Goal: Task Accomplishment & Management: Complete application form

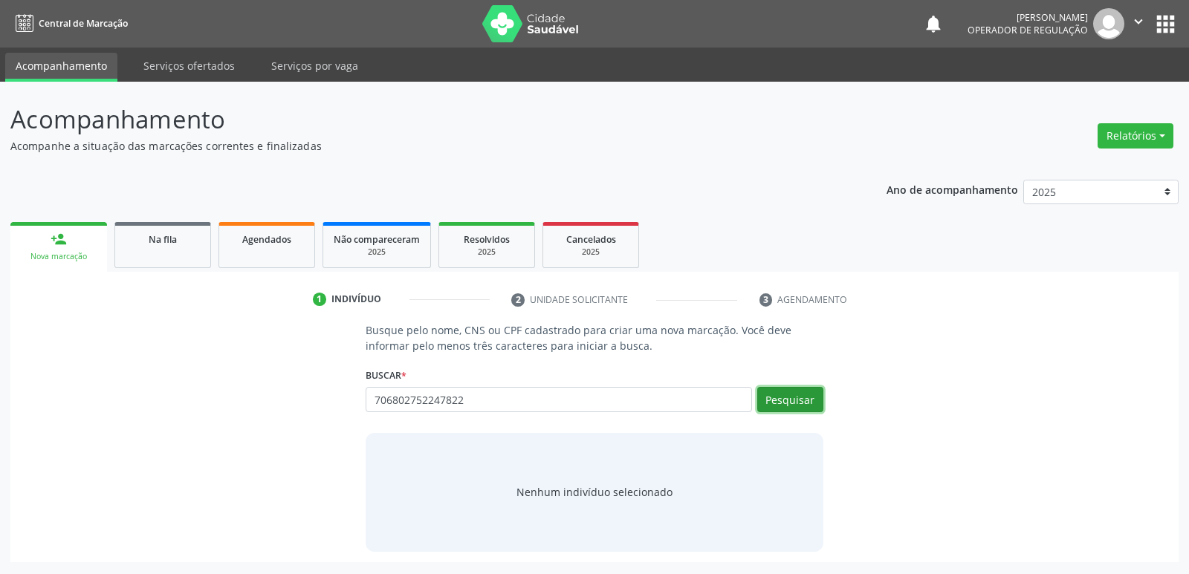
click at [807, 389] on button "Pesquisar" at bounding box center [790, 399] width 66 height 25
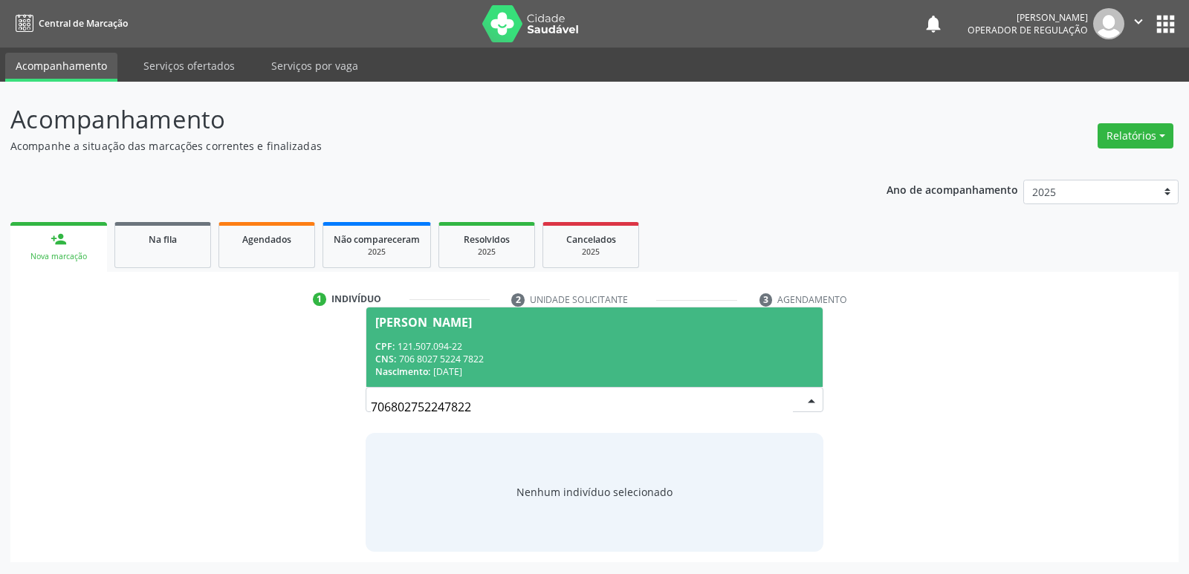
click at [559, 355] on div "CNS: 706 8027 5224 7822" at bounding box center [594, 359] width 438 height 13
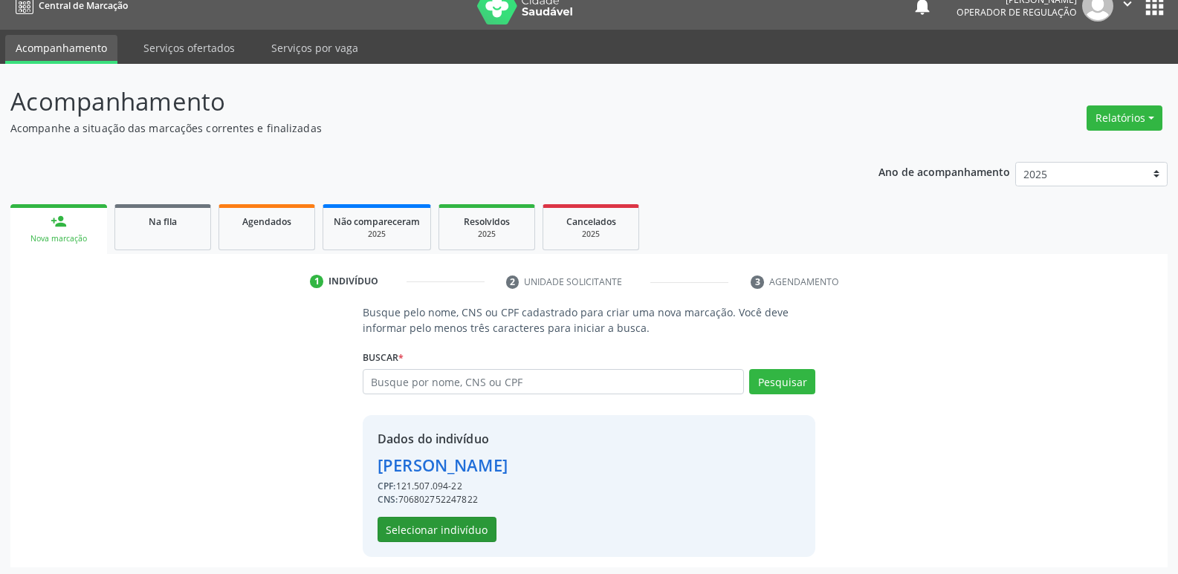
scroll to position [22, 0]
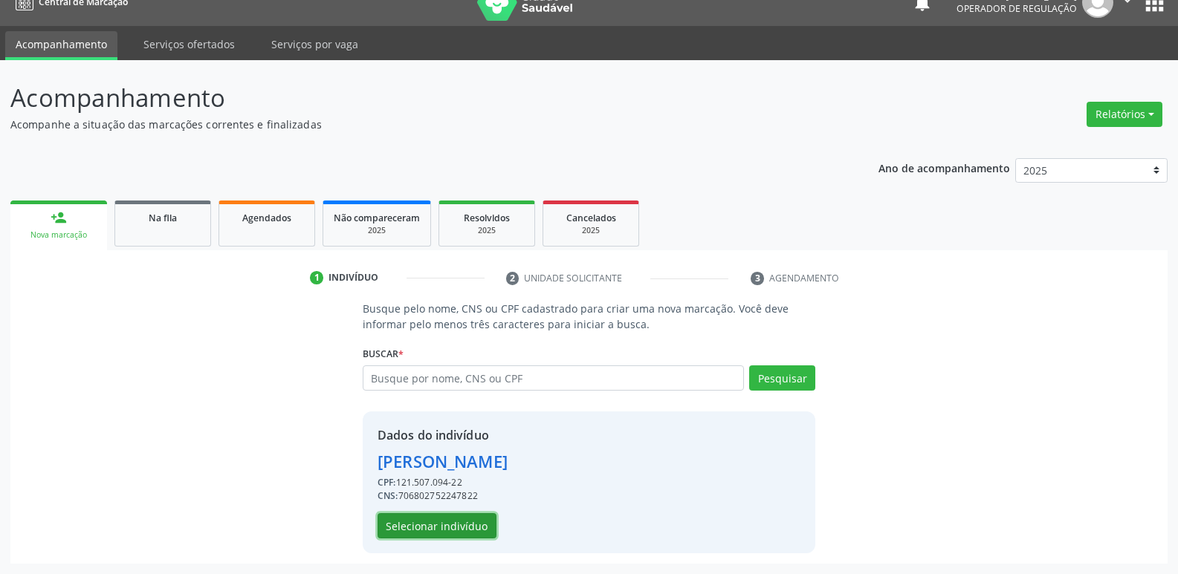
click at [428, 538] on button "Selecionar indivíduo" at bounding box center [436, 525] width 119 height 25
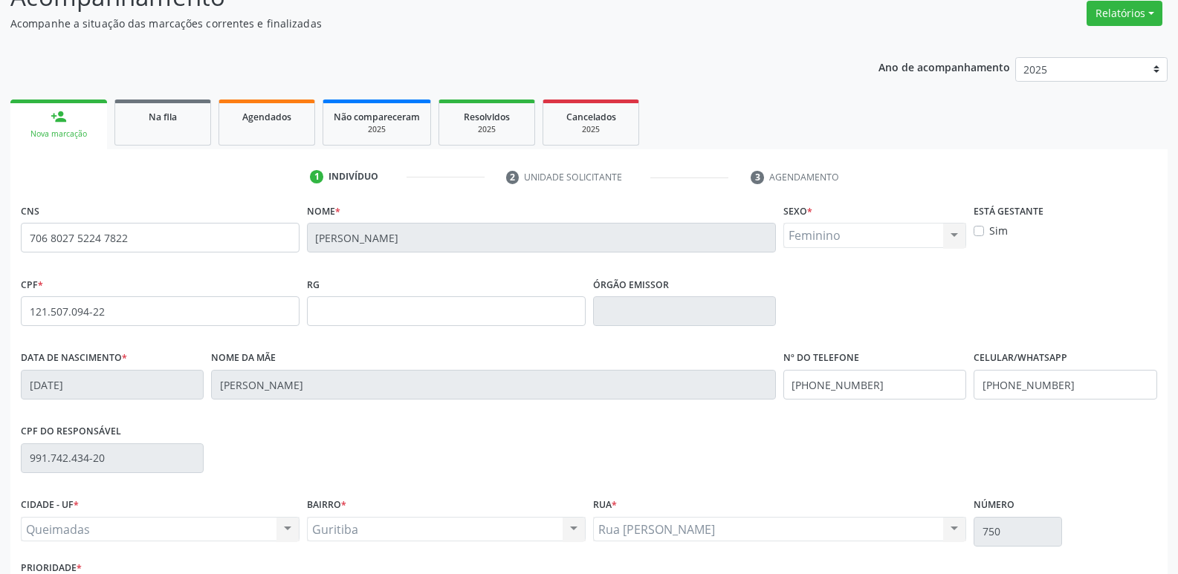
scroll to position [231, 0]
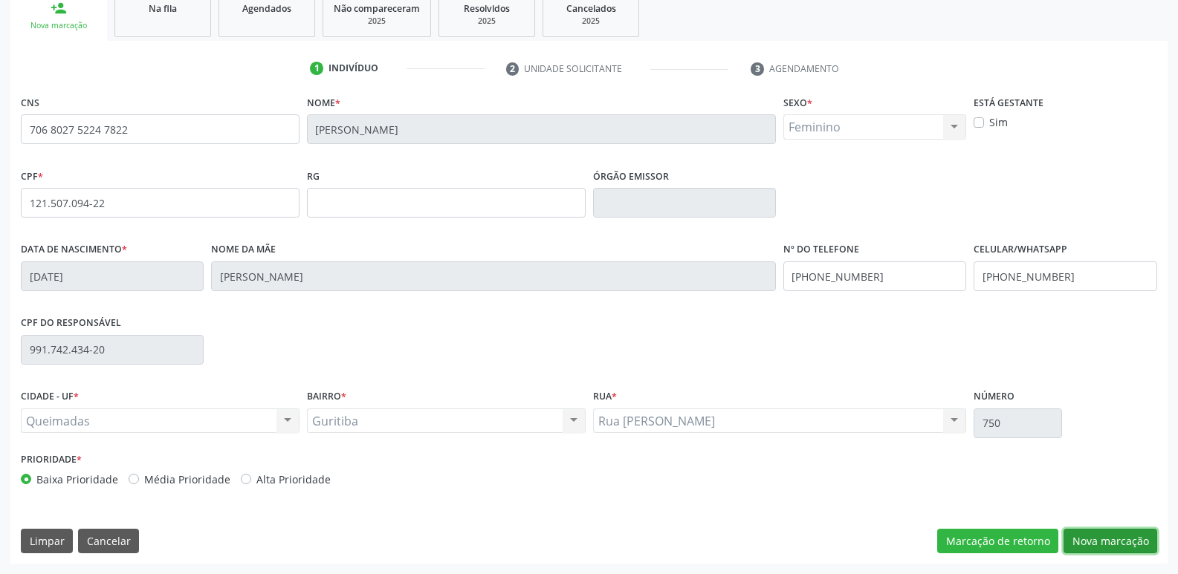
click at [1141, 540] on button "Nova marcação" at bounding box center [1110, 541] width 94 height 25
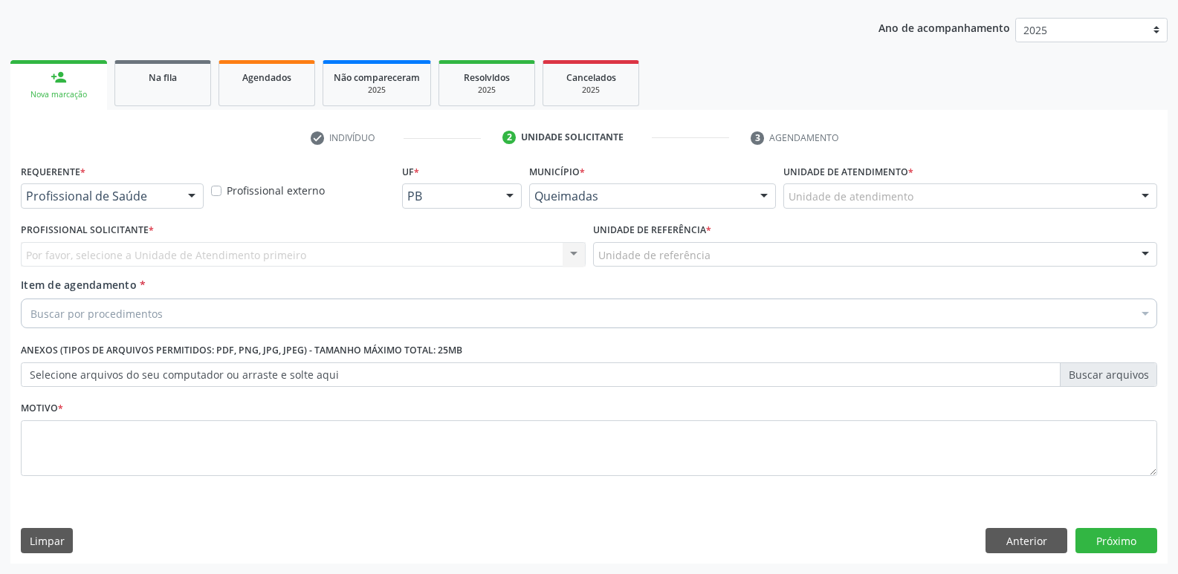
scroll to position [162, 0]
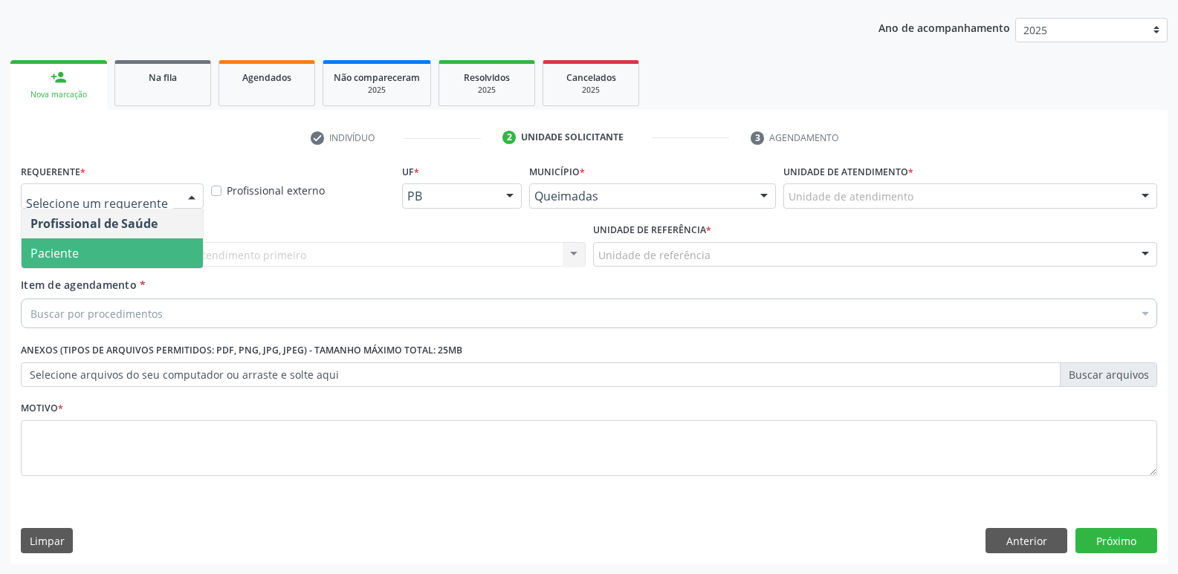
click at [99, 242] on span "Paciente" at bounding box center [112, 254] width 181 height 30
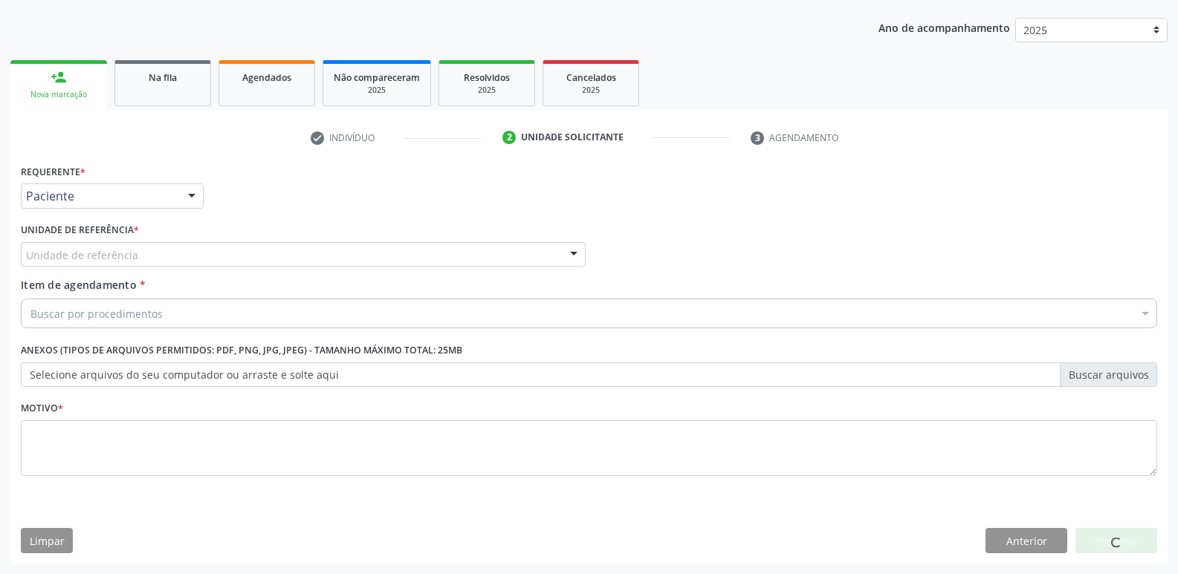
click at [99, 242] on div "Unidade de referência" at bounding box center [303, 254] width 565 height 25
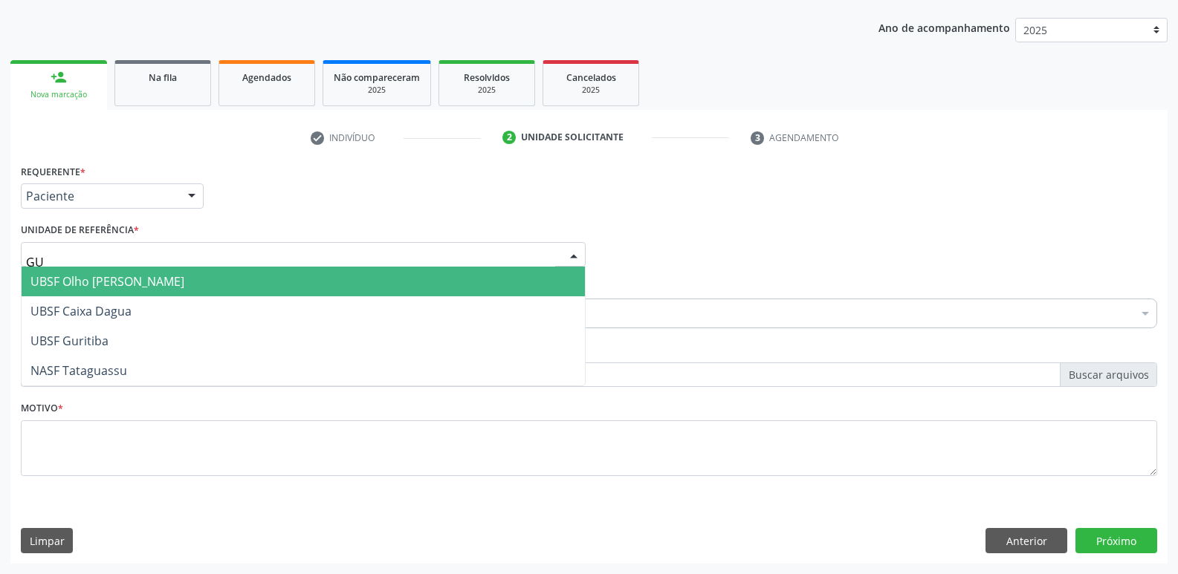
type input "GUR"
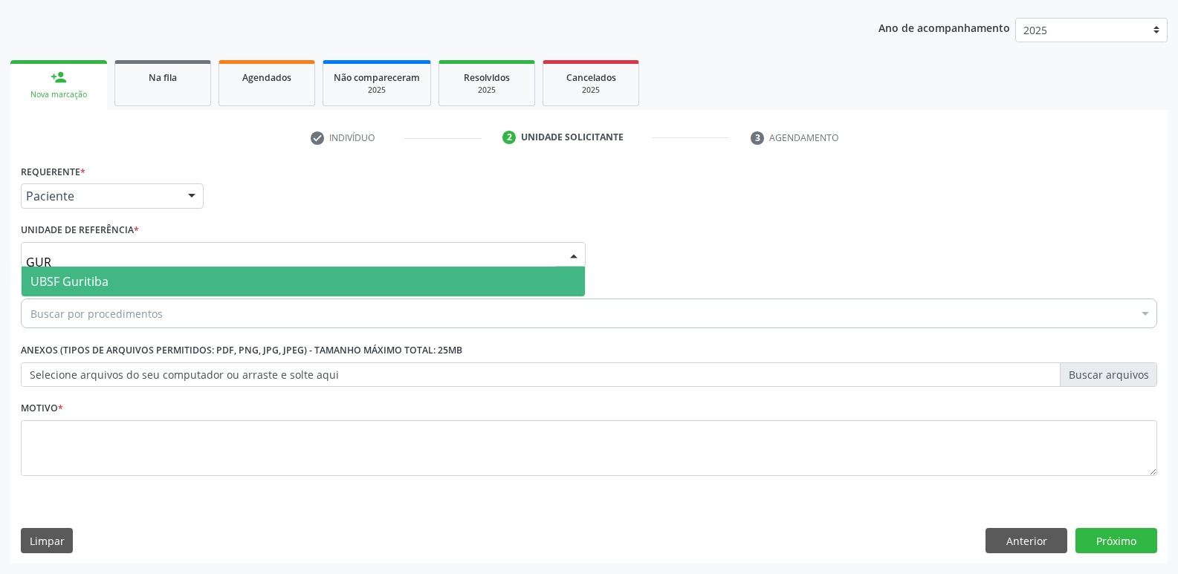
click at [83, 281] on span "UBSF Guritiba" at bounding box center [69, 281] width 78 height 16
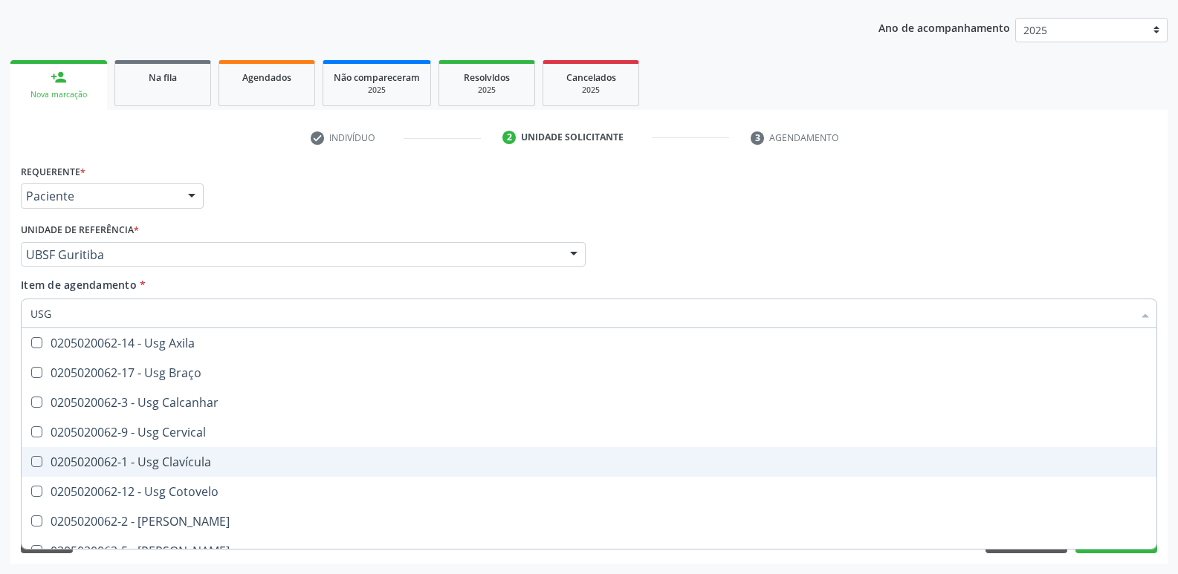
scroll to position [74, 0]
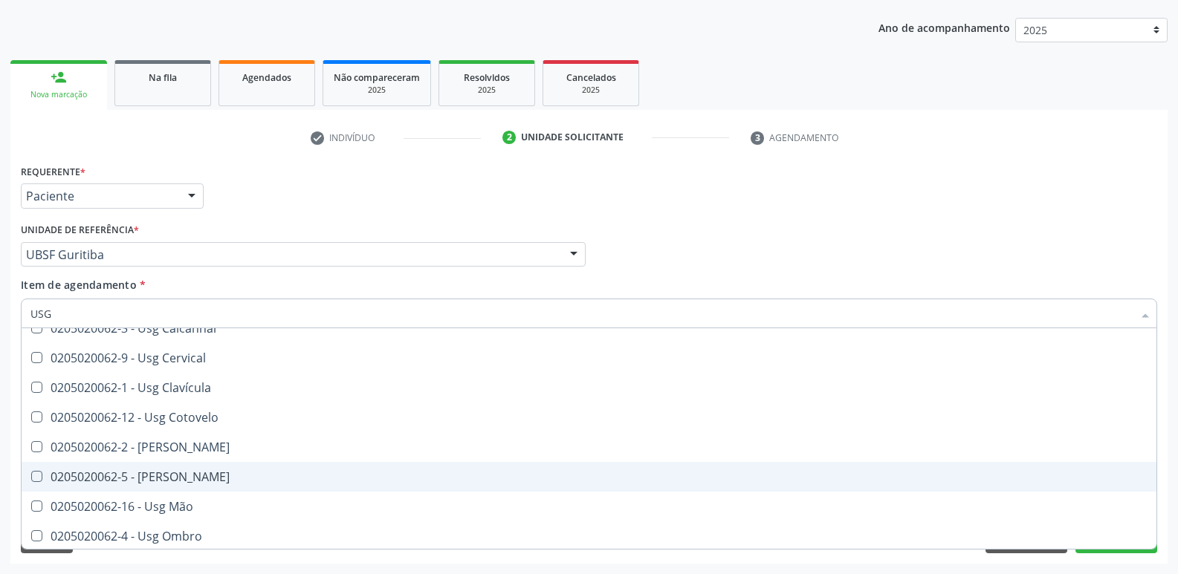
type input "USG"
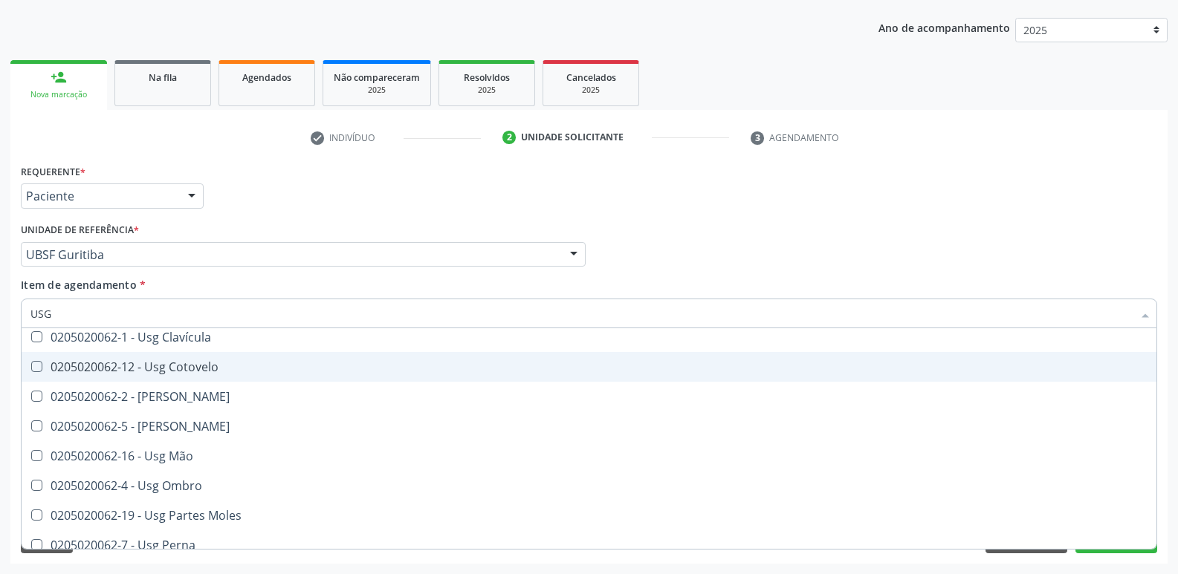
scroll to position [149, 0]
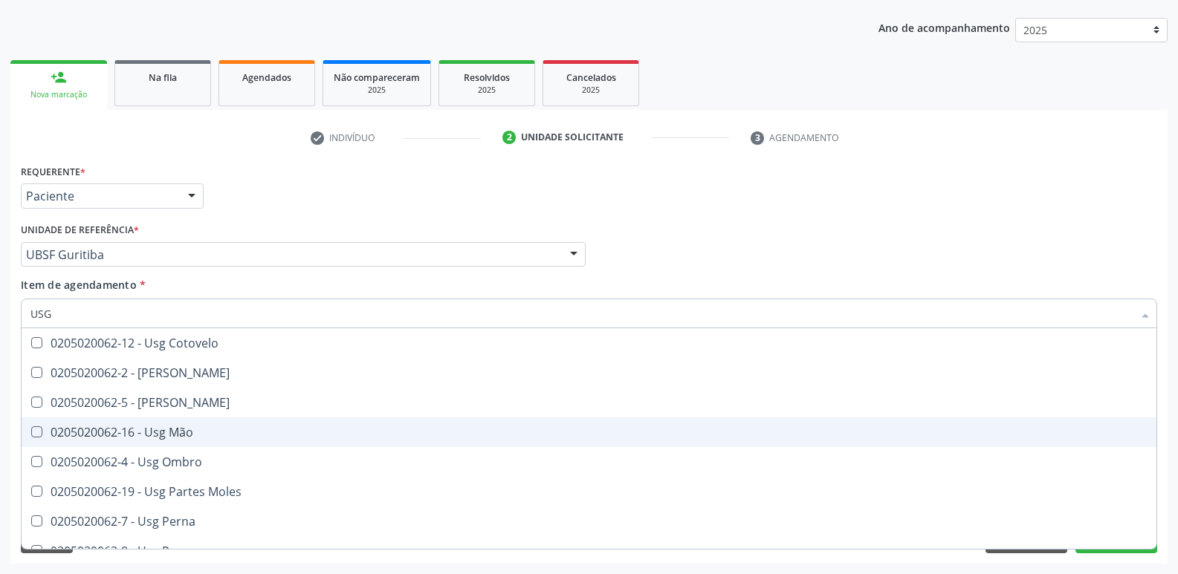
click at [210, 428] on div "0205020062-16 - Usg Mão" at bounding box center [588, 432] width 1117 height 12
checkbox Mão "true"
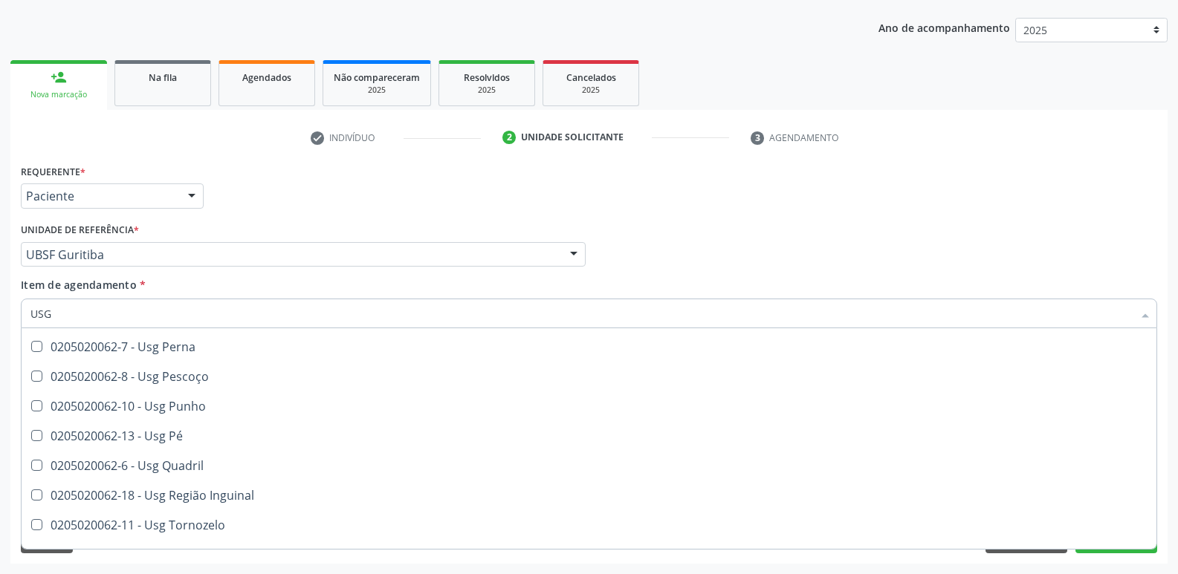
scroll to position [344, 0]
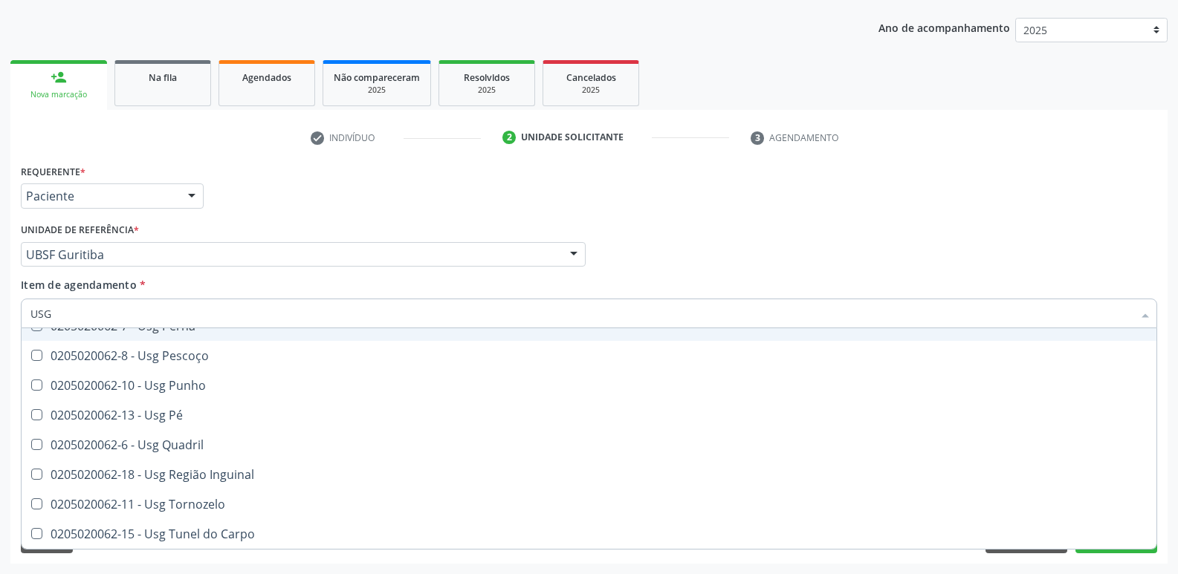
click at [1011, 204] on div "Requerente * Paciente Profissional de Saúde Paciente Nenhum resultado encontrad…" at bounding box center [588, 189] width 1143 height 58
checkbox Braço "true"
checkbox Mão "false"
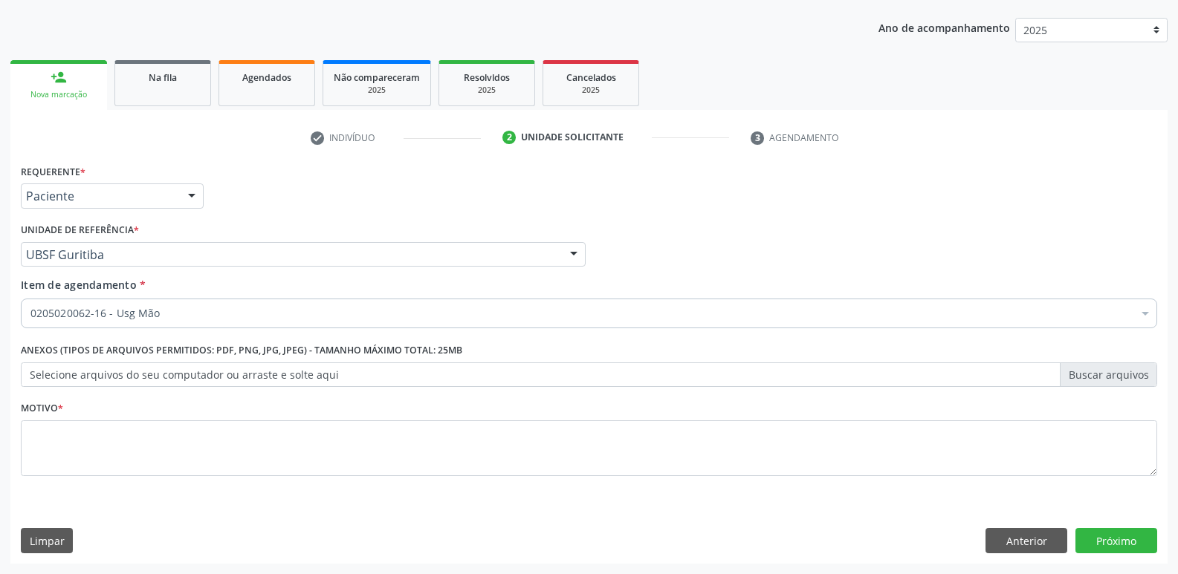
scroll to position [0, 0]
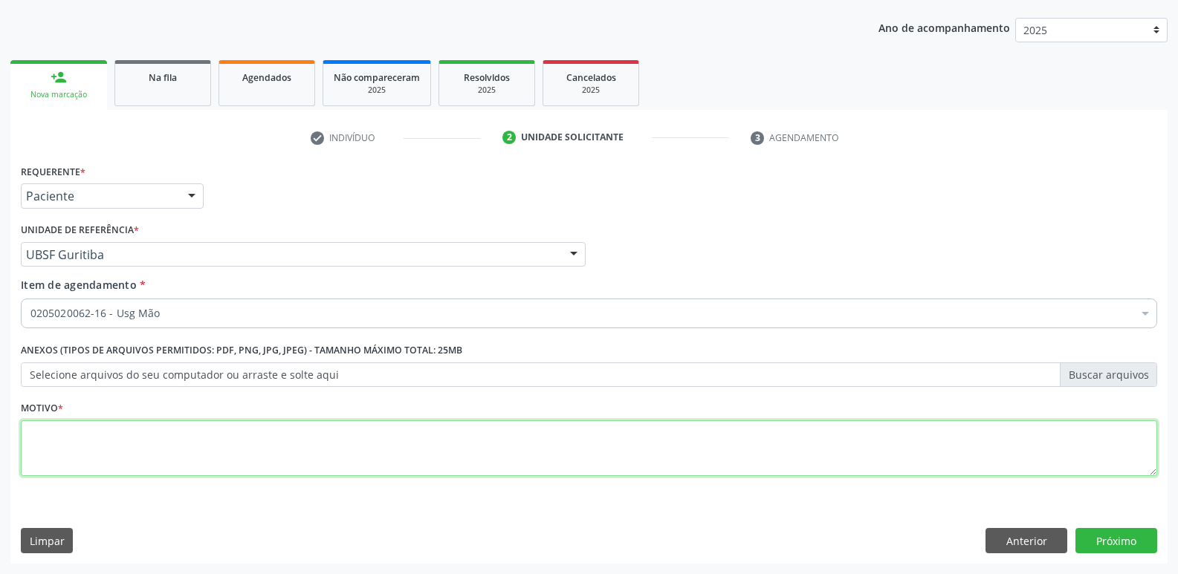
click at [655, 466] on textarea at bounding box center [589, 449] width 1136 height 56
paste textarea "AVALIAÇÃO"
type textarea "AVALIAÇÃO"
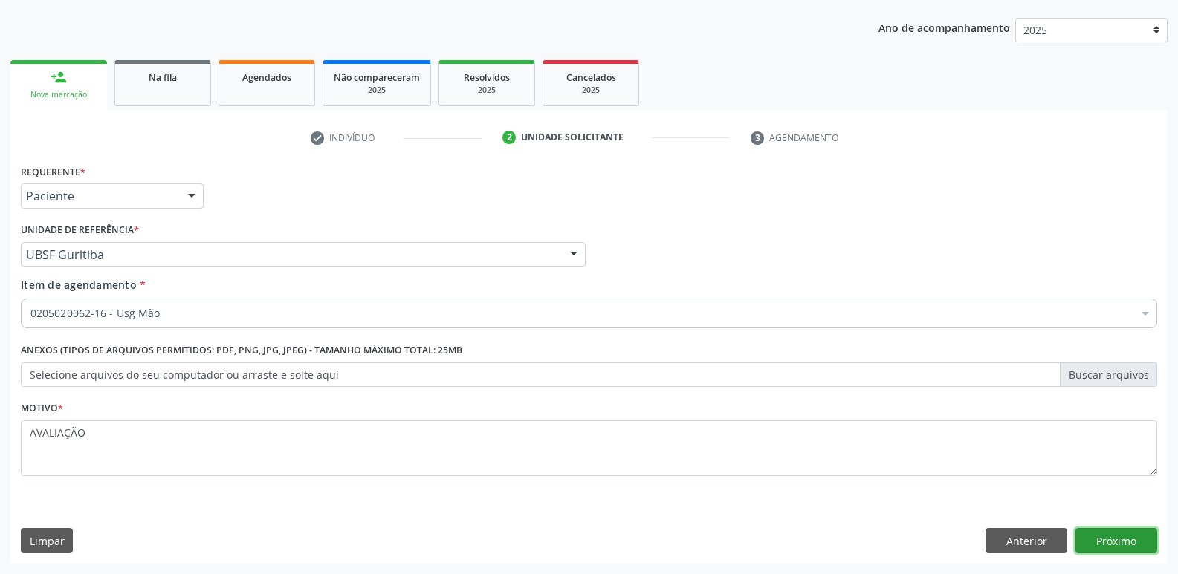
click at [1103, 539] on button "Próximo" at bounding box center [1116, 540] width 82 height 25
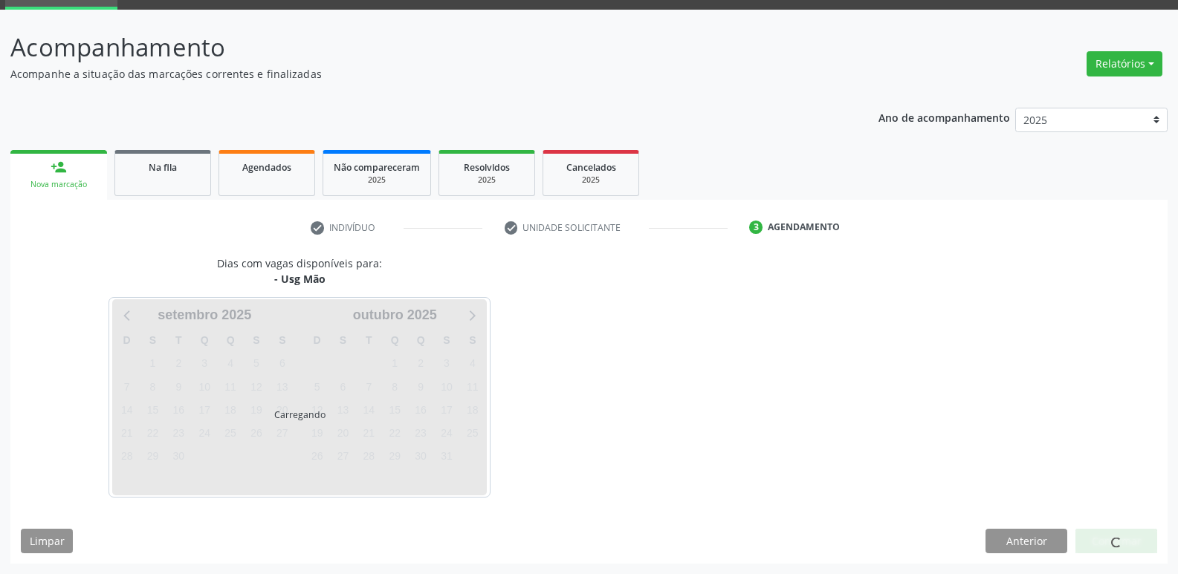
scroll to position [72, 0]
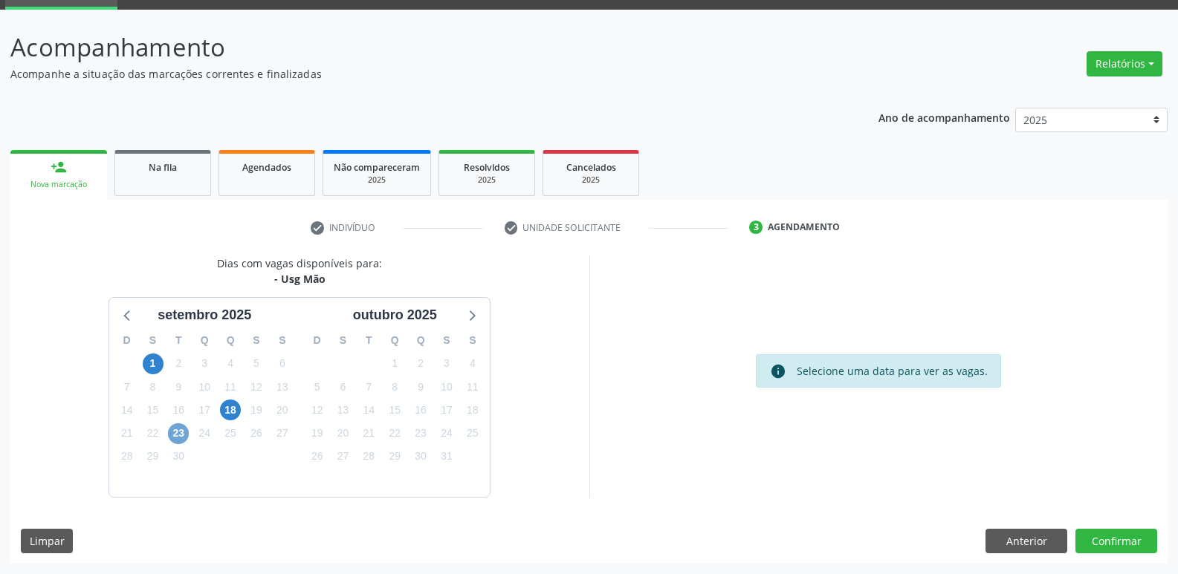
click at [172, 435] on span "23" at bounding box center [178, 434] width 21 height 21
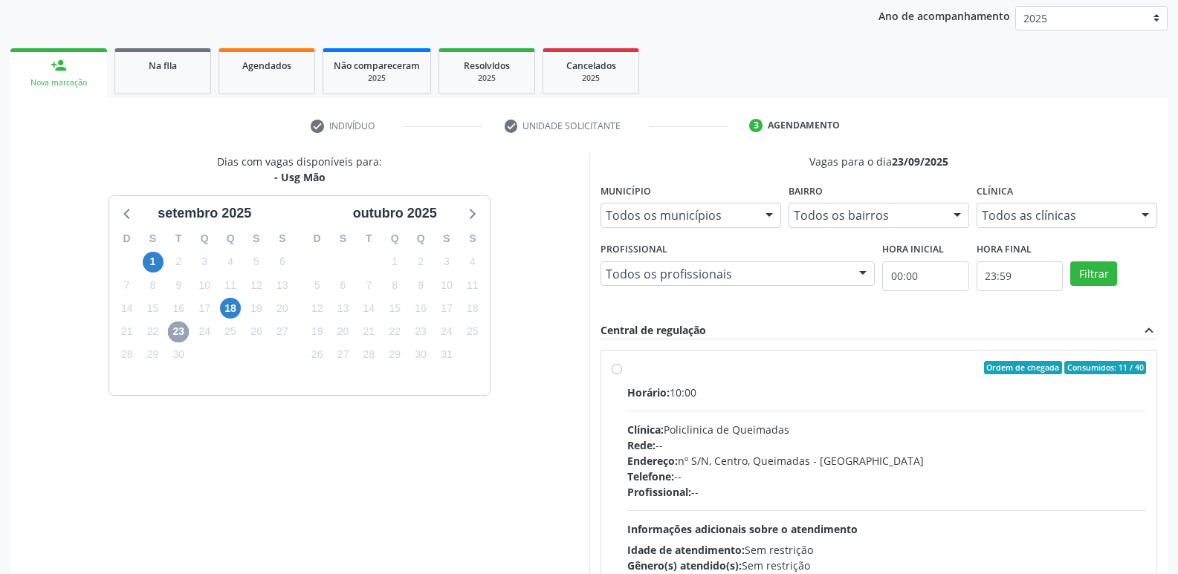
scroll to position [287, 0]
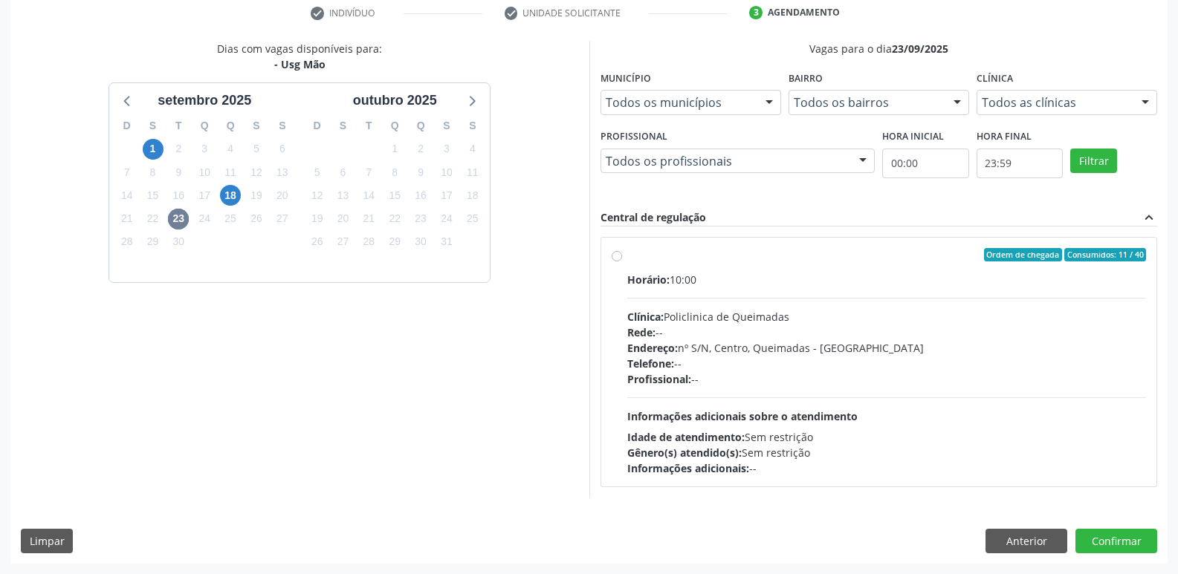
click at [1103, 325] on div "Rede: --" at bounding box center [886, 333] width 519 height 16
click at [622, 262] on input "Ordem de chegada Consumidos: 11 / 40 Horário: 10:00 Clínica: Policlinica de Que…" at bounding box center [616, 254] width 10 height 13
radio input "true"
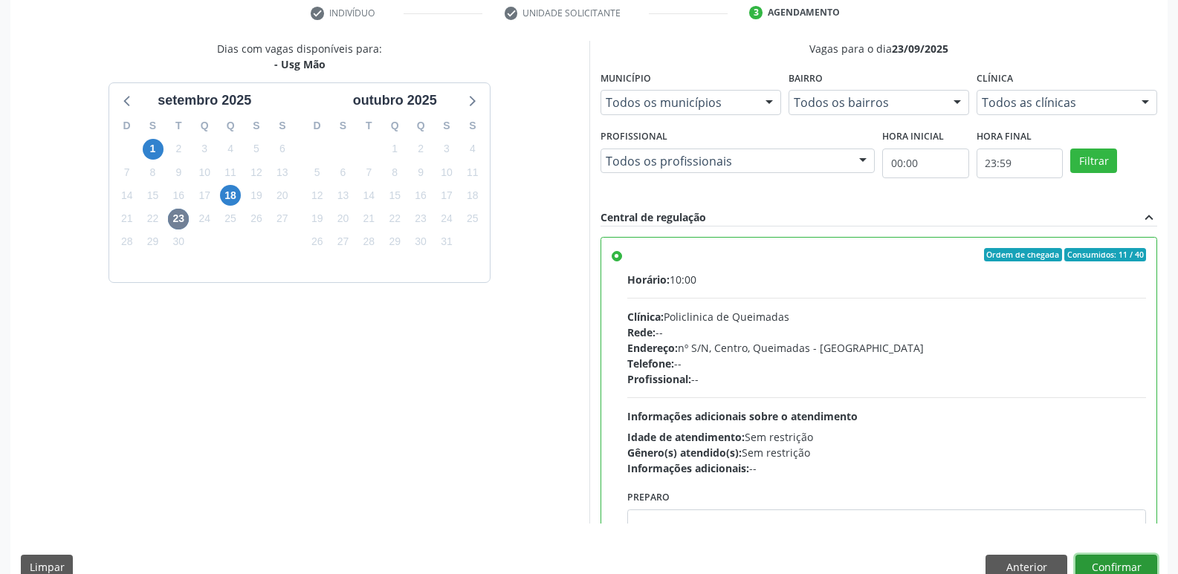
click at [1115, 566] on button "Confirmar" at bounding box center [1116, 567] width 82 height 25
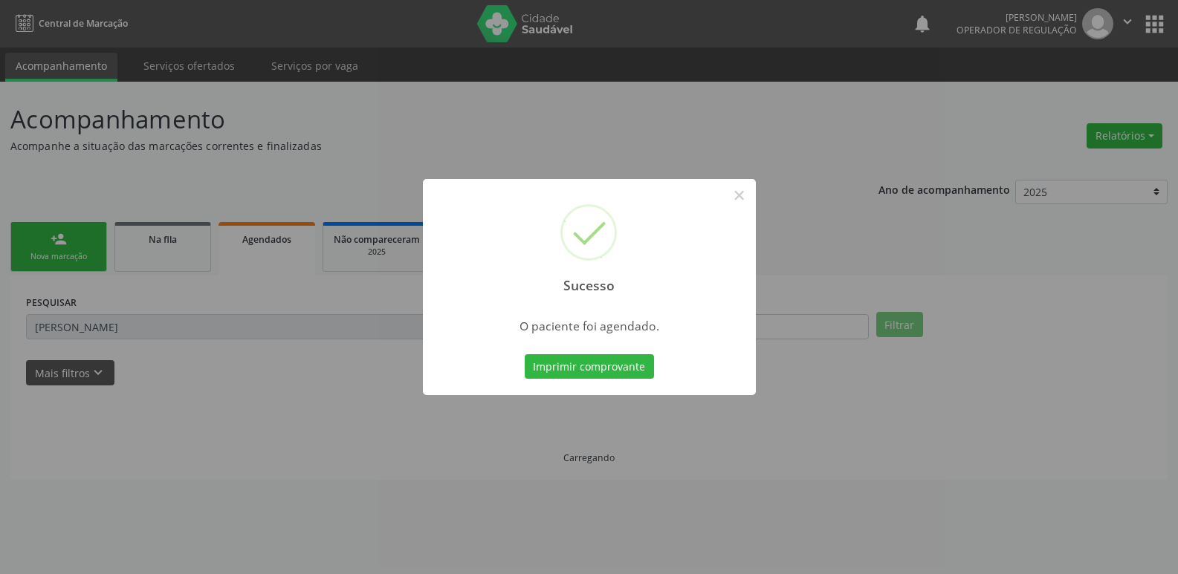
scroll to position [0, 0]
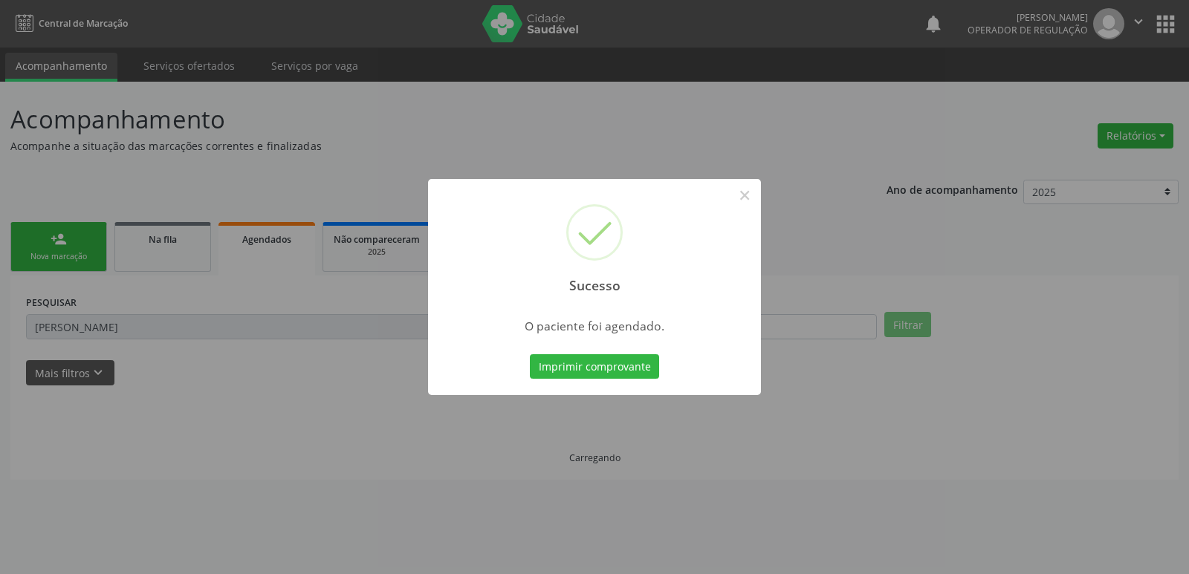
click at [530, 354] on button "Imprimir comprovante" at bounding box center [594, 366] width 129 height 25
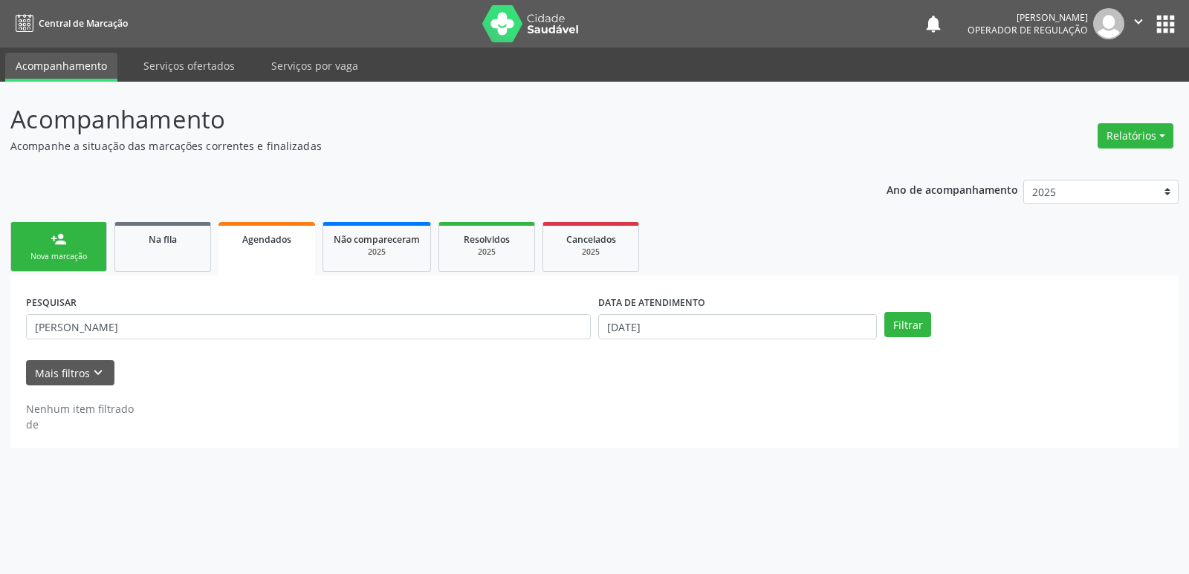
click at [71, 241] on link "person_add Nova marcação" at bounding box center [58, 247] width 97 height 50
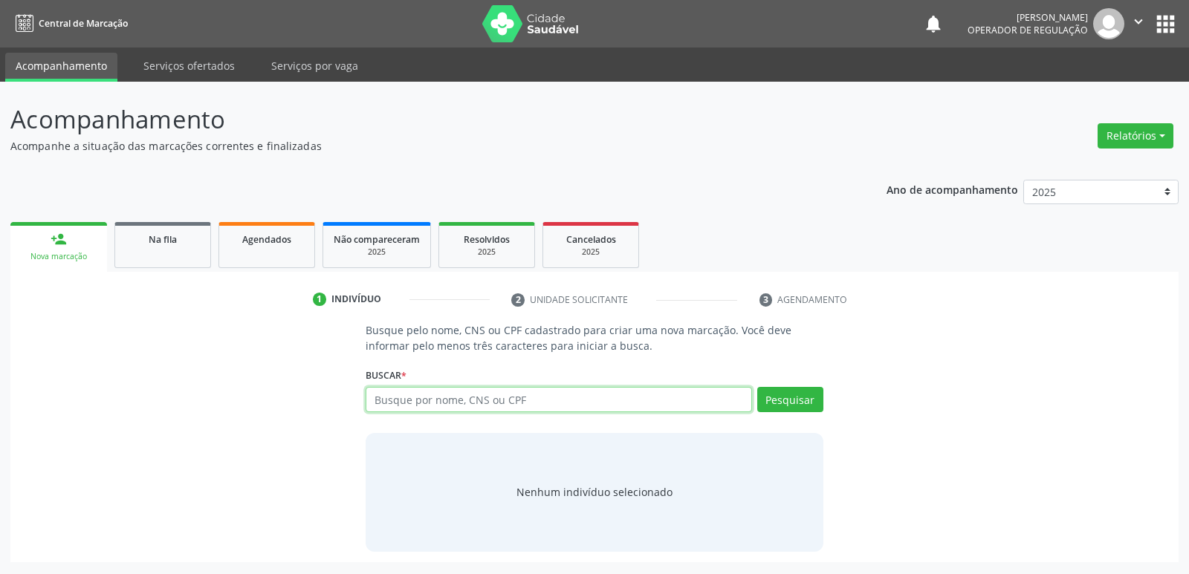
click at [420, 404] on input "text" at bounding box center [559, 399] width 386 height 25
type input "70680275247822"
click at [811, 402] on button "Pesquisar" at bounding box center [790, 399] width 66 height 25
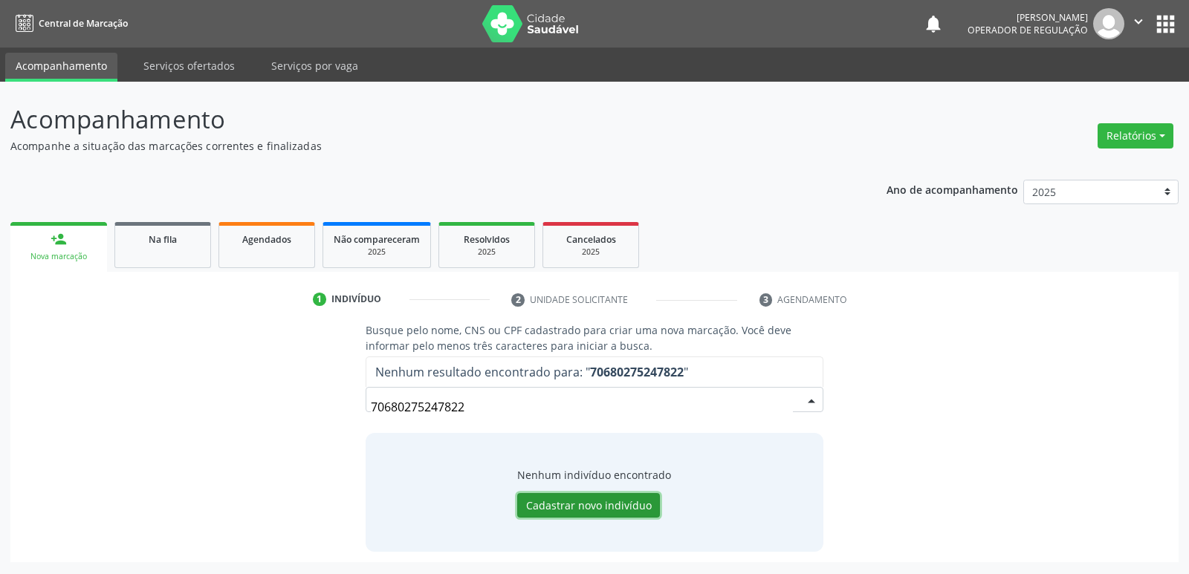
click at [619, 498] on button "Cadastrar novo indivíduo" at bounding box center [588, 505] width 143 height 25
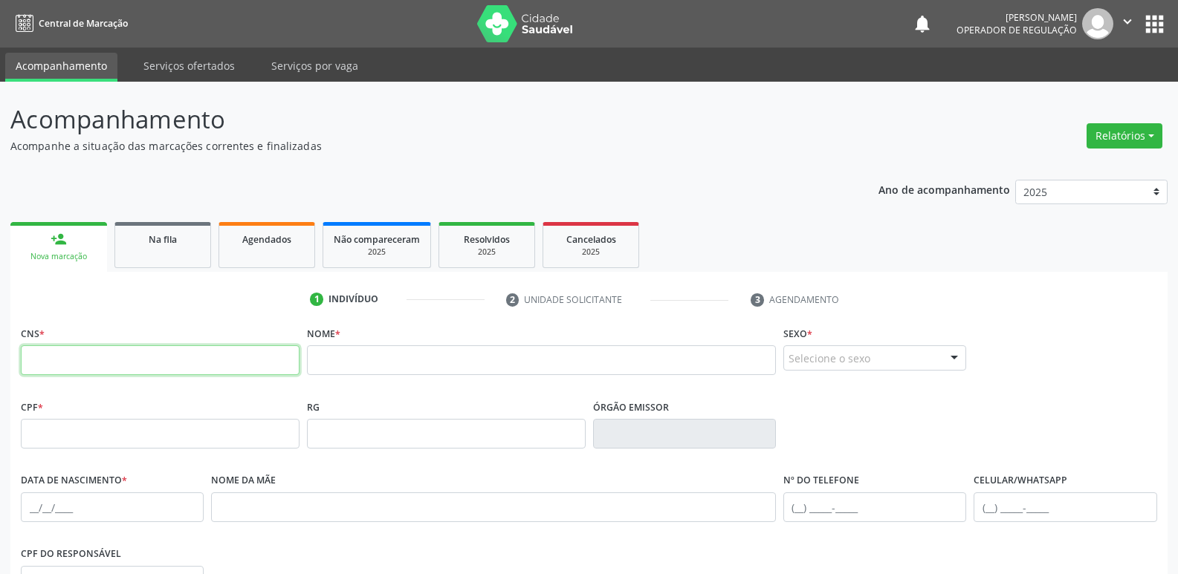
click at [133, 348] on input "text" at bounding box center [160, 360] width 279 height 30
type input "706 8027 5224 7822"
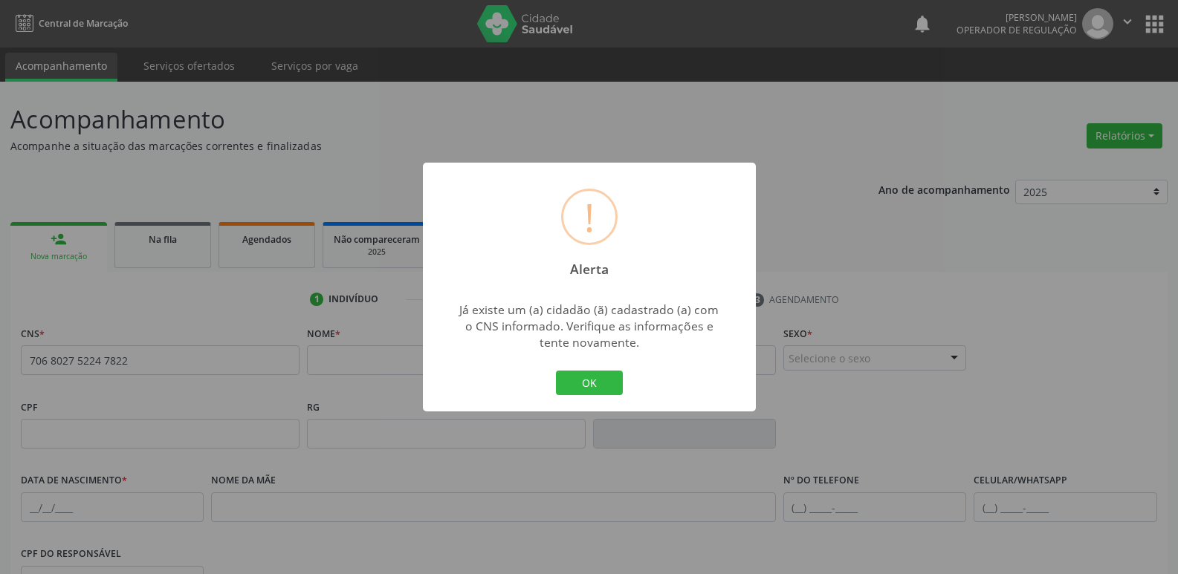
click at [556, 371] on button "OK" at bounding box center [589, 383] width 67 height 25
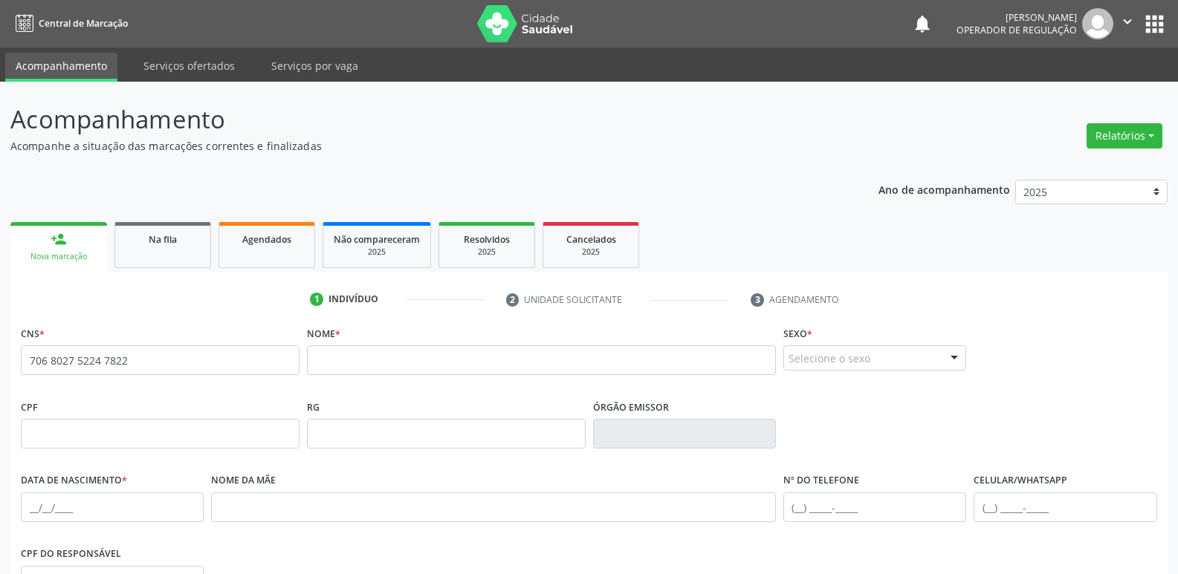
click at [73, 251] on div "Nova marcação" at bounding box center [59, 256] width 76 height 11
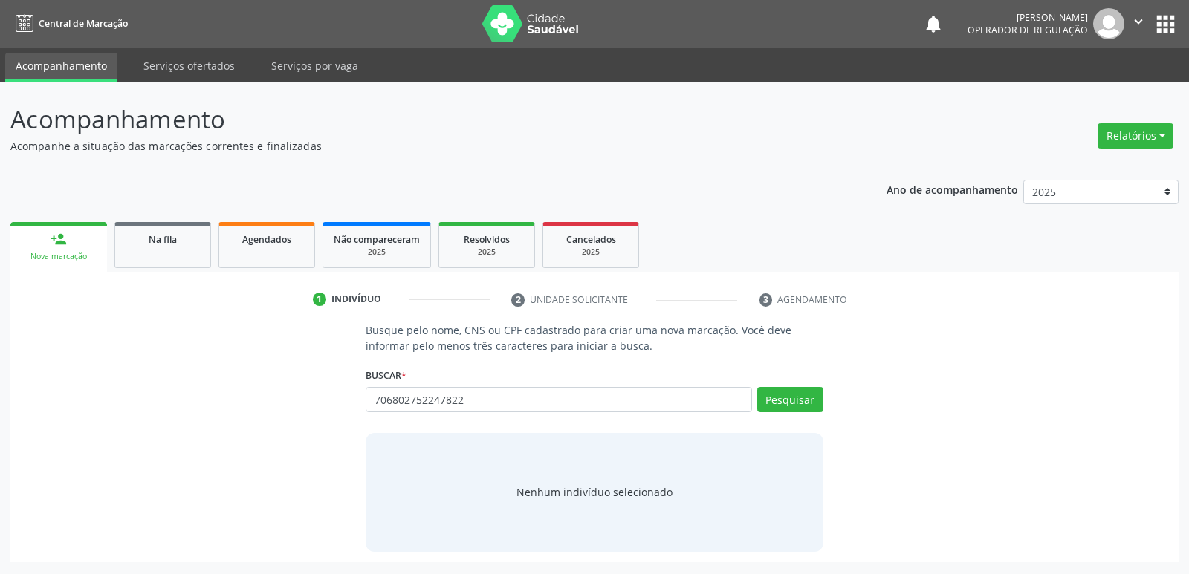
type input "706802752247822"
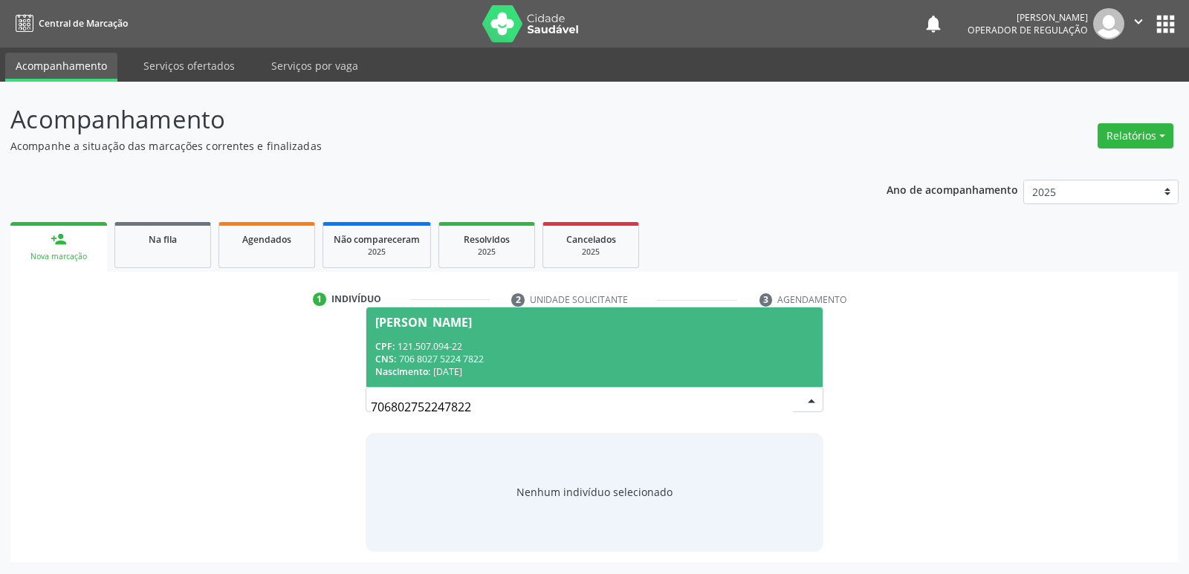
click at [452, 359] on div "CNS: 706 8027 5224 7822" at bounding box center [594, 359] width 438 height 13
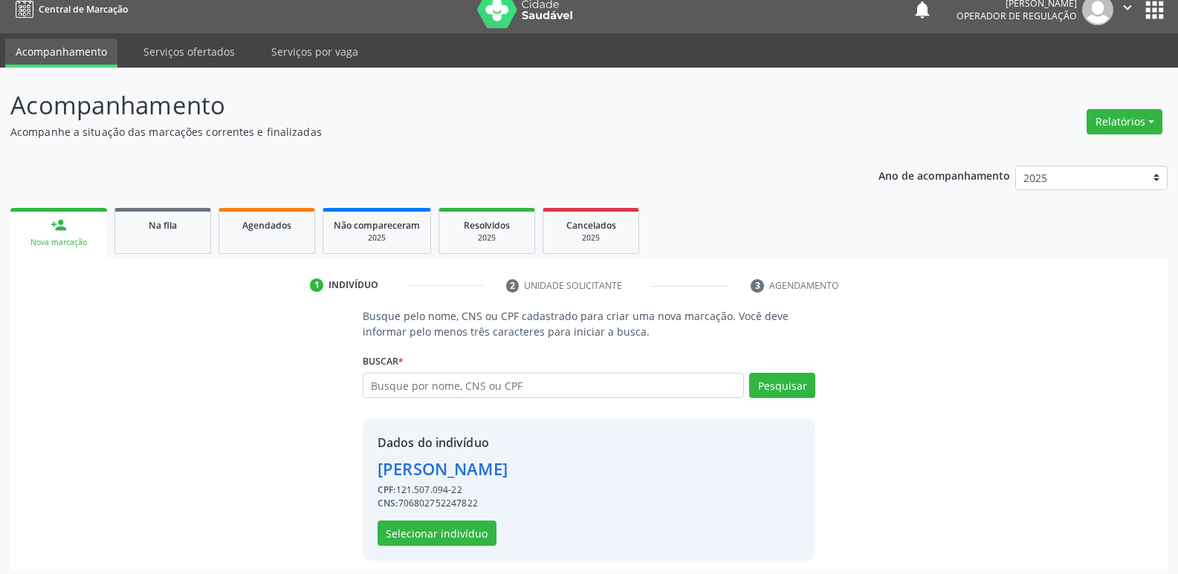
scroll to position [22, 0]
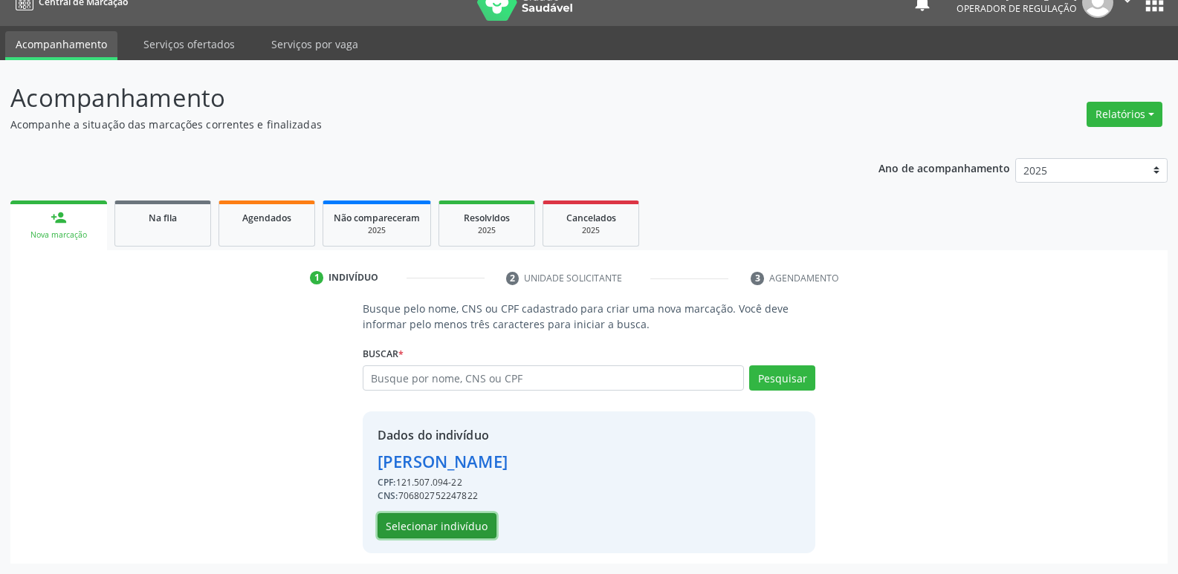
click at [470, 526] on button "Selecionar indivíduo" at bounding box center [436, 525] width 119 height 25
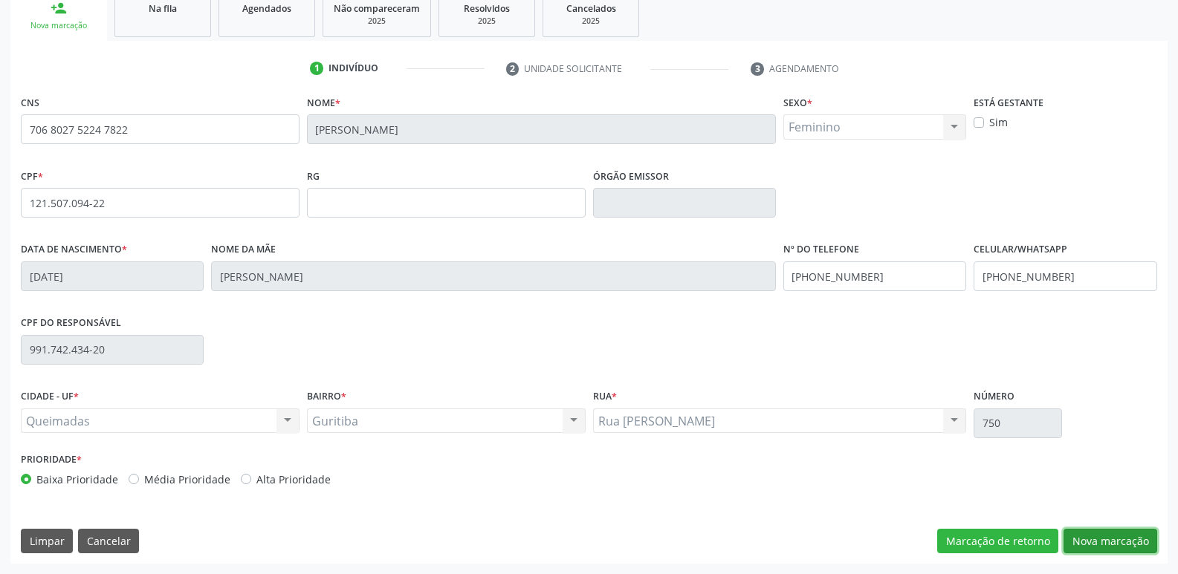
click at [1102, 546] on button "Nova marcação" at bounding box center [1110, 541] width 94 height 25
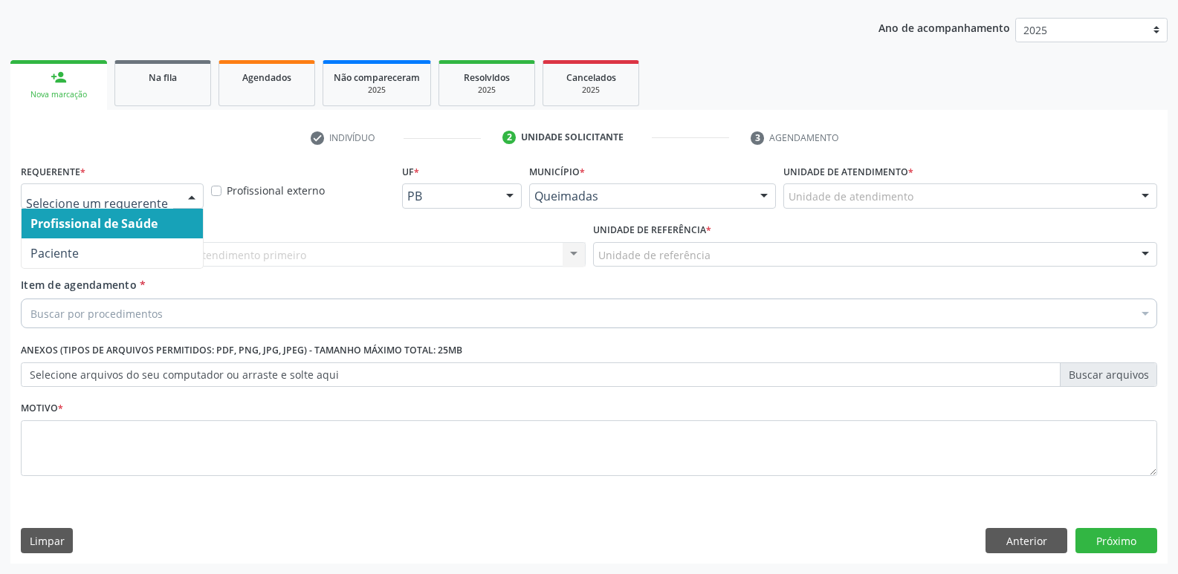
drag, startPoint x: 158, startPoint y: 192, endPoint x: 134, endPoint y: 255, distance: 67.1
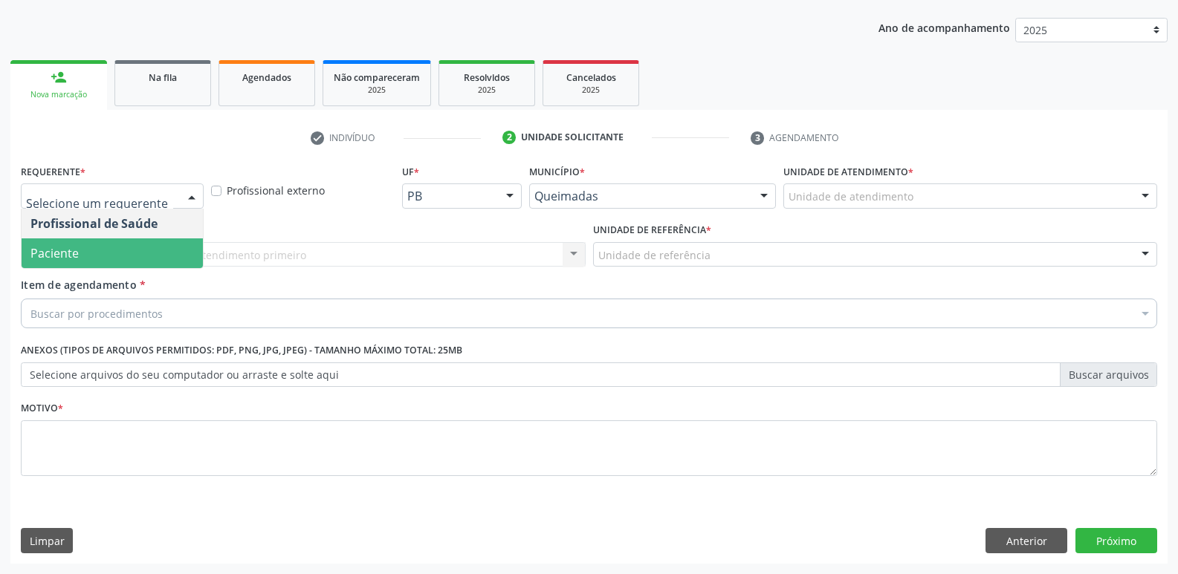
click at [132, 256] on span "Paciente" at bounding box center [112, 254] width 181 height 30
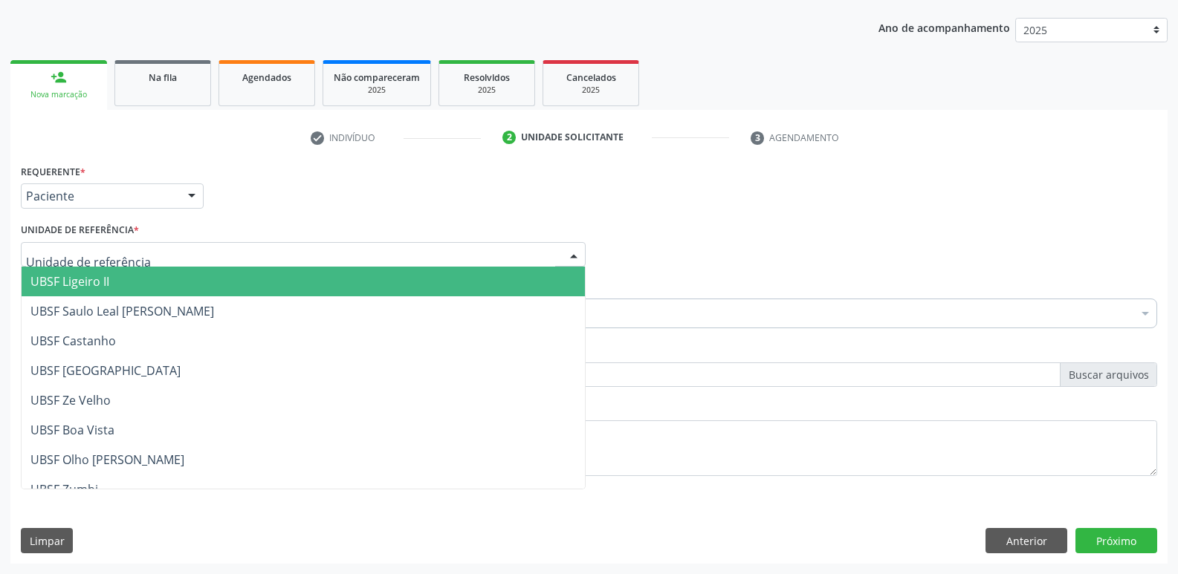
click at [149, 251] on div at bounding box center [303, 254] width 565 height 25
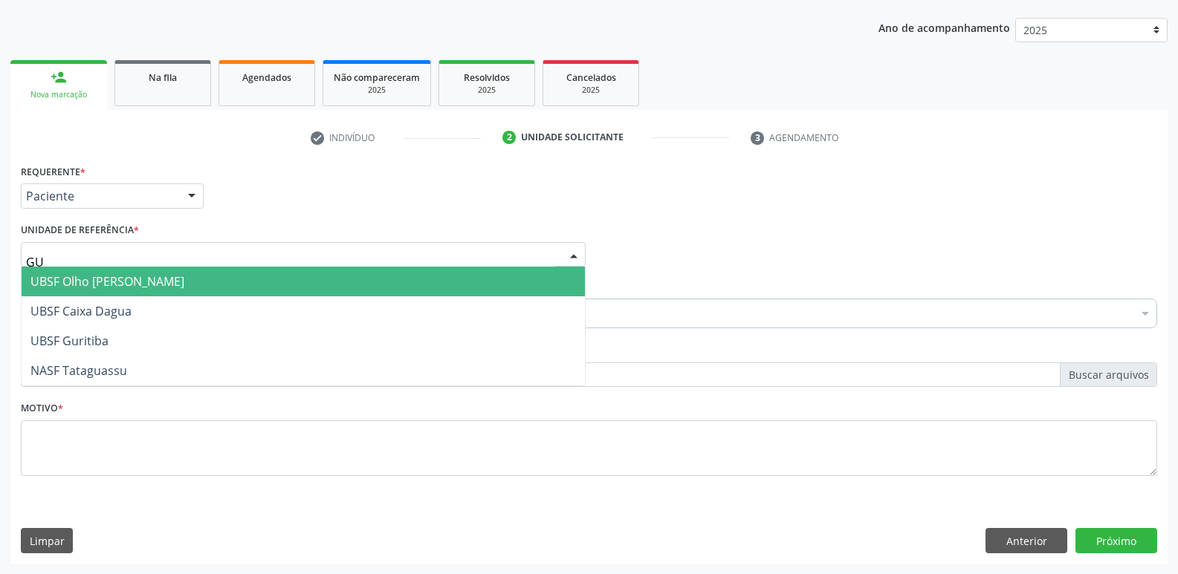
type input "GUR"
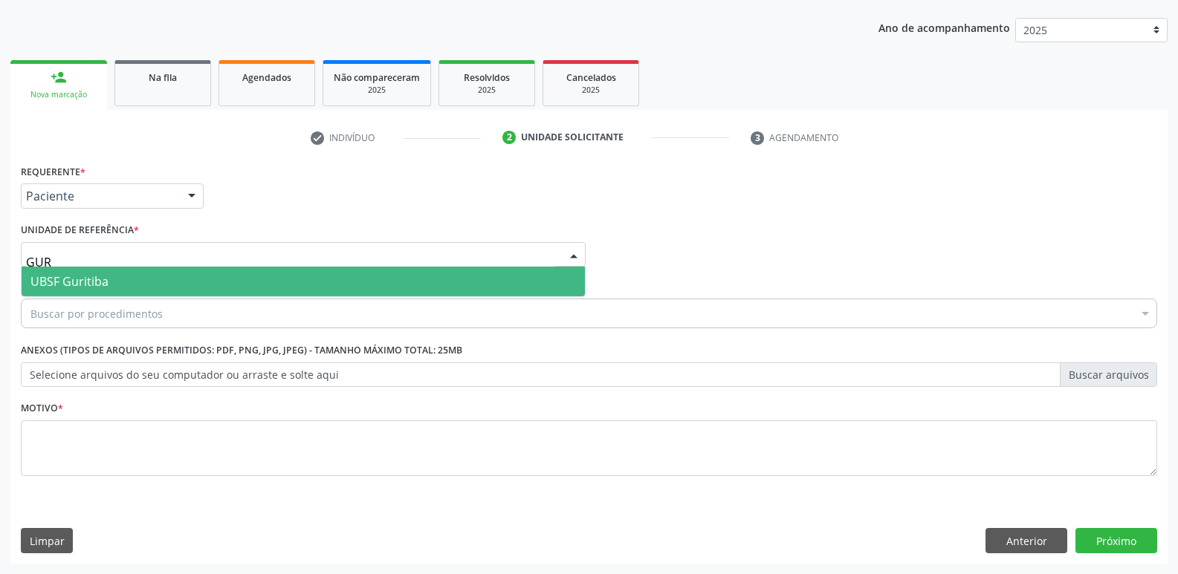
click at [122, 287] on span "UBSF Guritiba" at bounding box center [303, 282] width 563 height 30
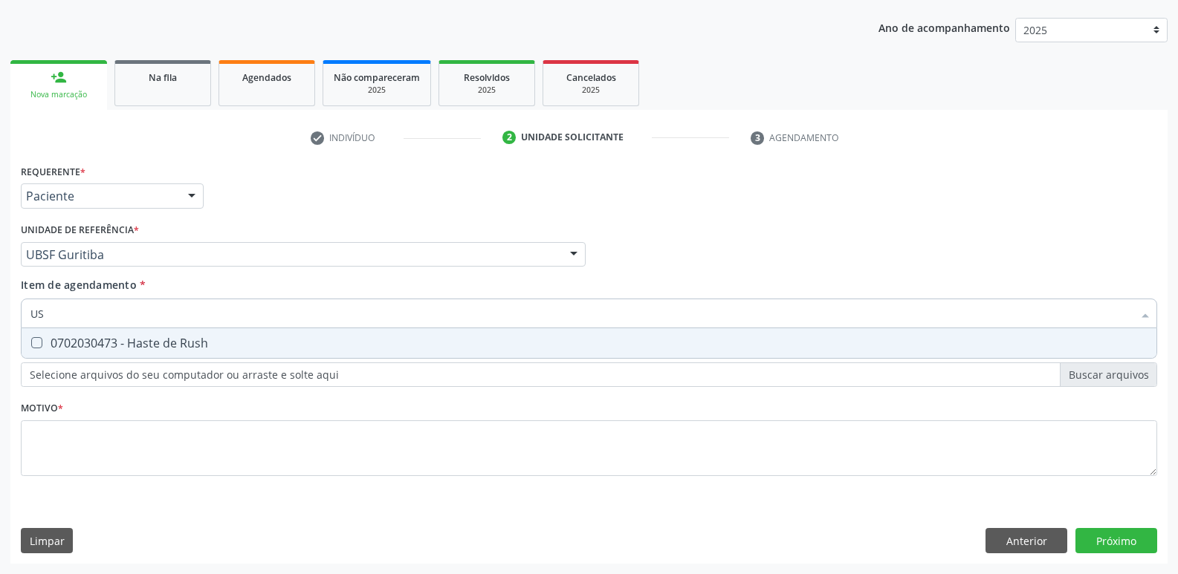
type input "USG"
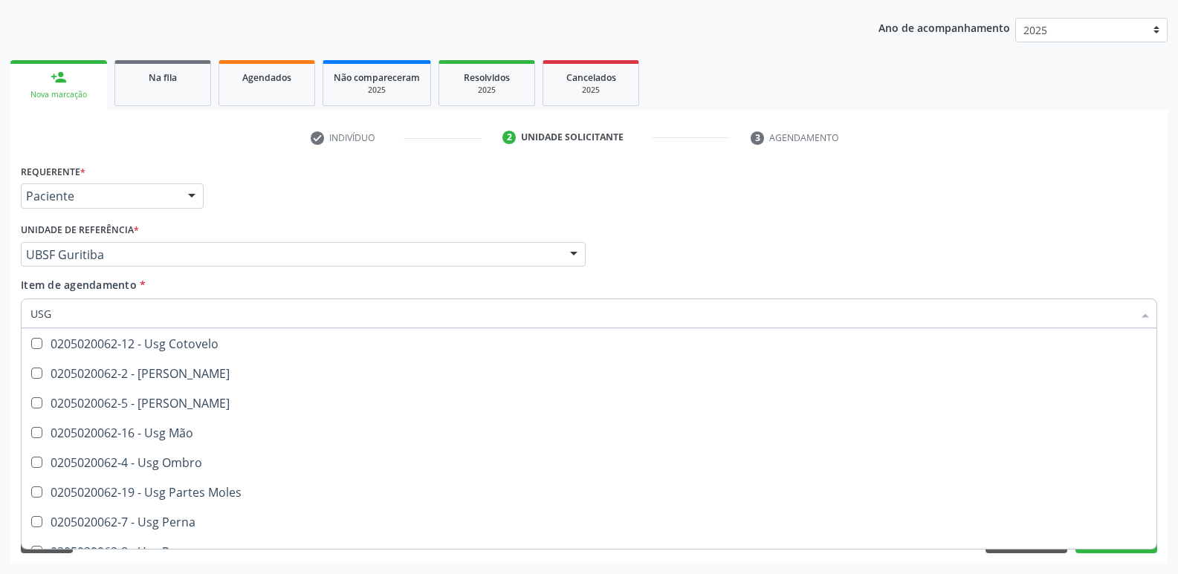
scroll to position [149, 0]
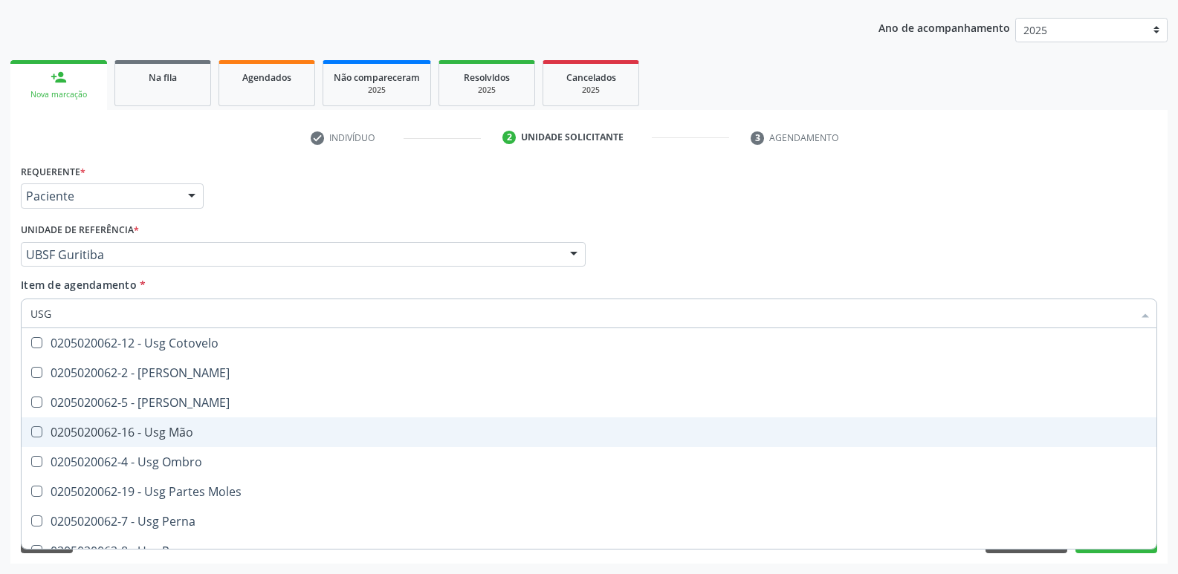
click at [189, 435] on div "0205020062-16 - Usg Mão" at bounding box center [588, 432] width 1117 height 12
checkbox Mão "true"
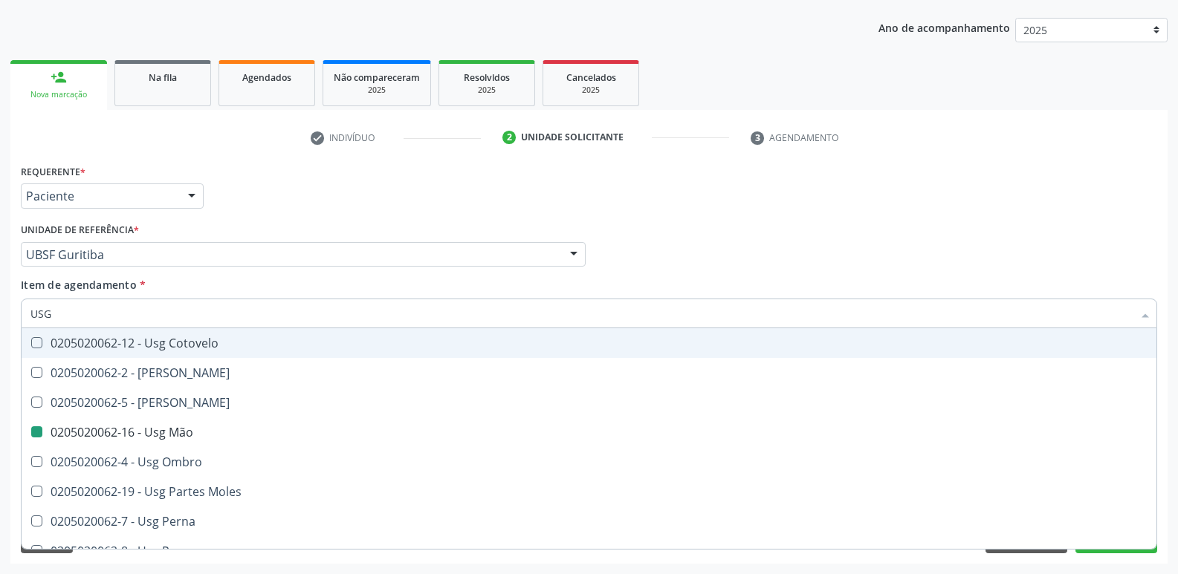
click at [548, 208] on div "Requerente * Paciente Profissional de Saúde Paciente Nenhum resultado encontrad…" at bounding box center [588, 189] width 1143 height 58
checkbox Braço "true"
checkbox Mão "false"
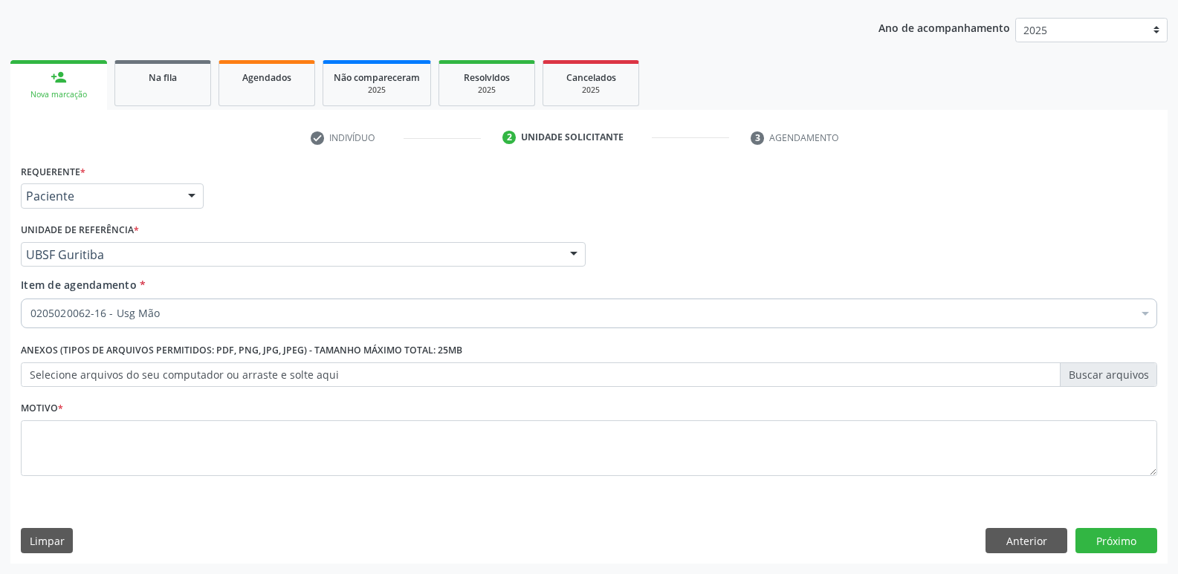
scroll to position [0, 0]
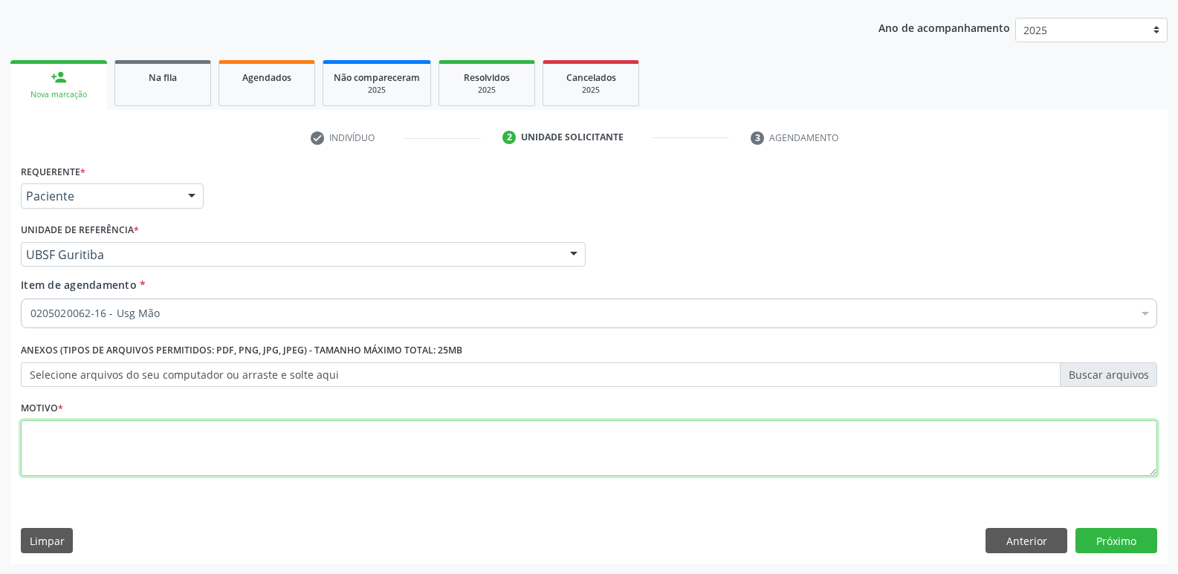
drag, startPoint x: 65, startPoint y: 463, endPoint x: 62, endPoint y: 452, distance: 11.7
click at [62, 456] on textarea at bounding box center [589, 449] width 1136 height 56
paste textarea "AVALIAÇÃO"
type textarea "AVALIAÇÃO"
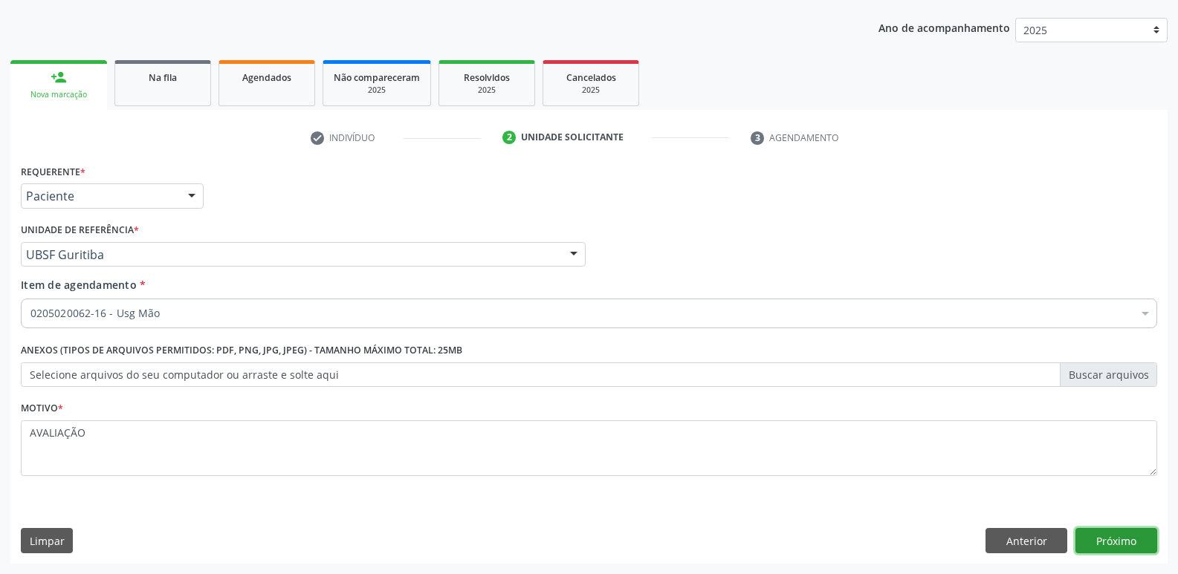
click at [1106, 534] on button "Próximo" at bounding box center [1116, 540] width 82 height 25
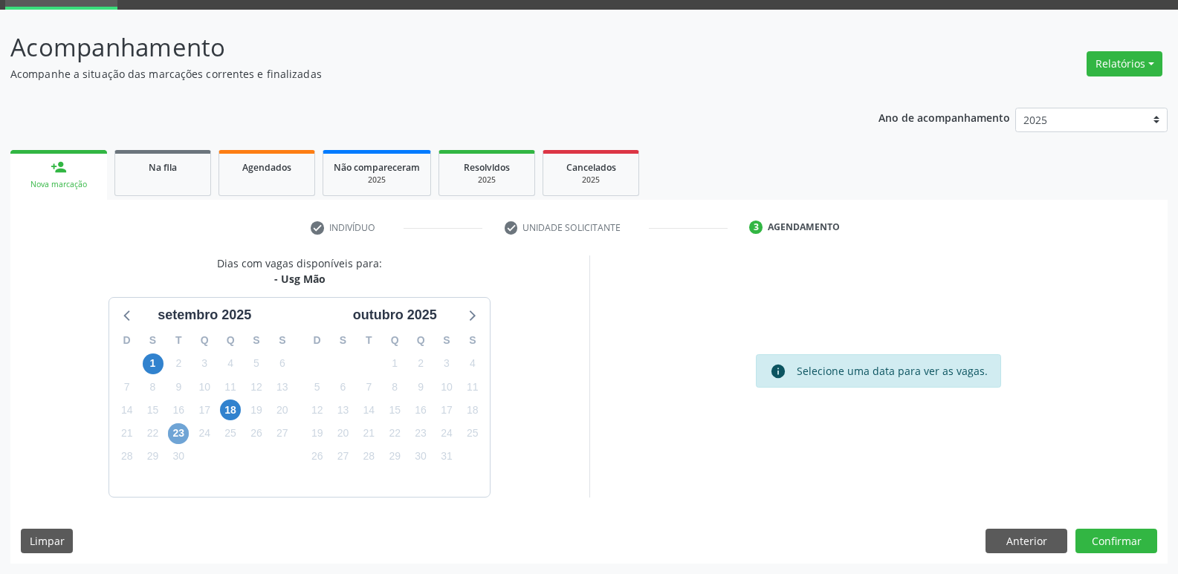
click at [172, 424] on span "23" at bounding box center [178, 434] width 21 height 21
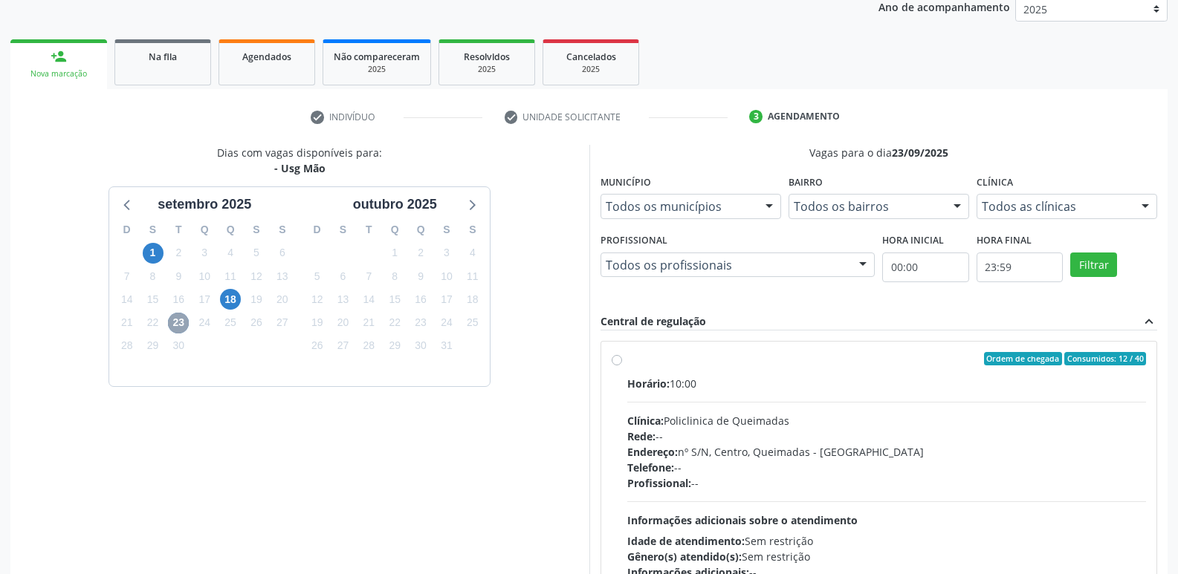
scroll to position [287, 0]
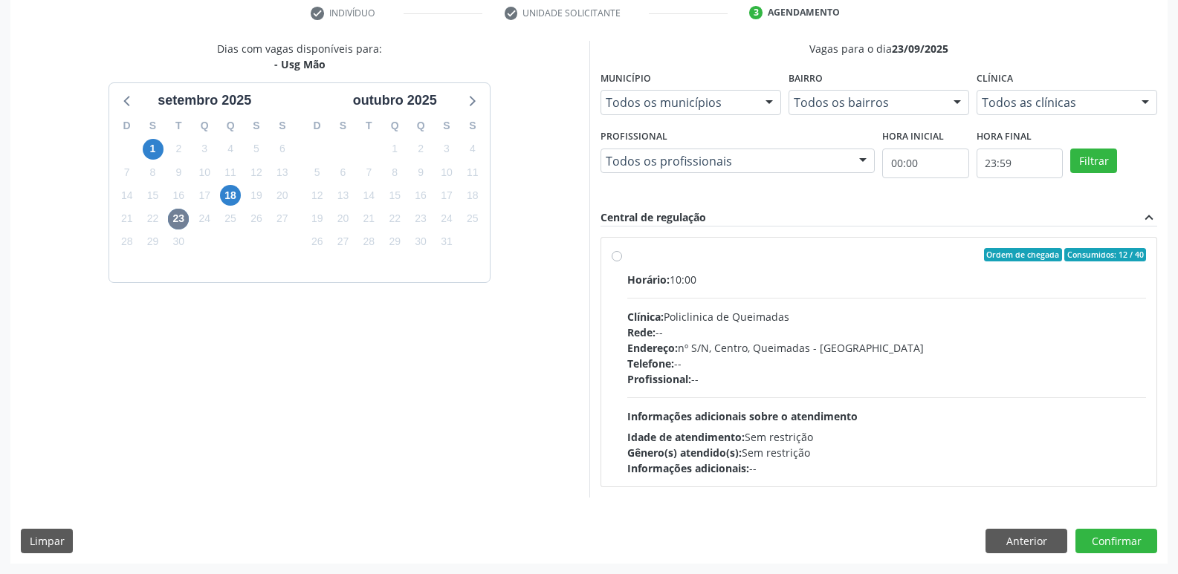
click at [1036, 348] on div "Endereço: nº S/N, Centro, Queimadas - [GEOGRAPHIC_DATA]" at bounding box center [886, 348] width 519 height 16
click at [622, 262] on input "Ordem de chegada Consumidos: 12 / 40 Horário: 10:00 Clínica: Policlinica de Que…" at bounding box center [616, 254] width 10 height 13
radio input "true"
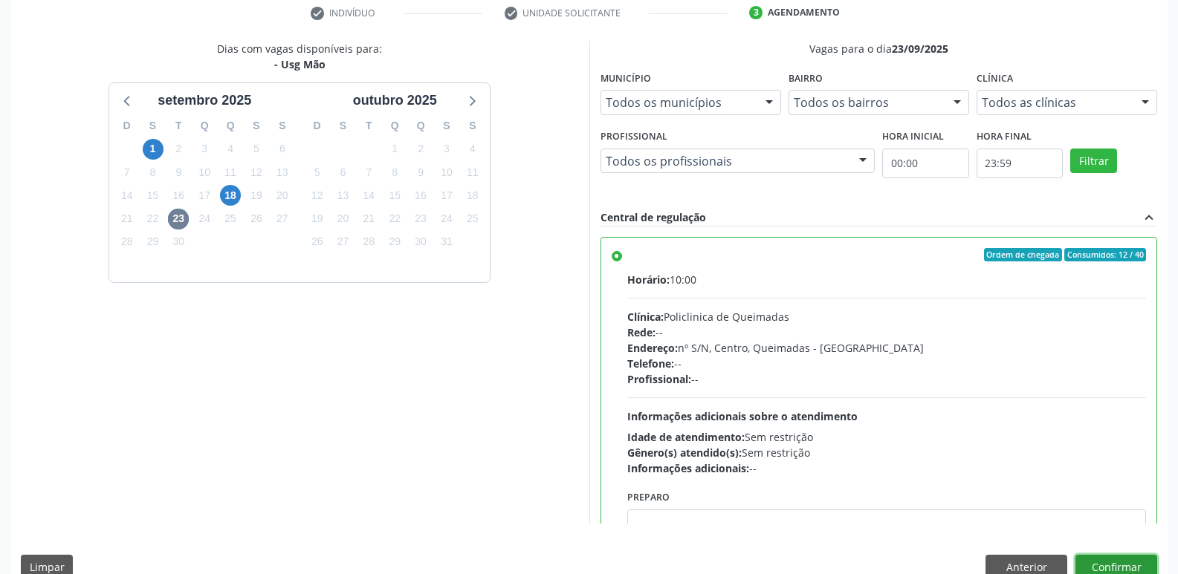
click at [1126, 562] on button "Confirmar" at bounding box center [1116, 567] width 82 height 25
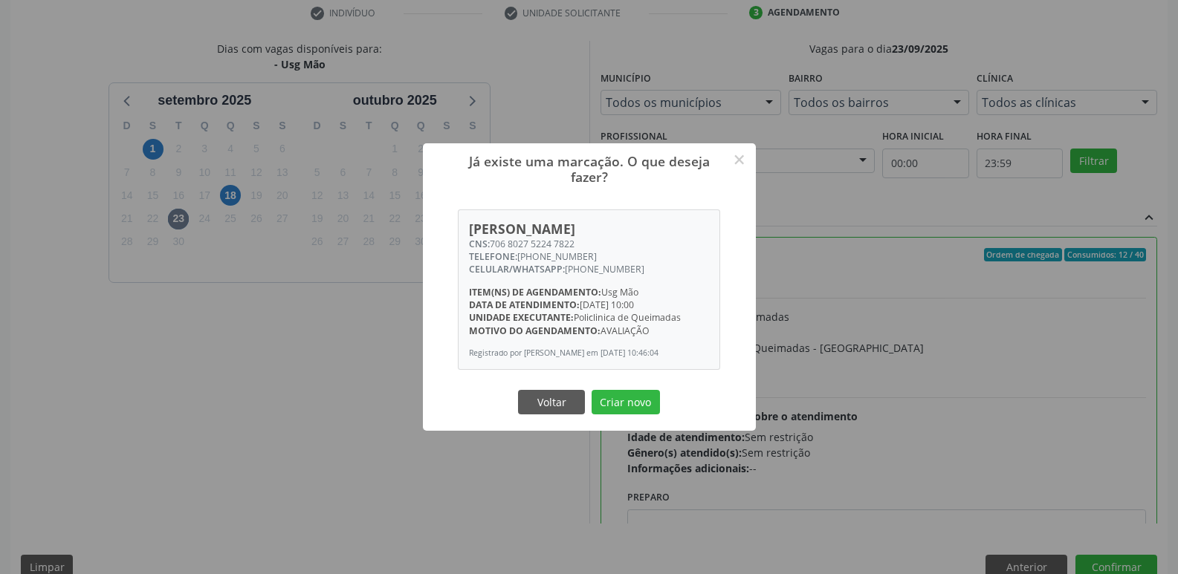
click at [620, 402] on button "Criar novo" at bounding box center [625, 402] width 68 height 25
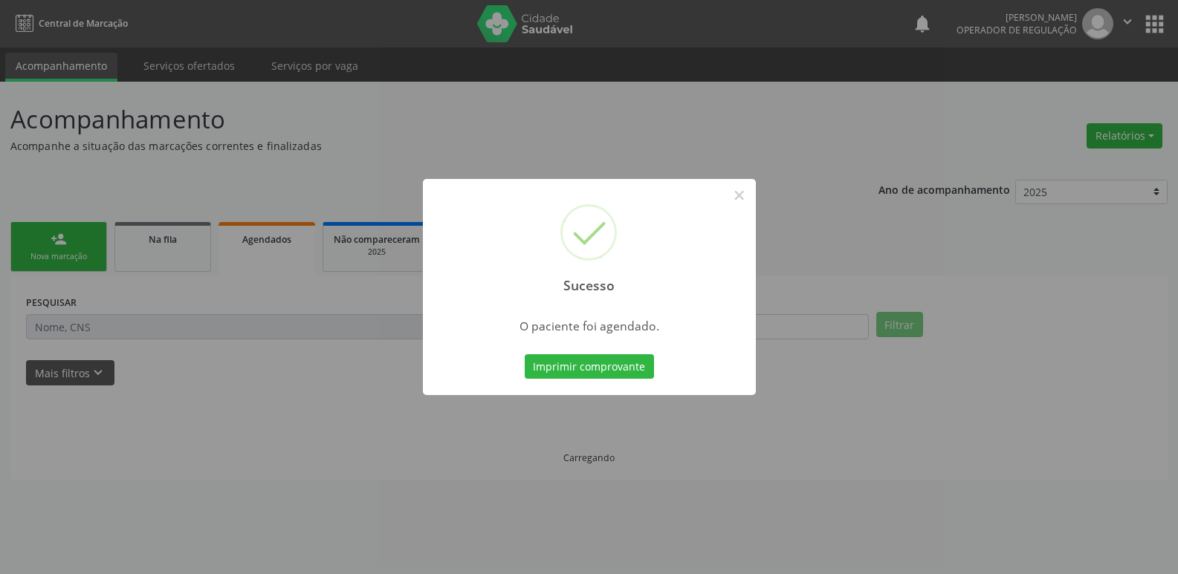
scroll to position [0, 0]
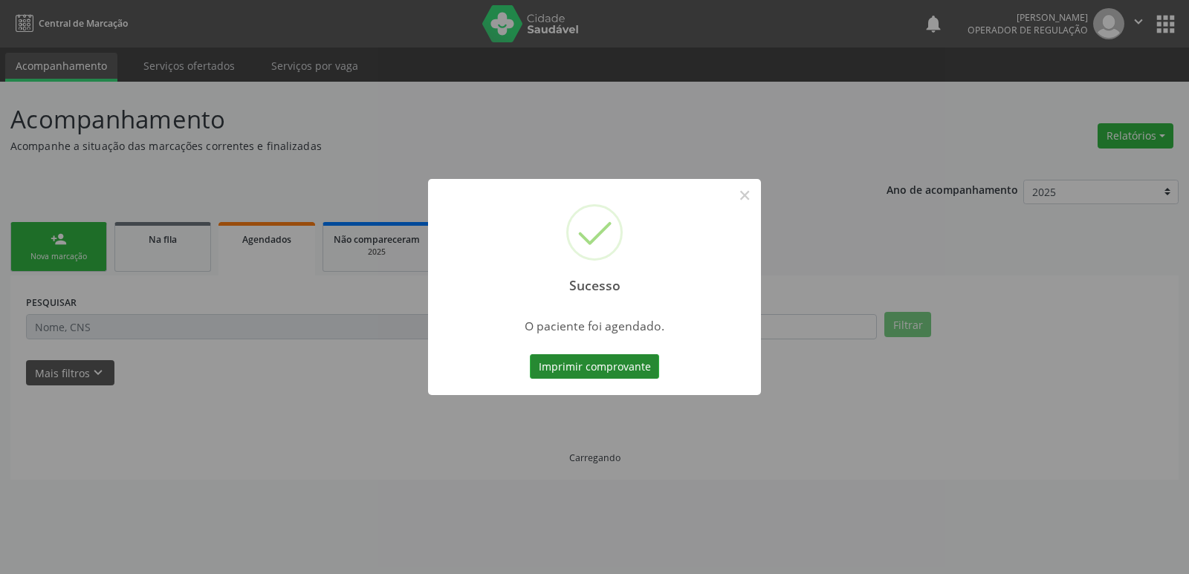
click at [618, 358] on button "Imprimir comprovante" at bounding box center [594, 366] width 129 height 25
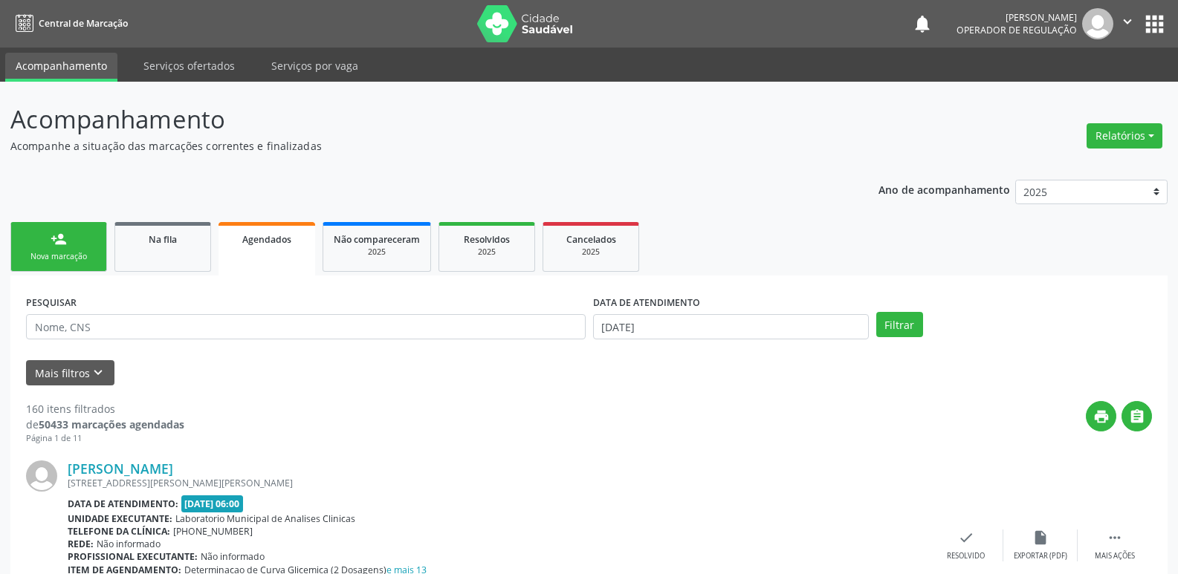
click at [70, 230] on link "person_add Nova marcação" at bounding box center [58, 247] width 97 height 50
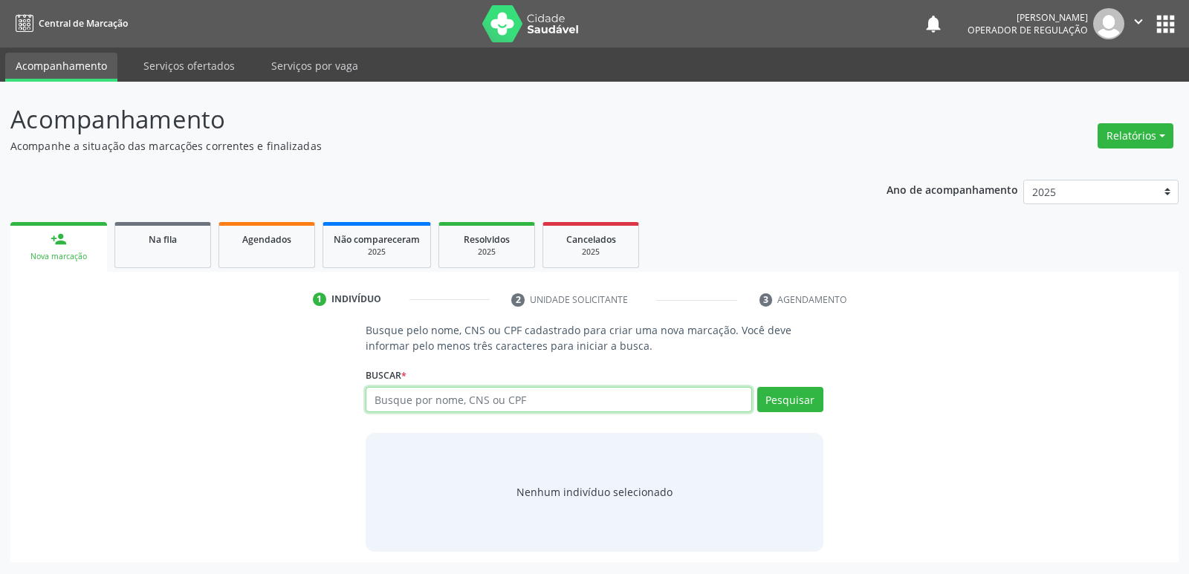
click at [442, 398] on input "text" at bounding box center [559, 399] width 386 height 25
type input "706802752247822"
click at [794, 400] on button "Pesquisar" at bounding box center [790, 399] width 66 height 25
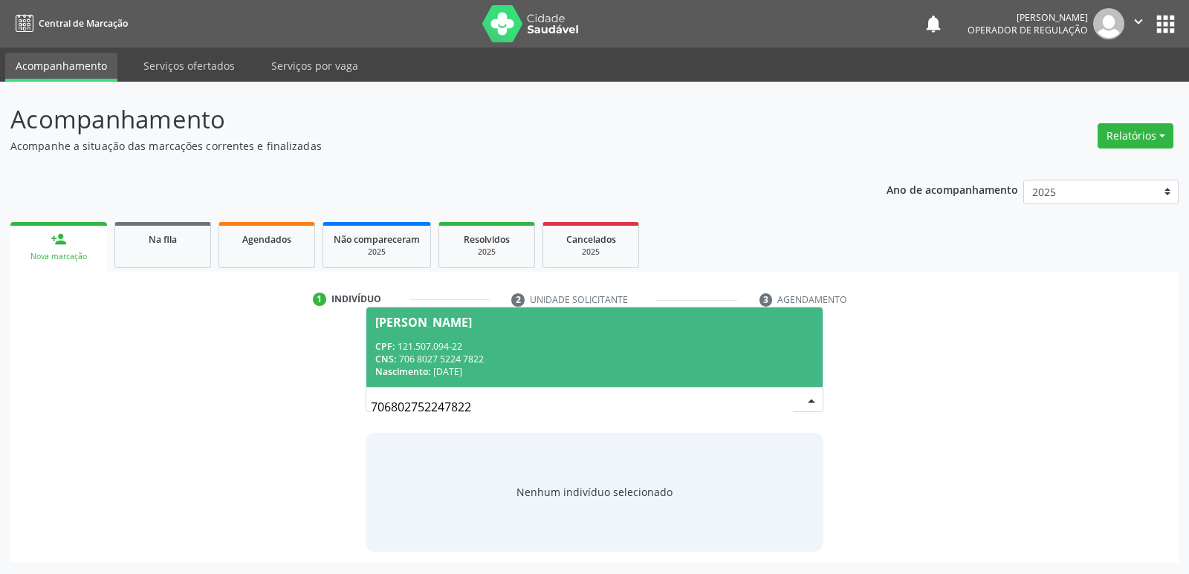
click at [472, 322] on div "[PERSON_NAME]" at bounding box center [423, 323] width 97 height 12
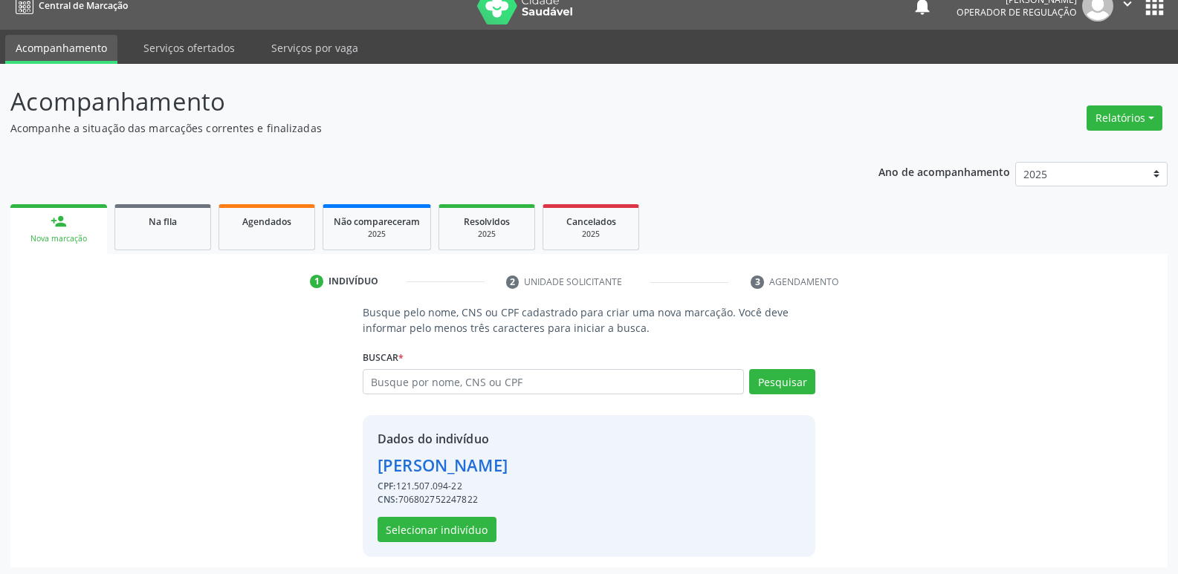
scroll to position [22, 0]
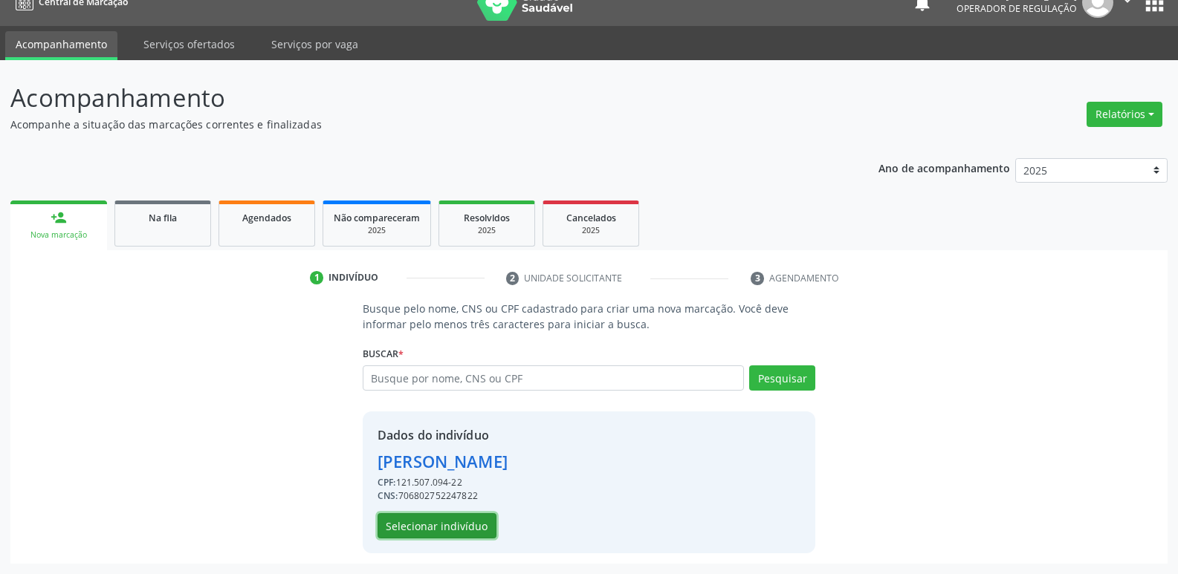
click at [448, 522] on button "Selecionar indivíduo" at bounding box center [436, 525] width 119 height 25
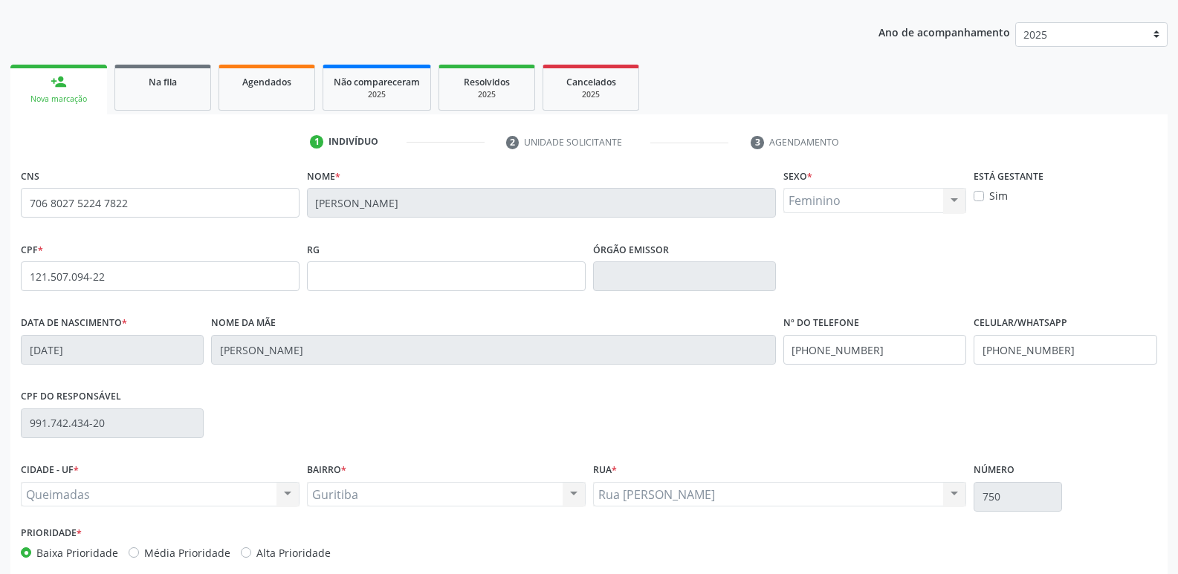
scroll to position [231, 0]
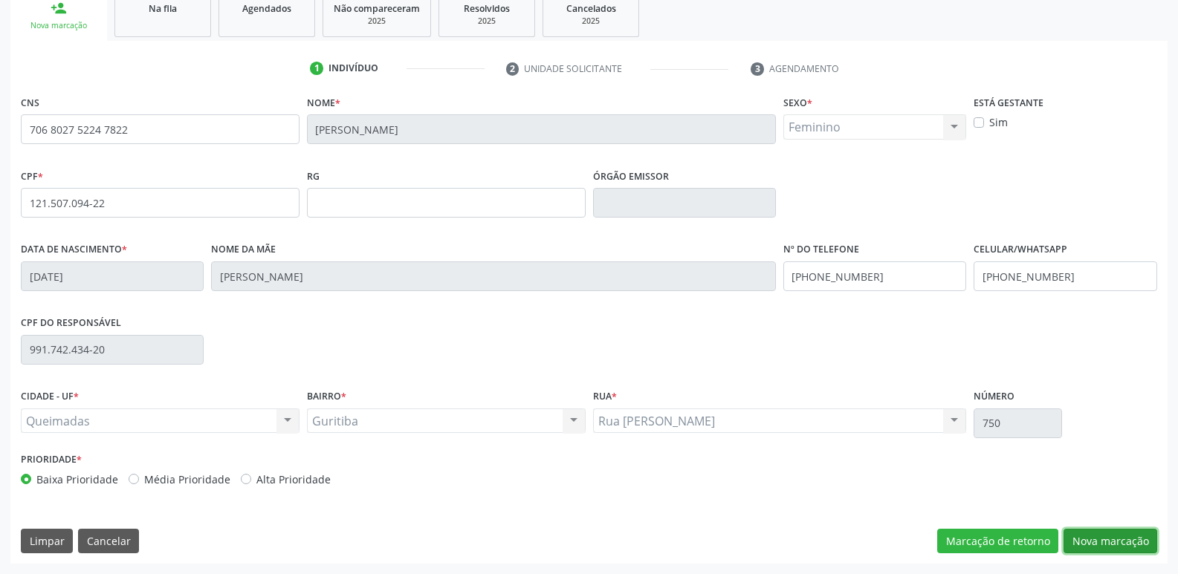
click at [1109, 541] on button "Nova marcação" at bounding box center [1110, 541] width 94 height 25
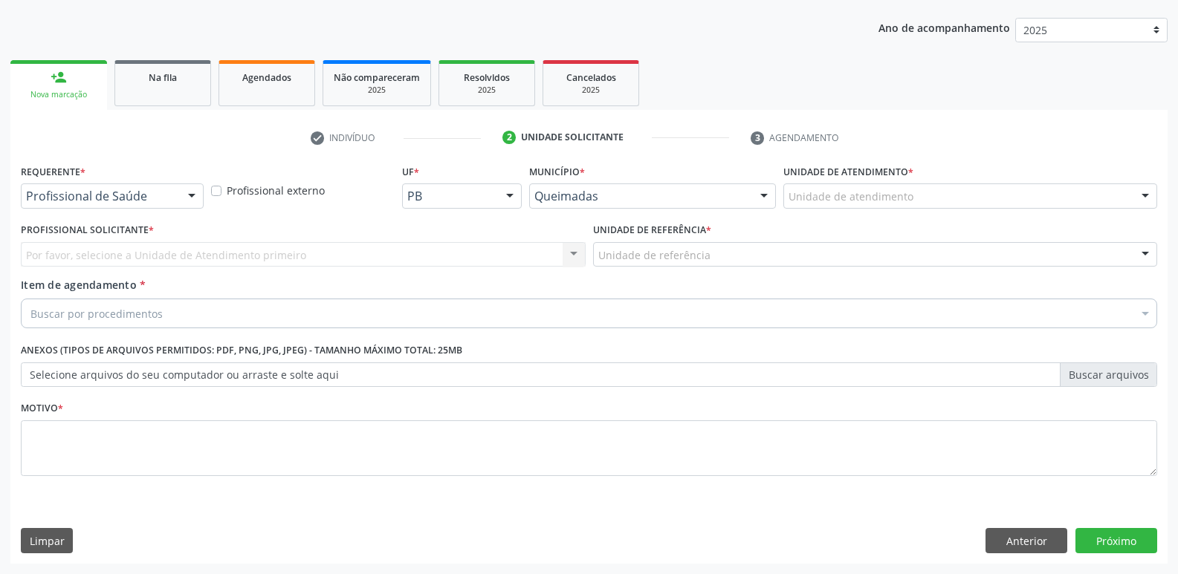
scroll to position [162, 0]
drag, startPoint x: 134, startPoint y: 192, endPoint x: 105, endPoint y: 245, distance: 61.2
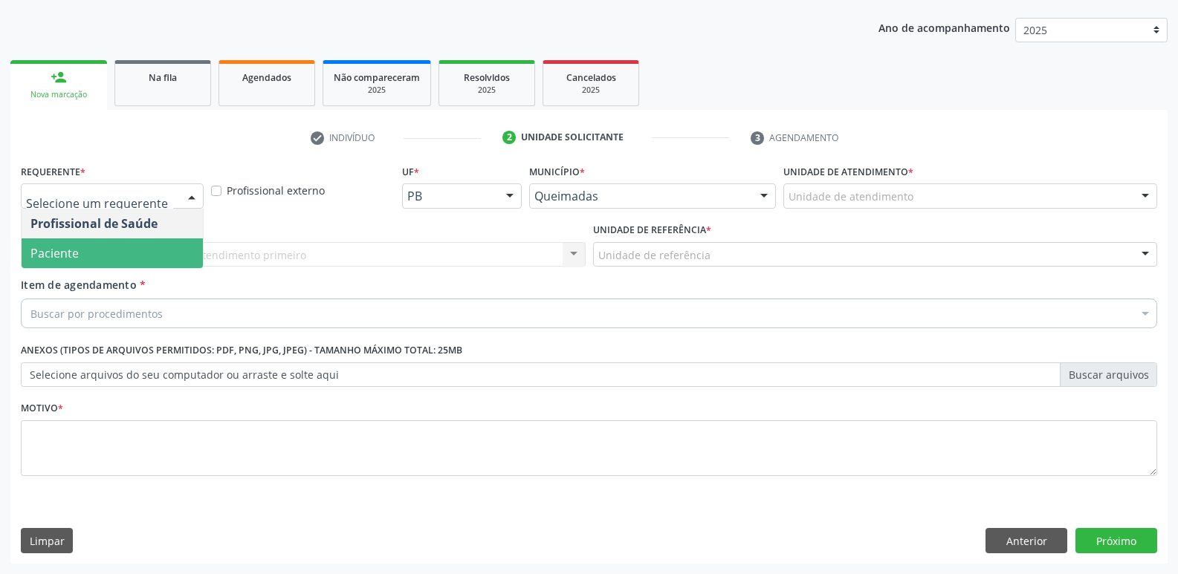
click at [105, 256] on span "Paciente" at bounding box center [112, 254] width 181 height 30
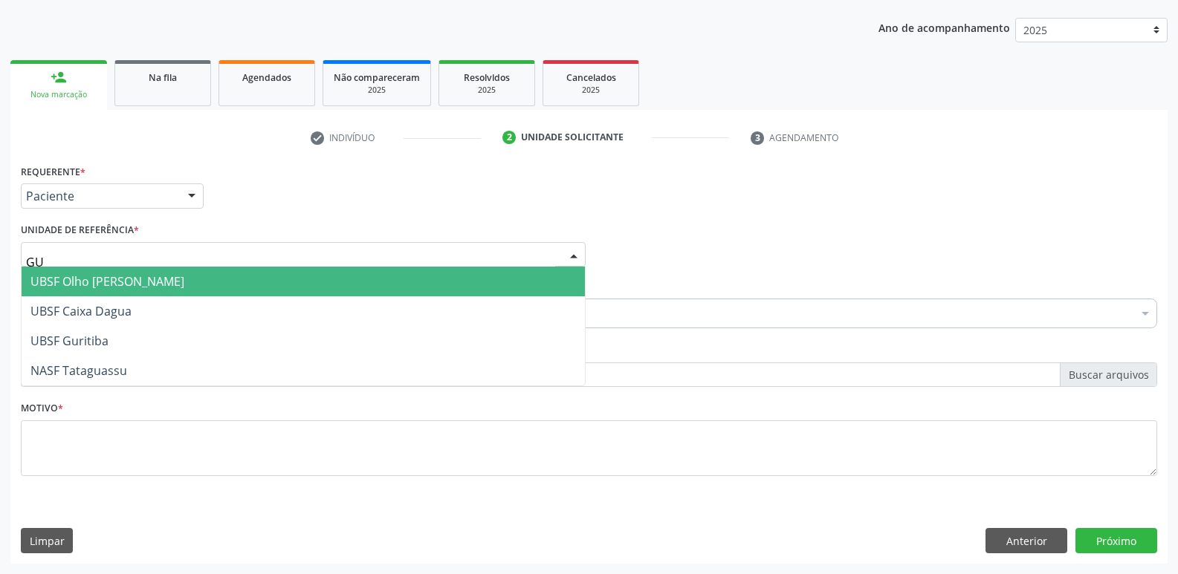
type input "GUR"
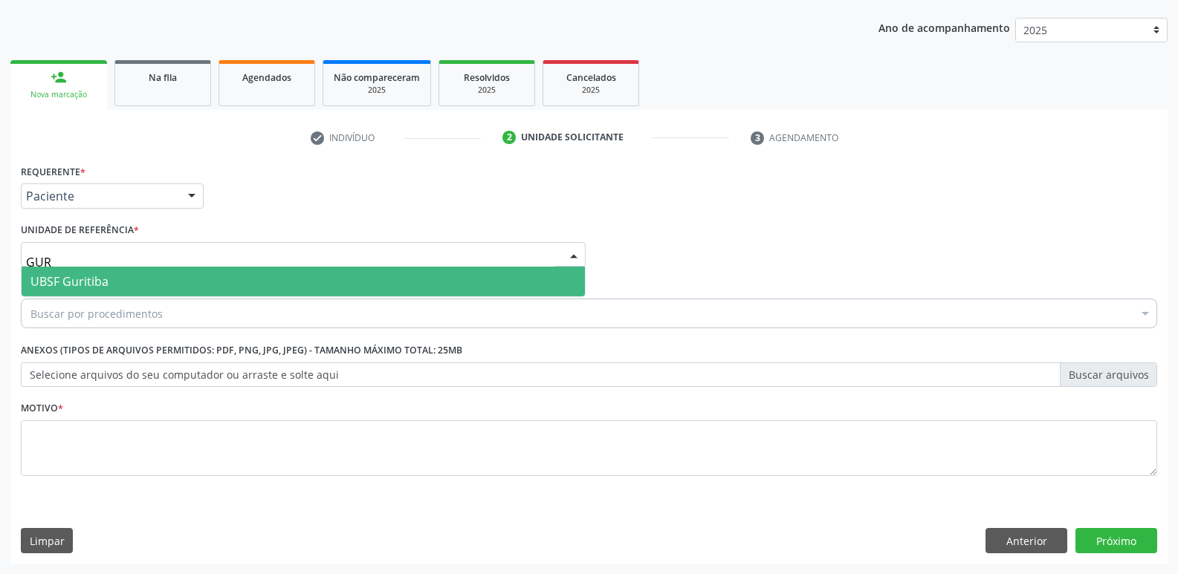
click at [114, 276] on span "UBSF Guritiba" at bounding box center [303, 282] width 563 height 30
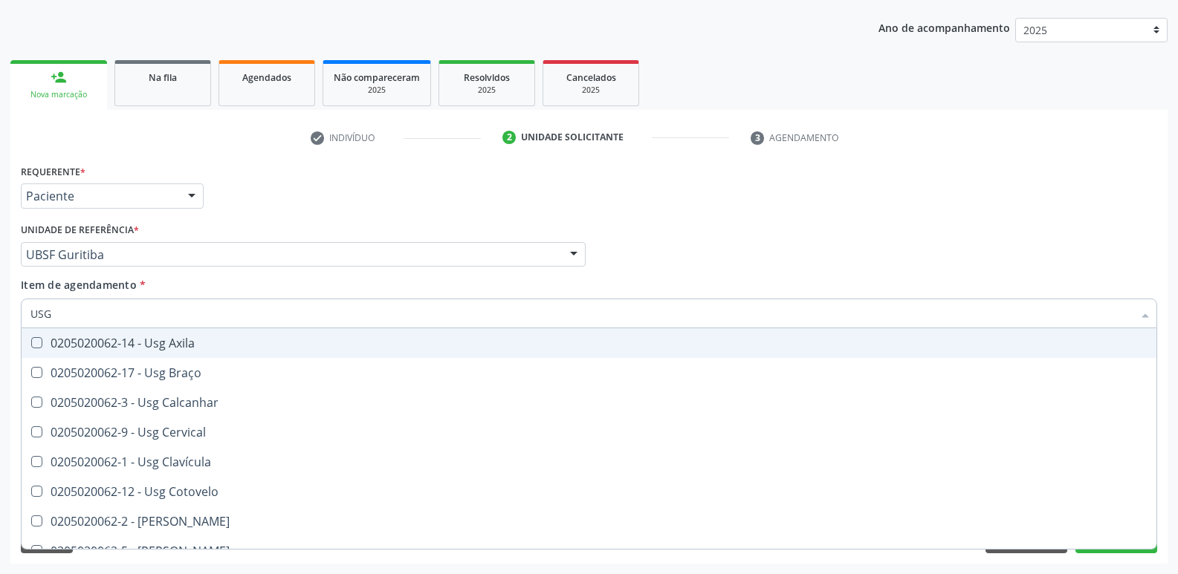
type input "USG P"
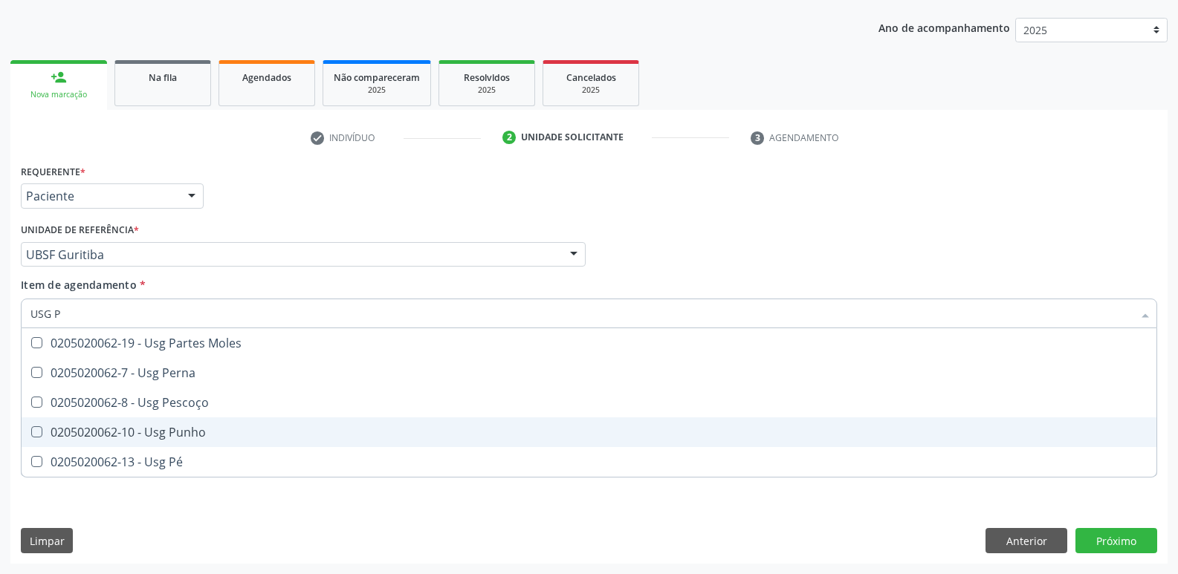
click at [111, 438] on div "0205020062-10 - Usg Punho" at bounding box center [588, 432] width 1117 height 12
checkbox Punho "true"
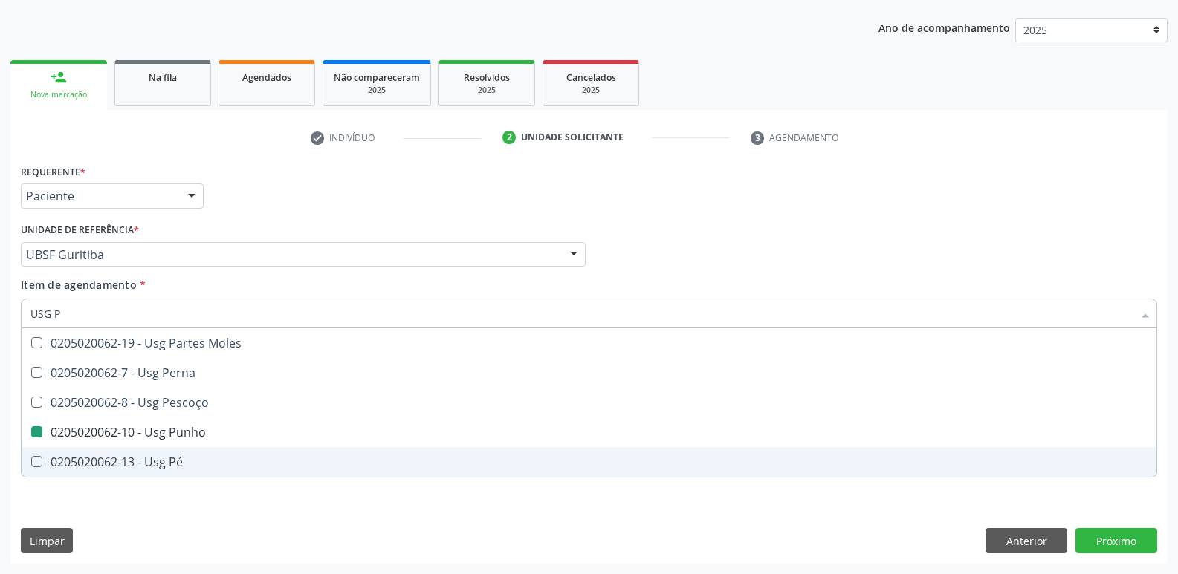
click at [108, 529] on div "Requerente * Paciente Profissional de Saúde Paciente Nenhum resultado encontrad…" at bounding box center [588, 361] width 1157 height 403
checkbox Perna "true"
checkbox Punho "false"
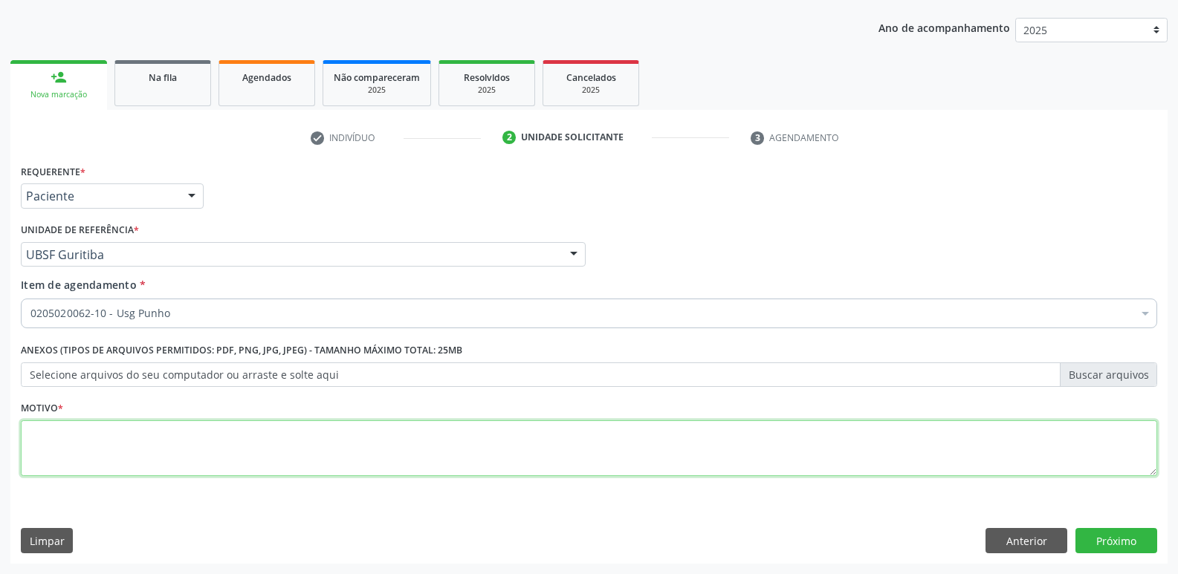
click at [129, 445] on textarea at bounding box center [589, 449] width 1136 height 56
paste textarea "AVALIAÇÃO"
type textarea "AVALIAÇÃO"
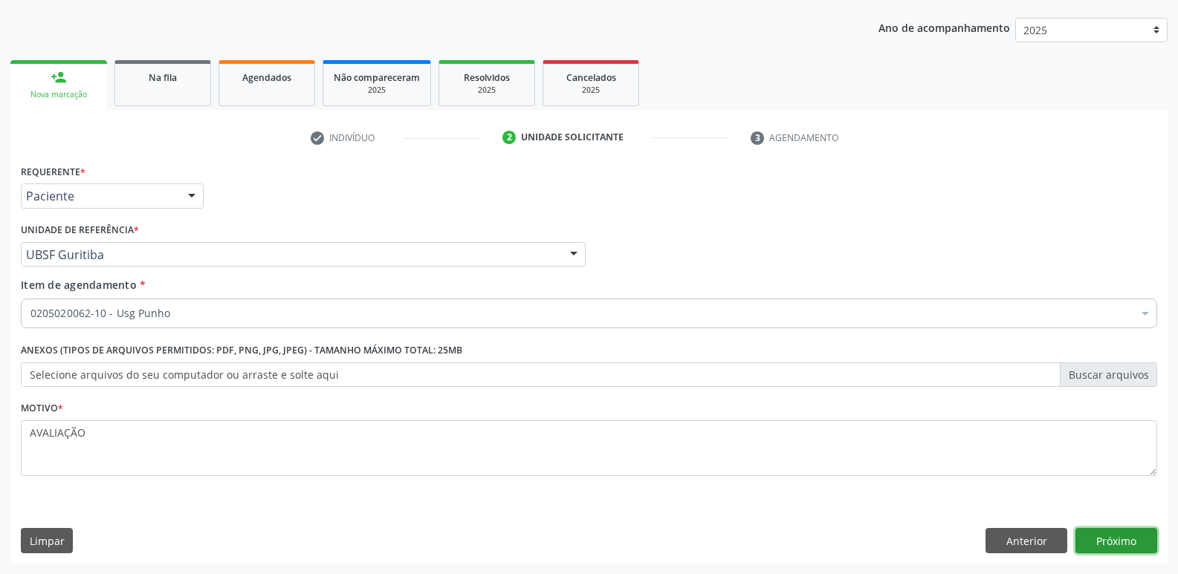
click at [1125, 537] on button "Próximo" at bounding box center [1116, 540] width 82 height 25
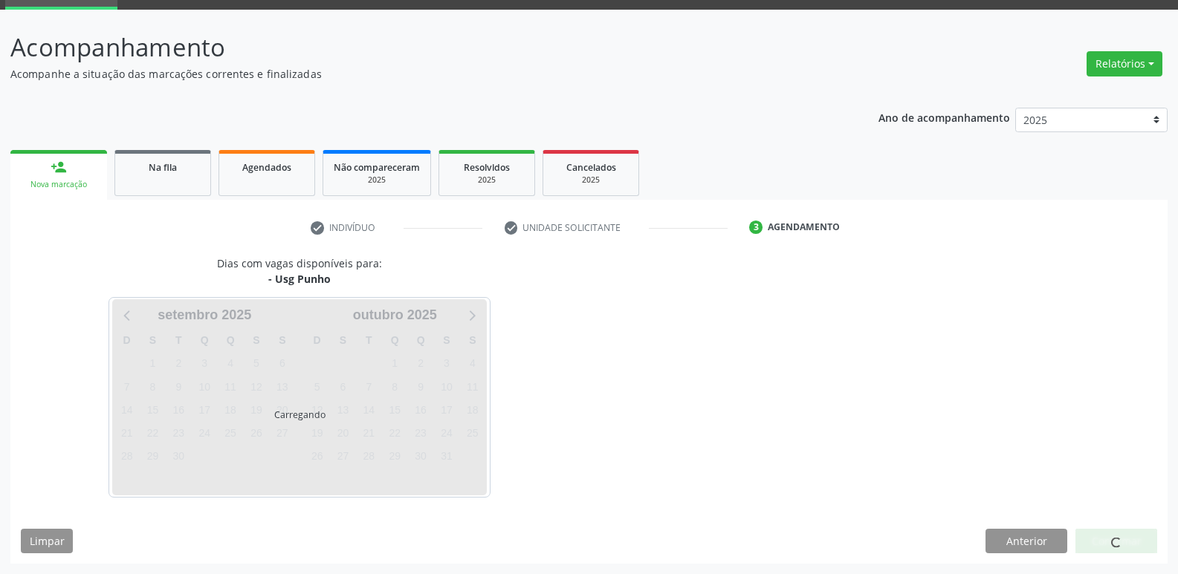
scroll to position [72, 0]
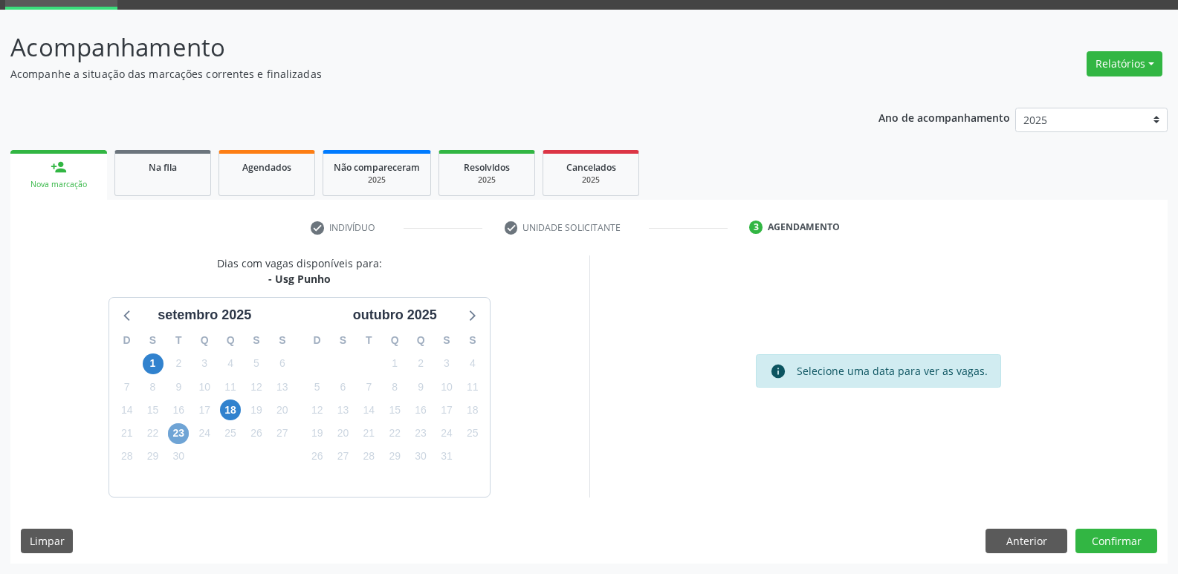
click at [170, 432] on span "23" at bounding box center [178, 434] width 21 height 21
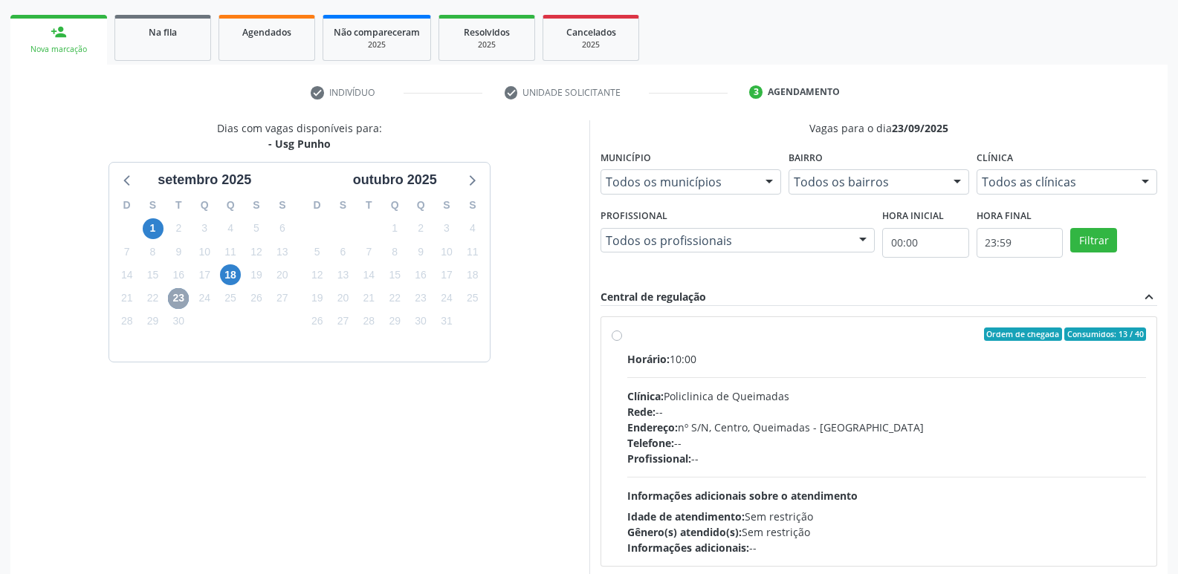
scroll to position [287, 0]
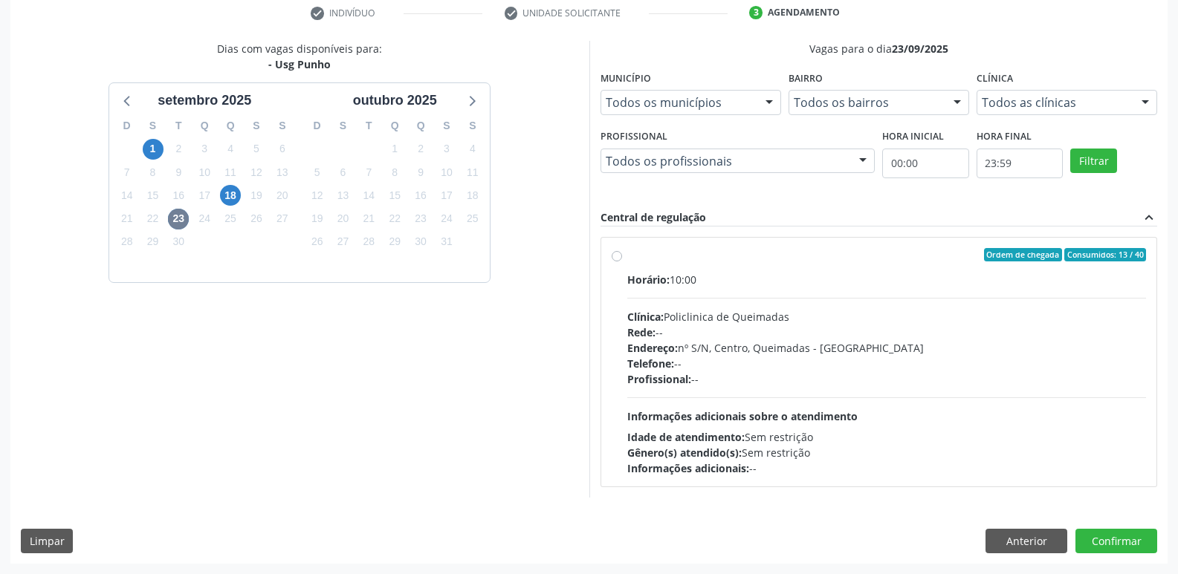
click at [909, 372] on div "Profissional: --" at bounding box center [886, 380] width 519 height 16
click at [622, 262] on input "Ordem de chegada Consumidos: 13 / 40 Horário: 10:00 Clínica: Policlinica de Que…" at bounding box center [616, 254] width 10 height 13
radio input "true"
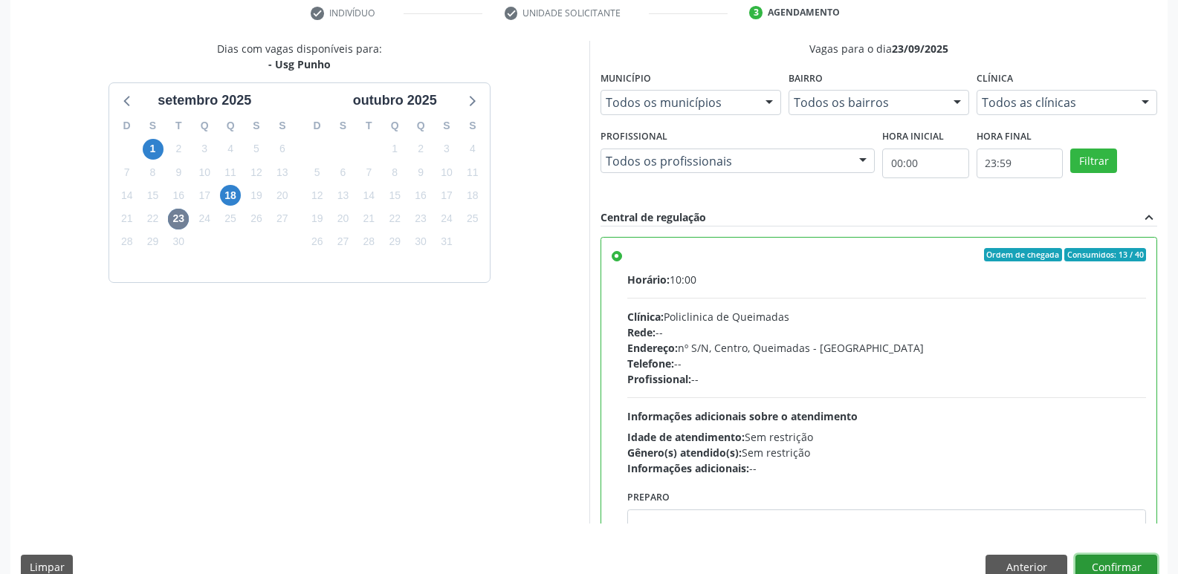
click at [1105, 571] on button "Confirmar" at bounding box center [1116, 567] width 82 height 25
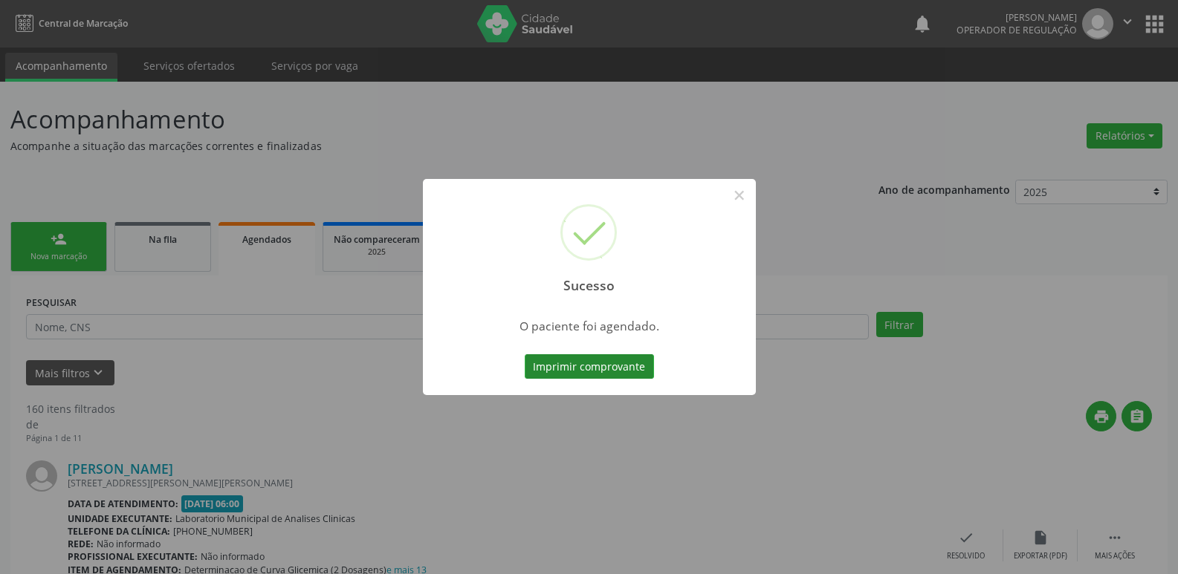
click at [574, 366] on button "Imprimir comprovante" at bounding box center [589, 366] width 129 height 25
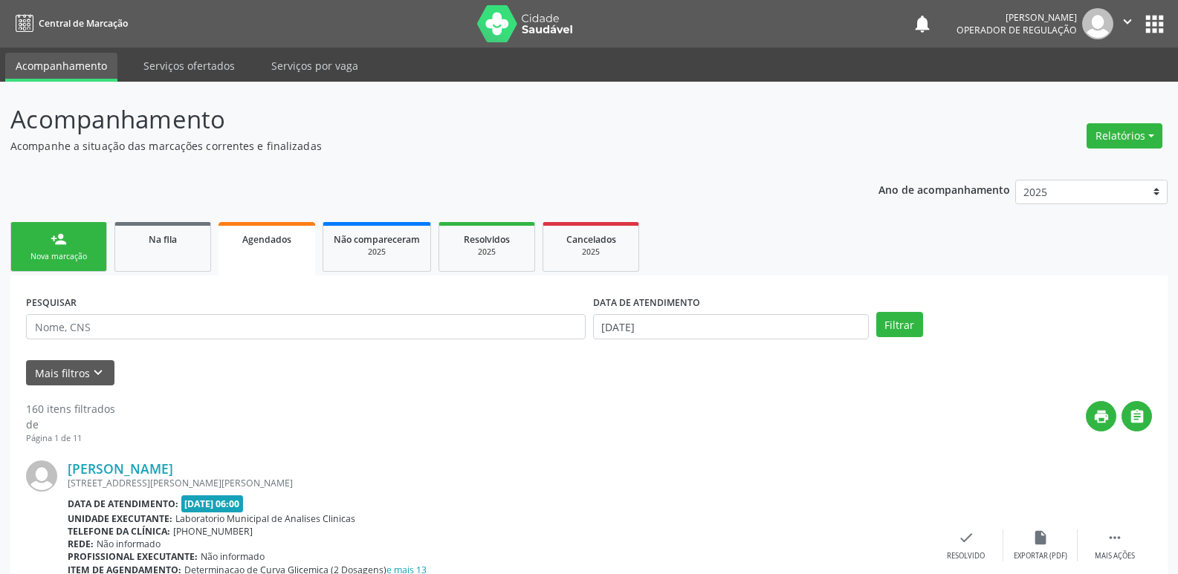
click at [77, 238] on link "person_add Nova marcação" at bounding box center [58, 247] width 97 height 50
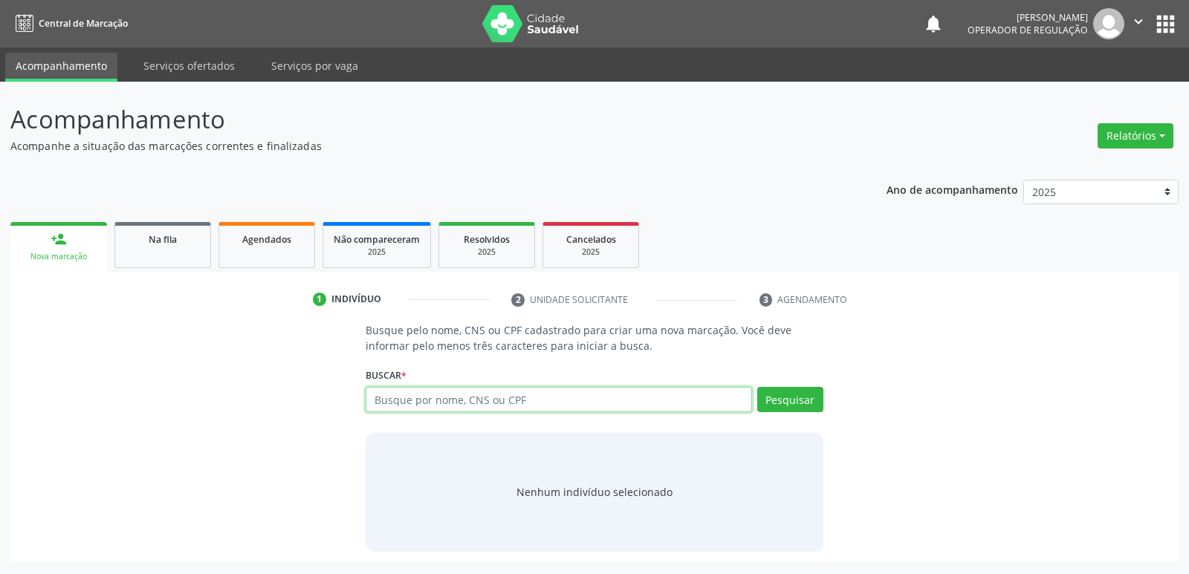
click at [410, 406] on input "text" at bounding box center [559, 399] width 386 height 25
type input "706802752247822"
click at [797, 398] on button "Pesquisar" at bounding box center [790, 399] width 66 height 25
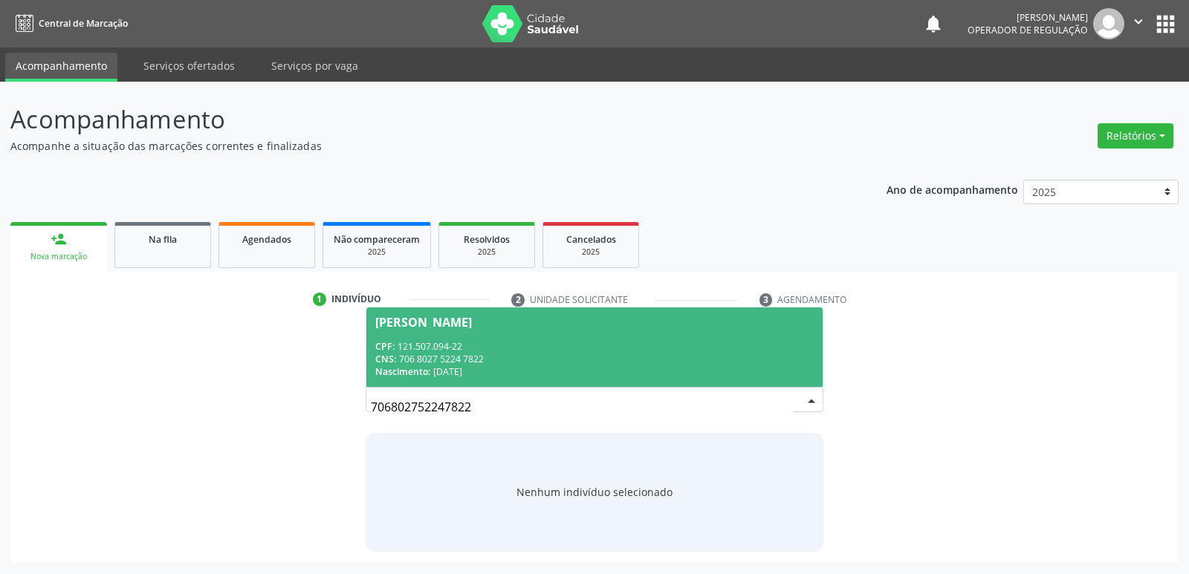
click at [516, 330] on span "[PERSON_NAME] CPF: 121.507.094-22 CNS: 706 8027 5224 7822 Nascimento: [DATE]" at bounding box center [593, 348] width 455 height 80
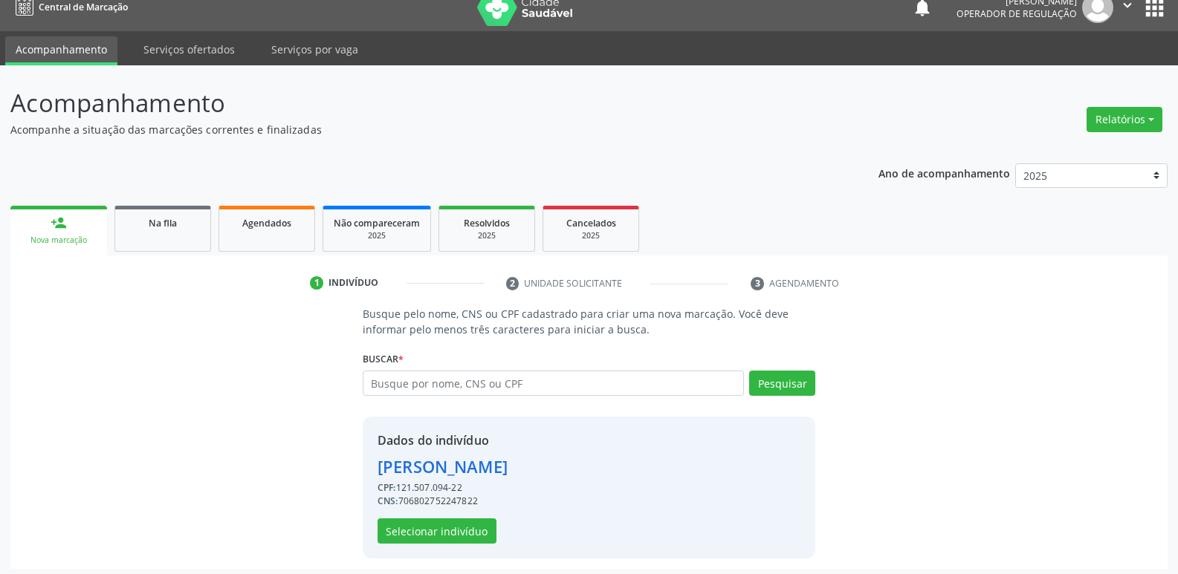
scroll to position [22, 0]
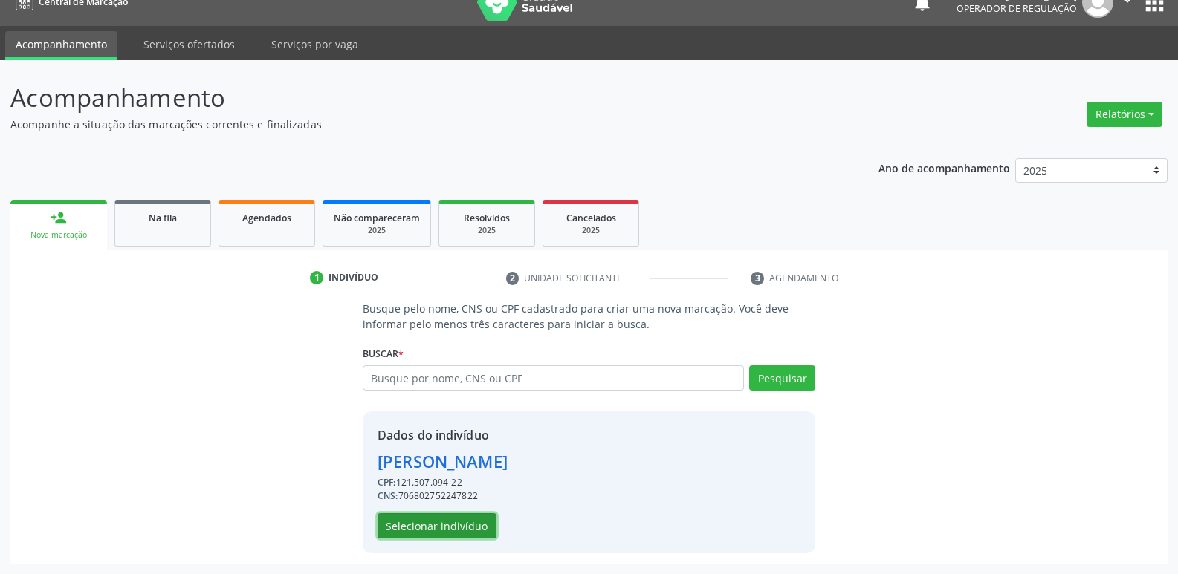
click at [418, 531] on button "Selecionar indivíduo" at bounding box center [436, 525] width 119 height 25
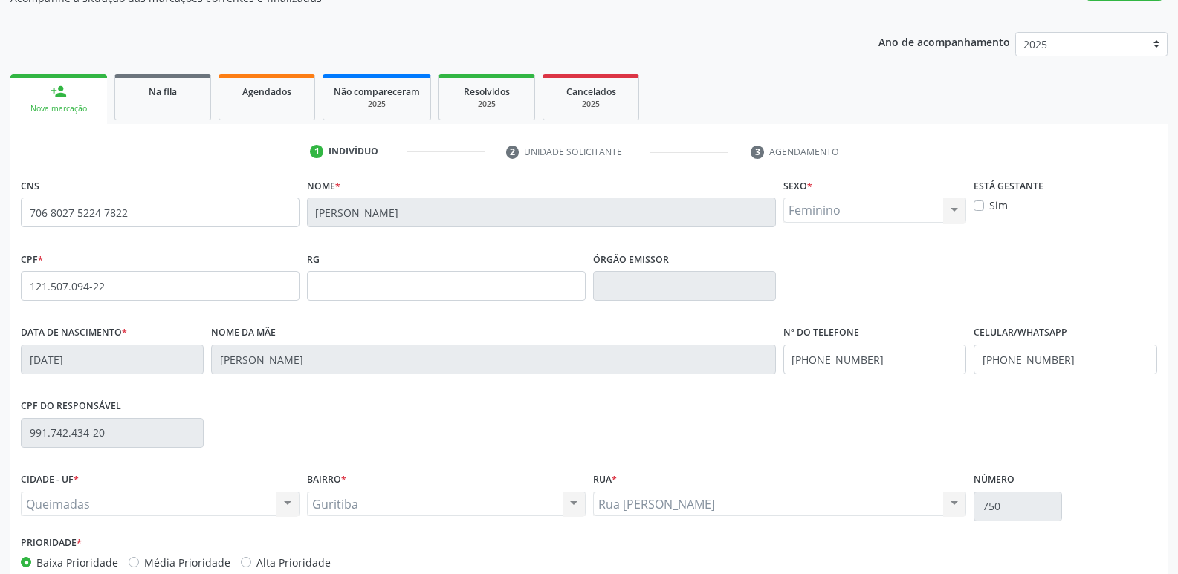
scroll to position [231, 0]
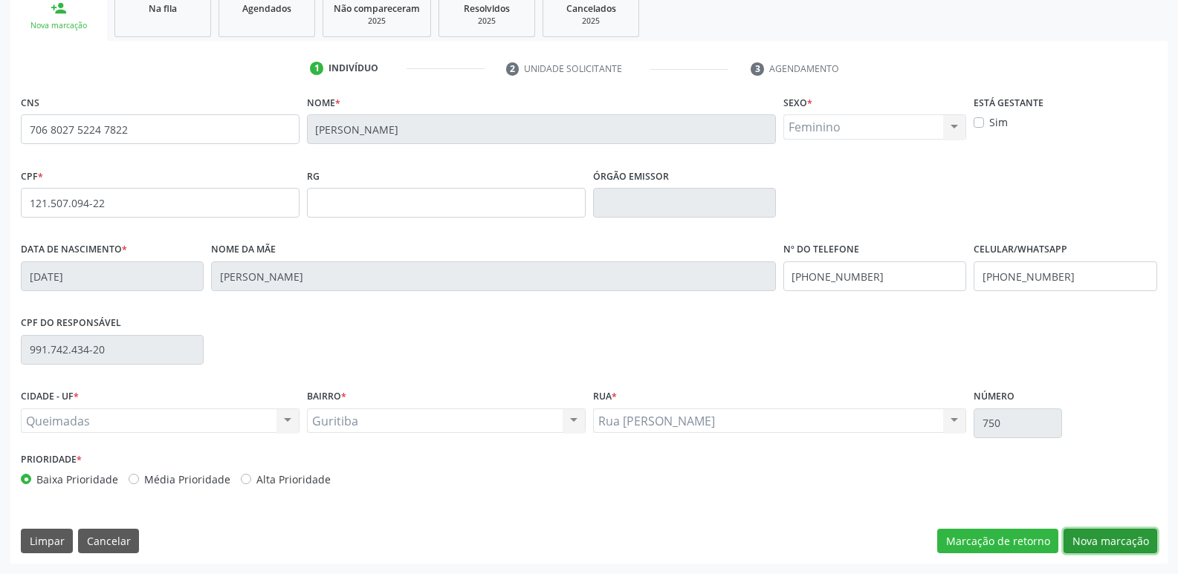
click at [1103, 542] on button "Nova marcação" at bounding box center [1110, 541] width 94 height 25
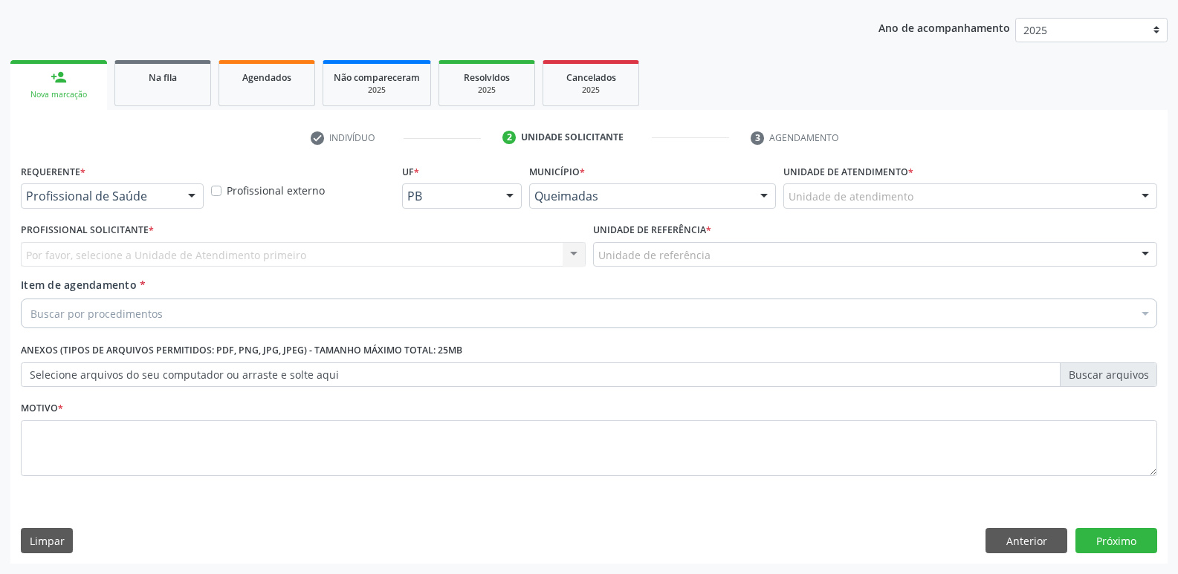
scroll to position [162, 0]
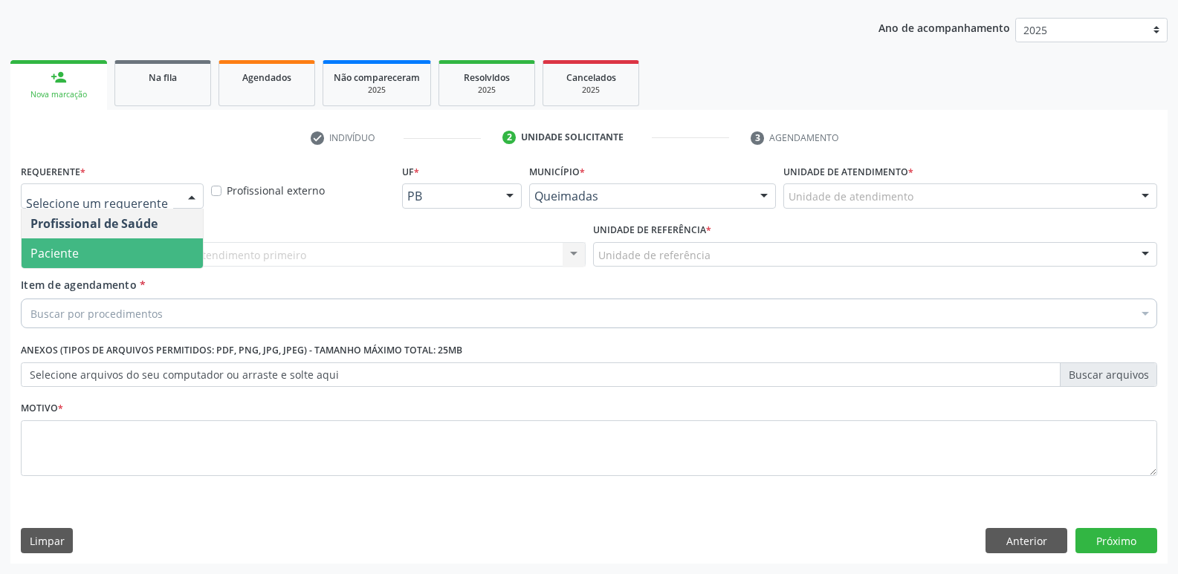
drag, startPoint x: 138, startPoint y: 259, endPoint x: 177, endPoint y: 251, distance: 39.5
click at [138, 260] on span "Paciente" at bounding box center [112, 254] width 181 height 30
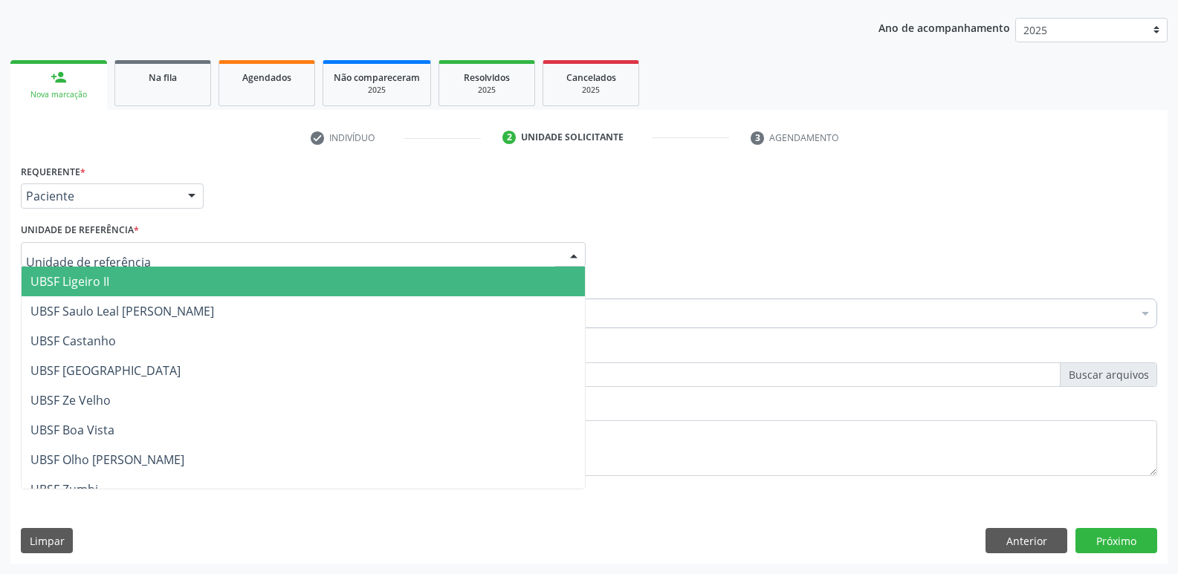
click at [182, 248] on div at bounding box center [303, 254] width 565 height 25
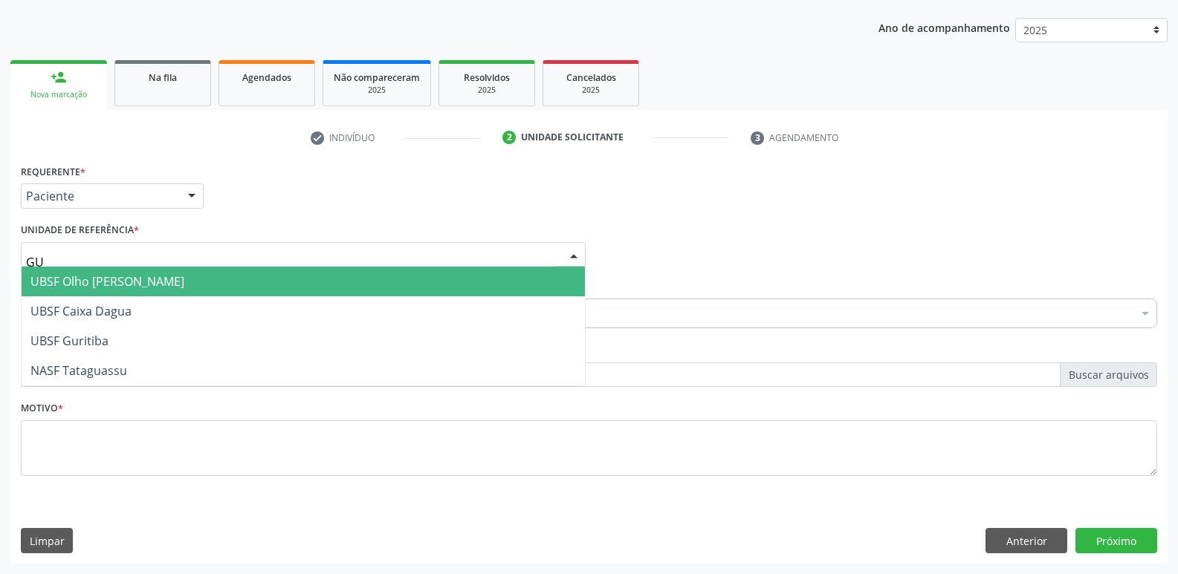
type input "GUR"
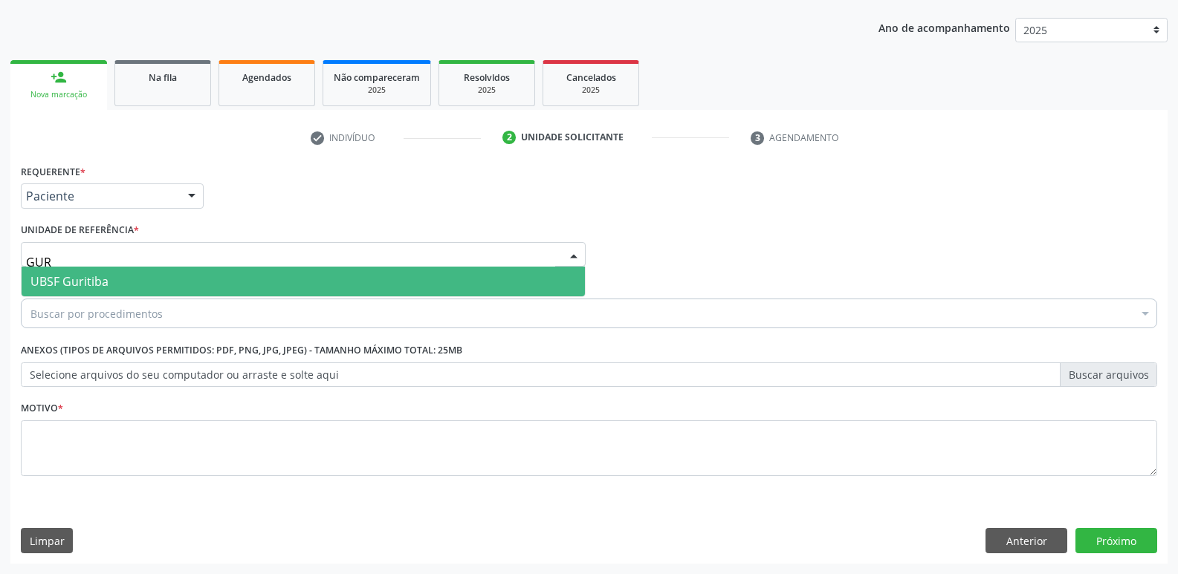
click at [143, 279] on span "UBSF Guritiba" at bounding box center [303, 282] width 563 height 30
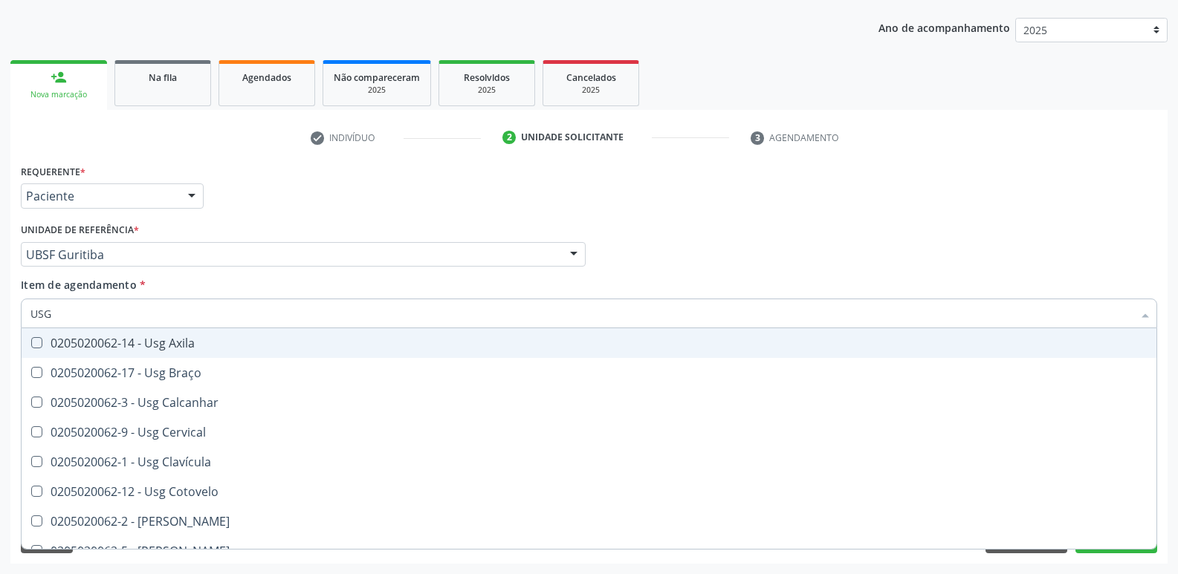
type input "USG P"
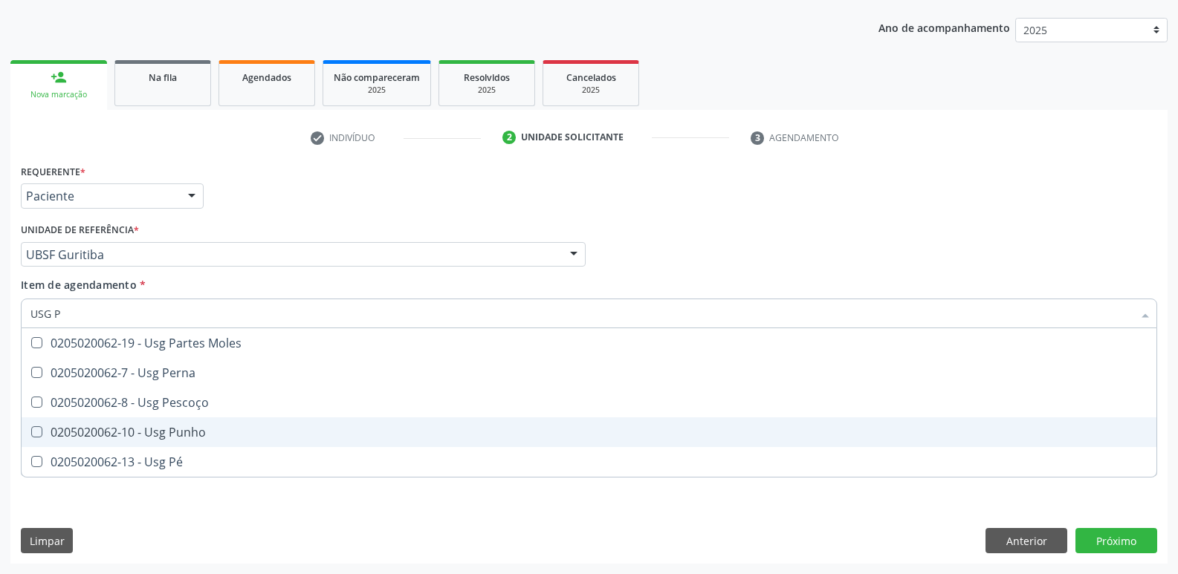
click at [151, 427] on div "0205020062-10 - Usg Punho" at bounding box center [588, 432] width 1117 height 12
checkbox Punho "true"
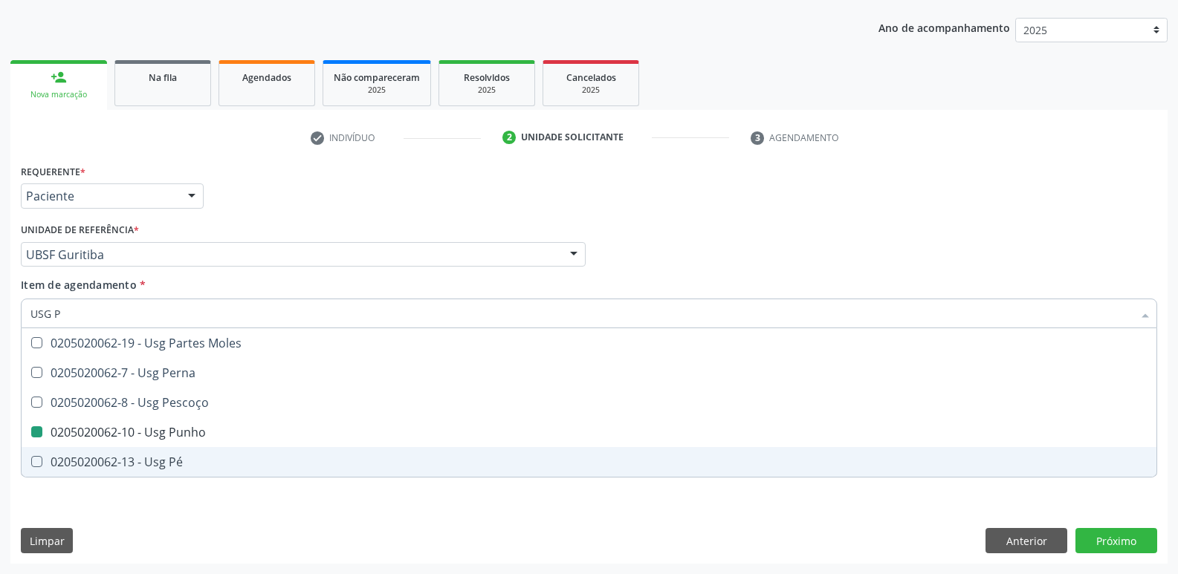
click at [142, 531] on div "Requerente * Paciente Profissional de Saúde Paciente Nenhum resultado encontrad…" at bounding box center [588, 361] width 1157 height 403
checkbox Perna "true"
checkbox Punho "false"
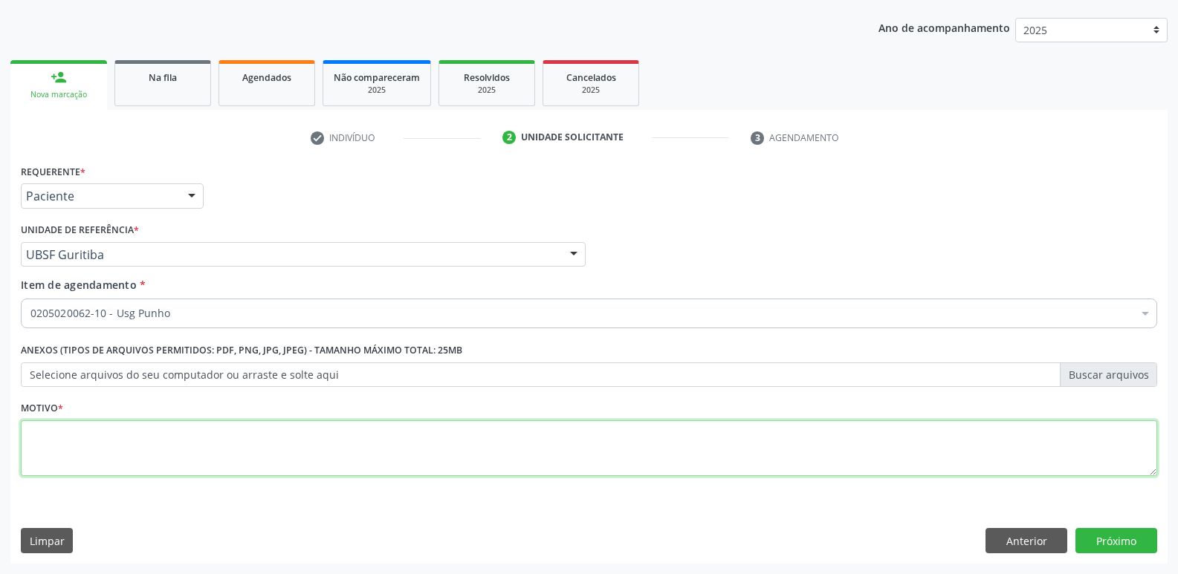
click at [183, 459] on textarea at bounding box center [589, 449] width 1136 height 56
paste textarea "AVALIAÇÃO"
type textarea "AVALIAÇÃO"
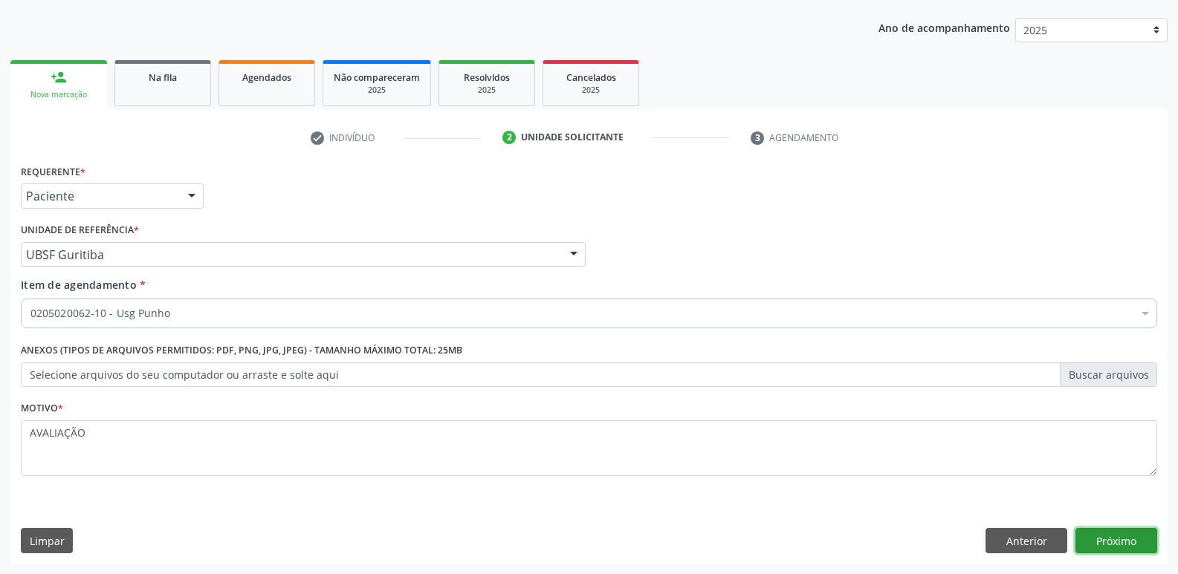
click at [1143, 539] on button "Próximo" at bounding box center [1116, 540] width 82 height 25
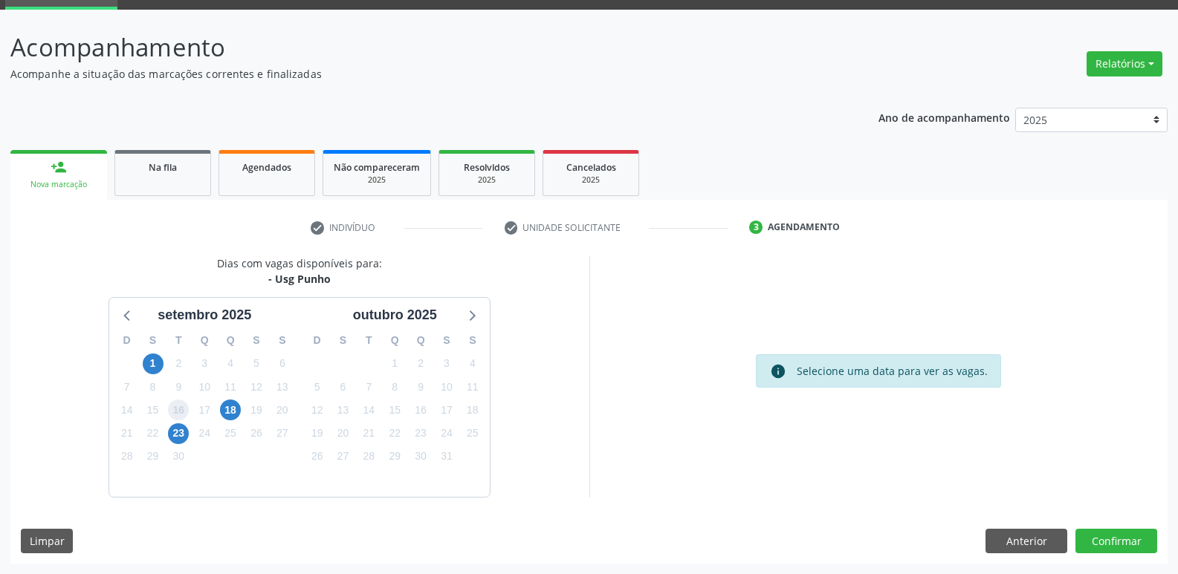
click at [176, 420] on span "16" at bounding box center [178, 410] width 21 height 21
click at [180, 439] on span "23" at bounding box center [178, 434] width 21 height 21
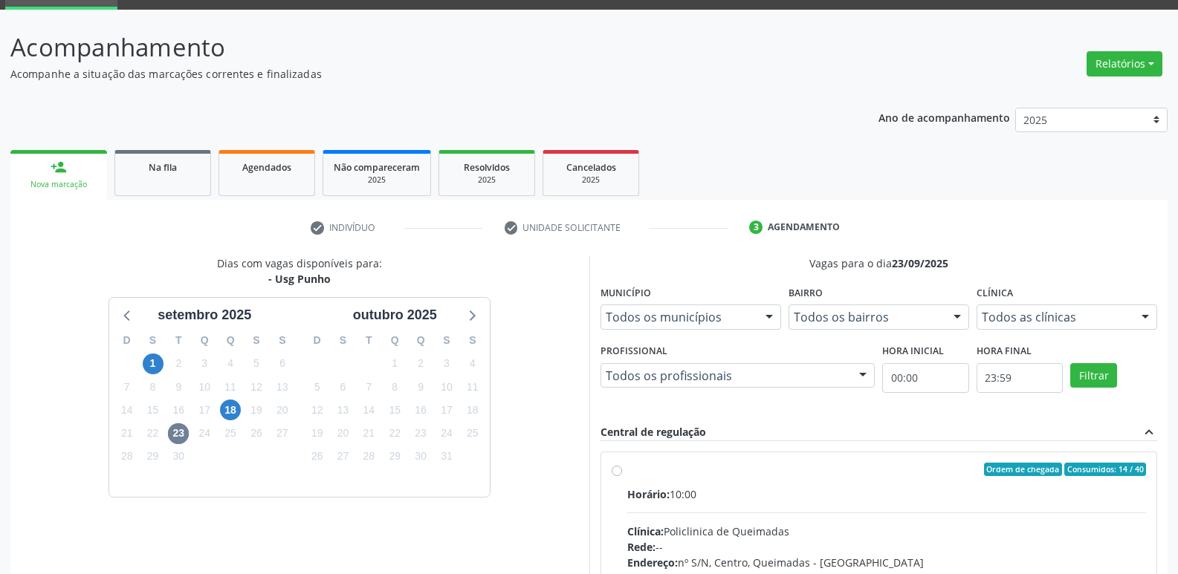
click at [940, 502] on div "Horário: 10:00" at bounding box center [886, 495] width 519 height 16
click at [622, 476] on input "Ordem de chegada Consumidos: 14 / 40 Horário: 10:00 Clínica: Policlinica de Que…" at bounding box center [616, 469] width 10 height 13
radio input "true"
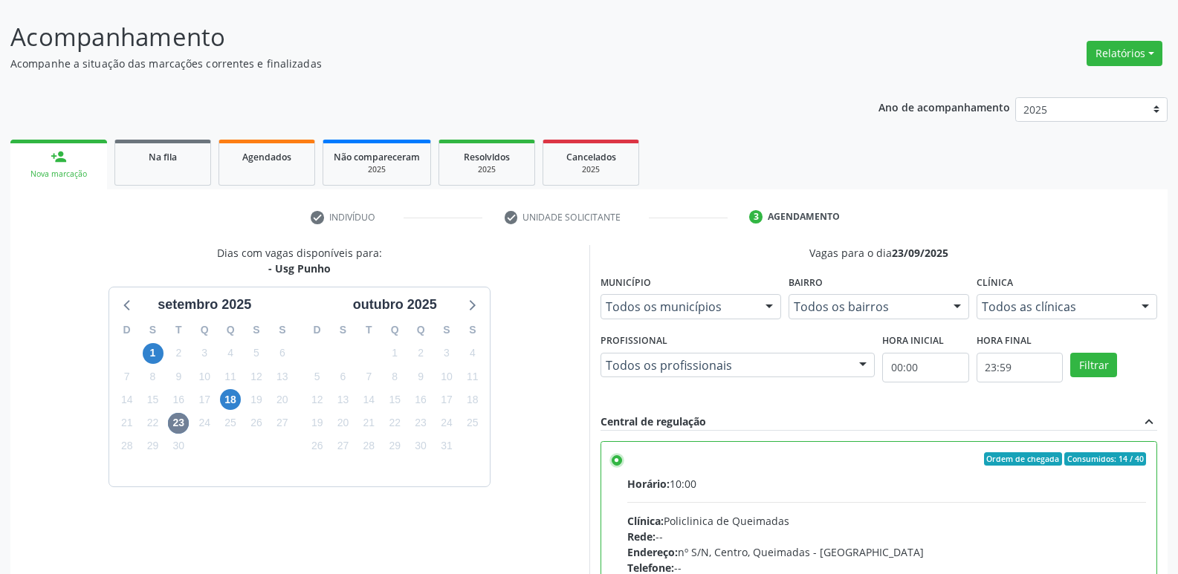
scroll to position [314, 0]
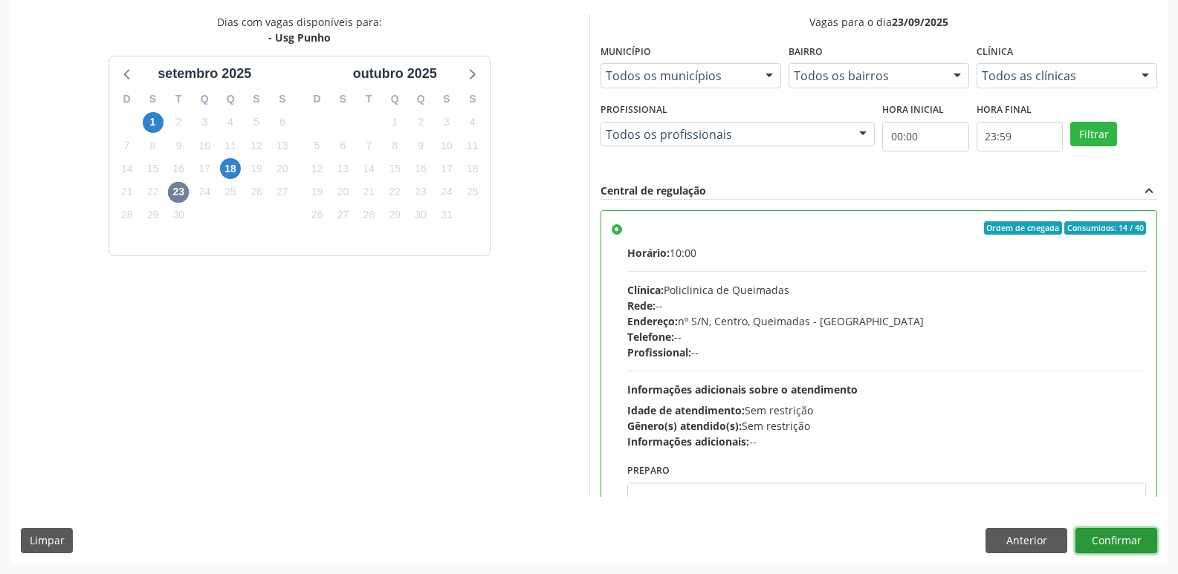
click at [1104, 533] on button "Confirmar" at bounding box center [1116, 540] width 82 height 25
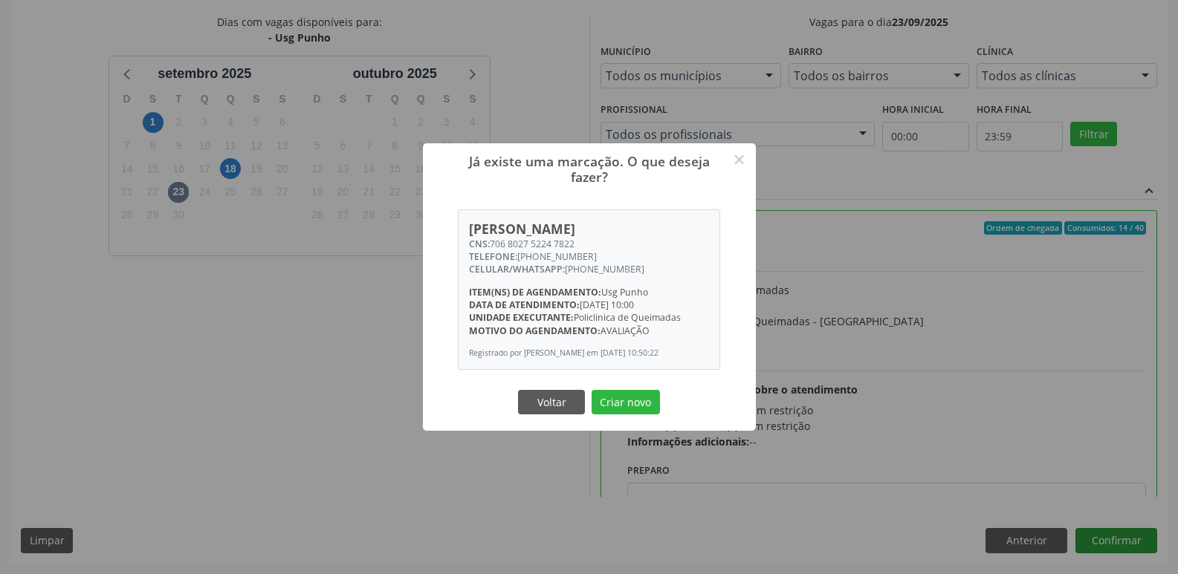
click at [591, 390] on button "Criar novo" at bounding box center [625, 402] width 68 height 25
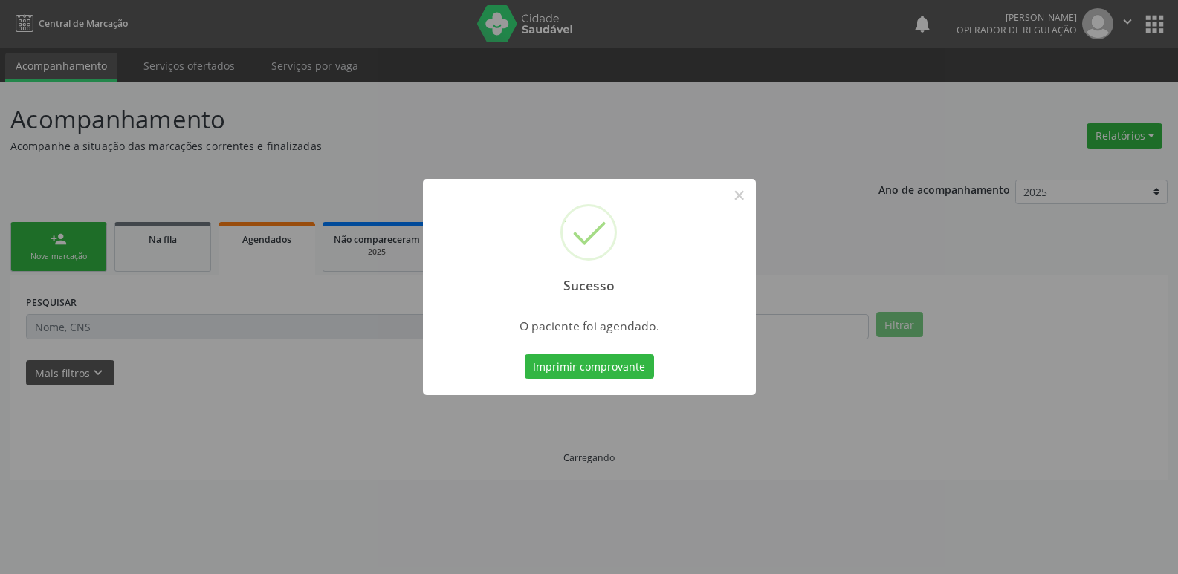
scroll to position [0, 0]
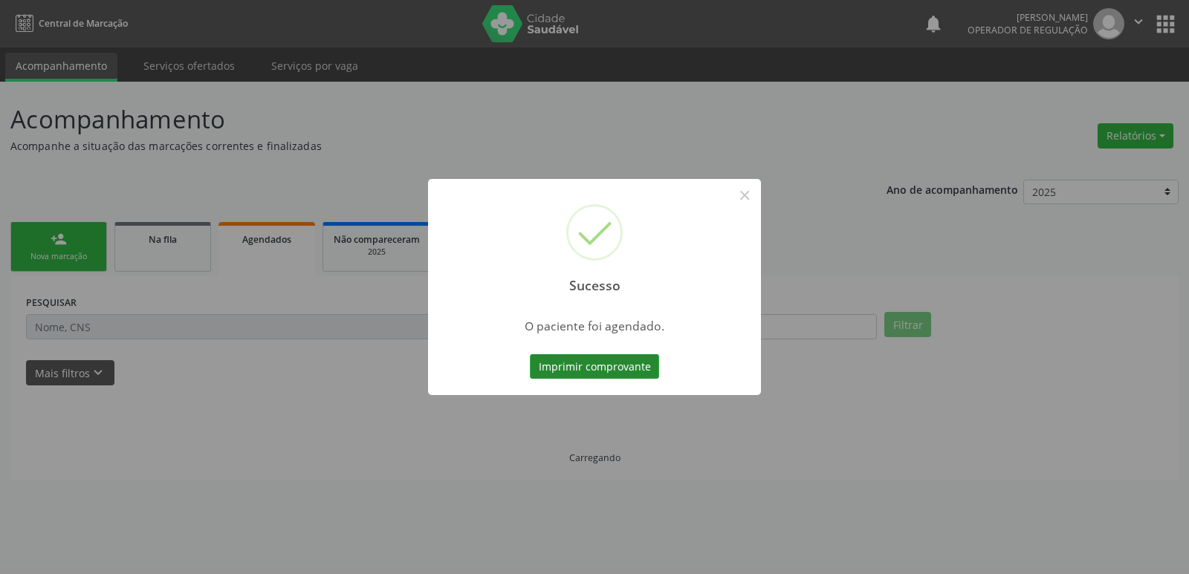
click at [654, 356] on div "Imprimir comprovante Cancel" at bounding box center [595, 366] width 136 height 31
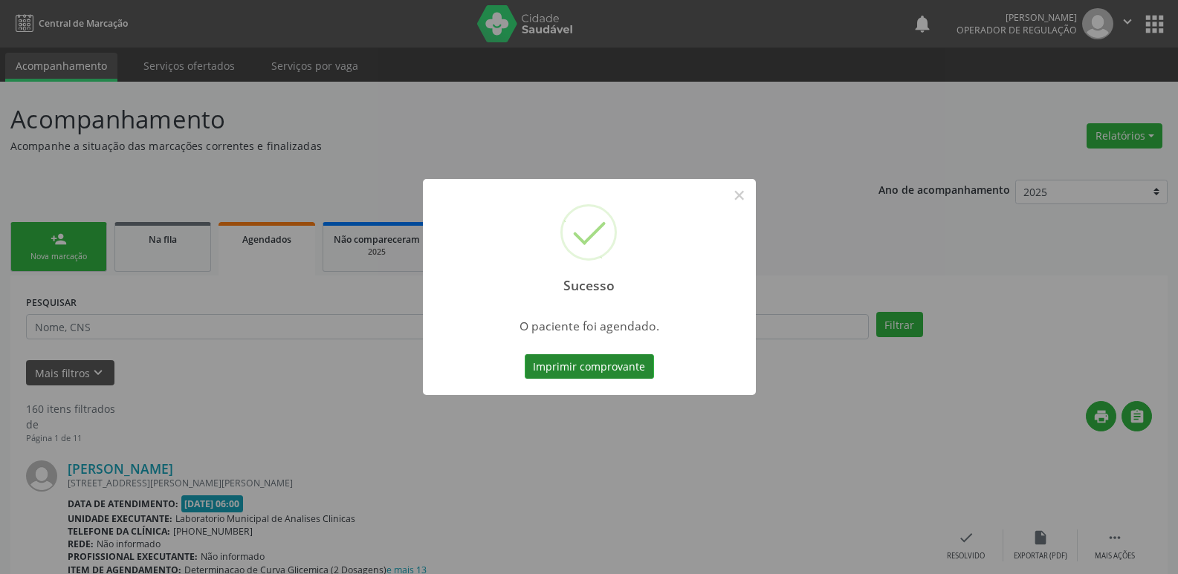
click at [555, 361] on button "Imprimir comprovante" at bounding box center [589, 366] width 129 height 25
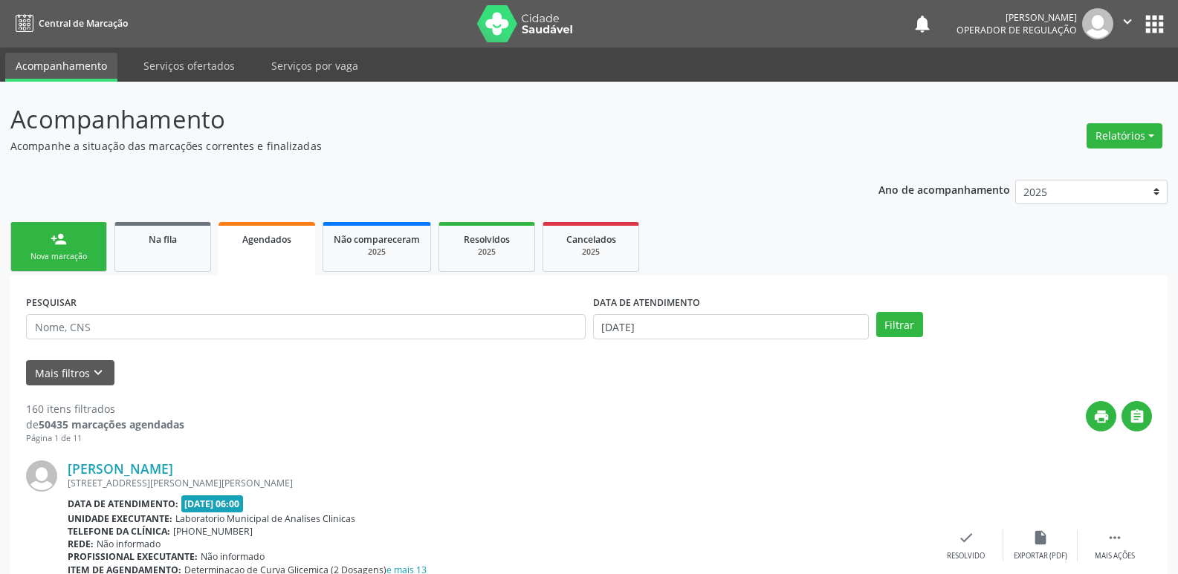
click at [56, 260] on div "Nova marcação" at bounding box center [59, 256] width 74 height 11
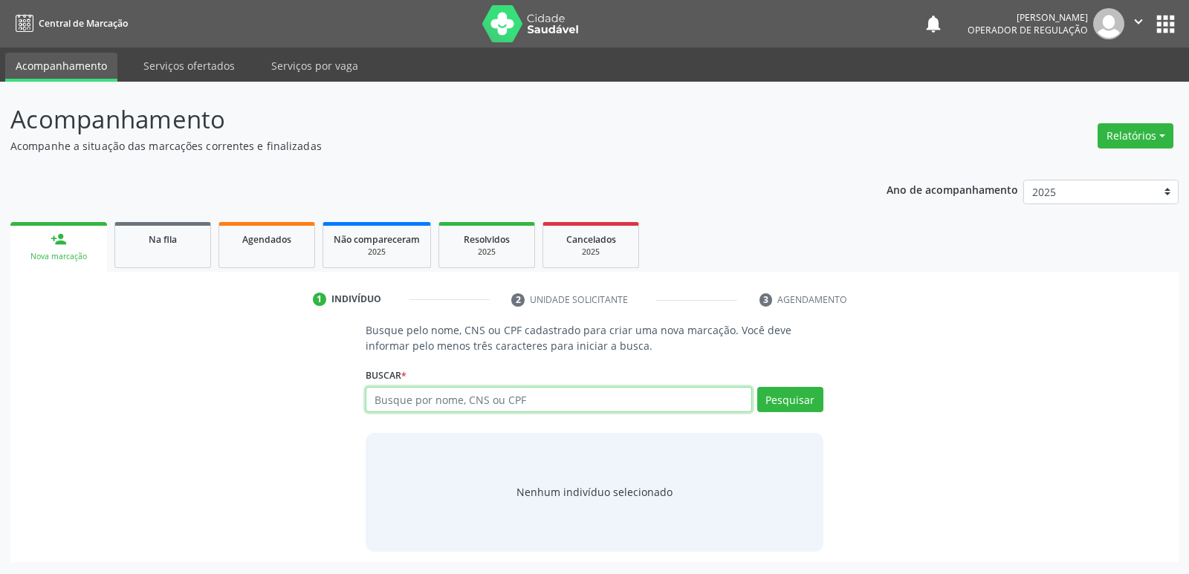
click at [438, 402] on input "text" at bounding box center [559, 399] width 386 height 25
type input "700009206967104"
click at [789, 392] on button "Pesquisar" at bounding box center [790, 399] width 66 height 25
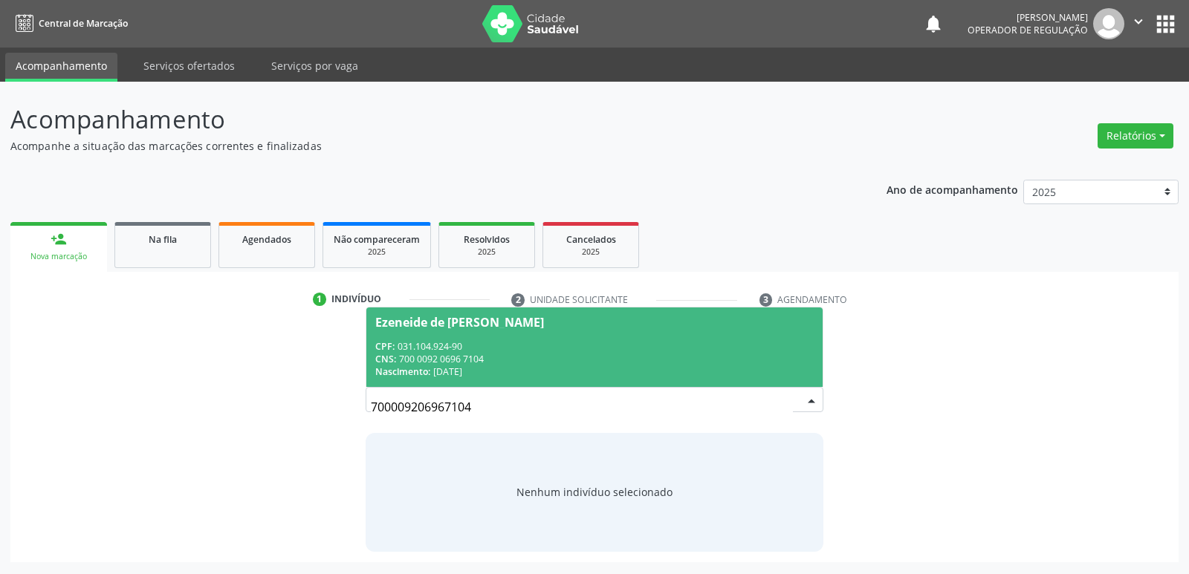
click at [558, 366] on div "Nascimento: [DATE]" at bounding box center [594, 372] width 438 height 13
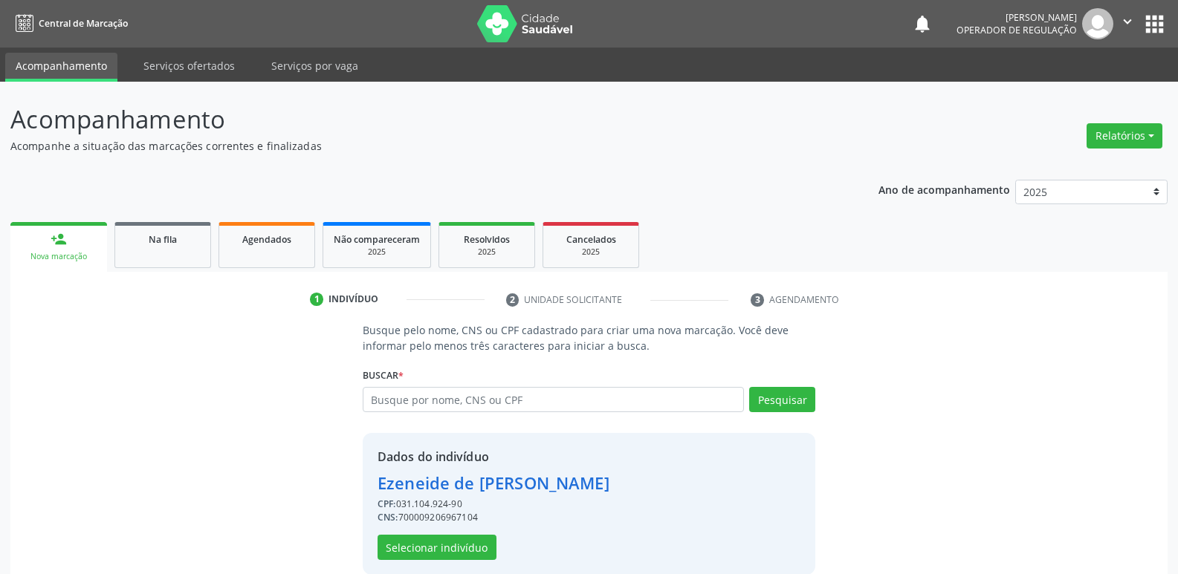
scroll to position [22, 0]
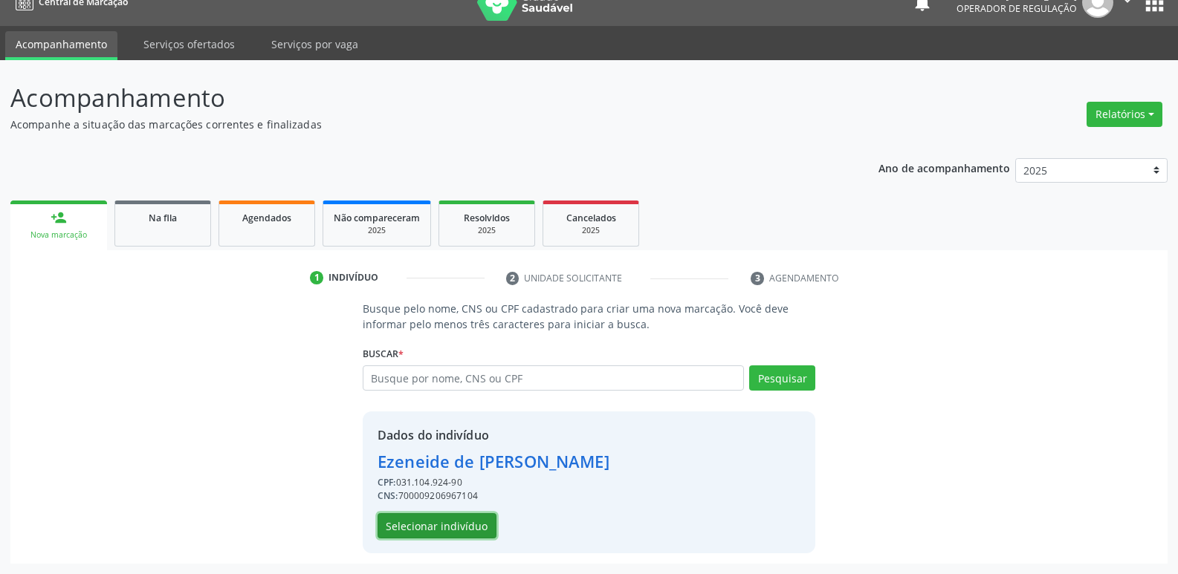
click at [425, 521] on button "Selecionar indivíduo" at bounding box center [436, 525] width 119 height 25
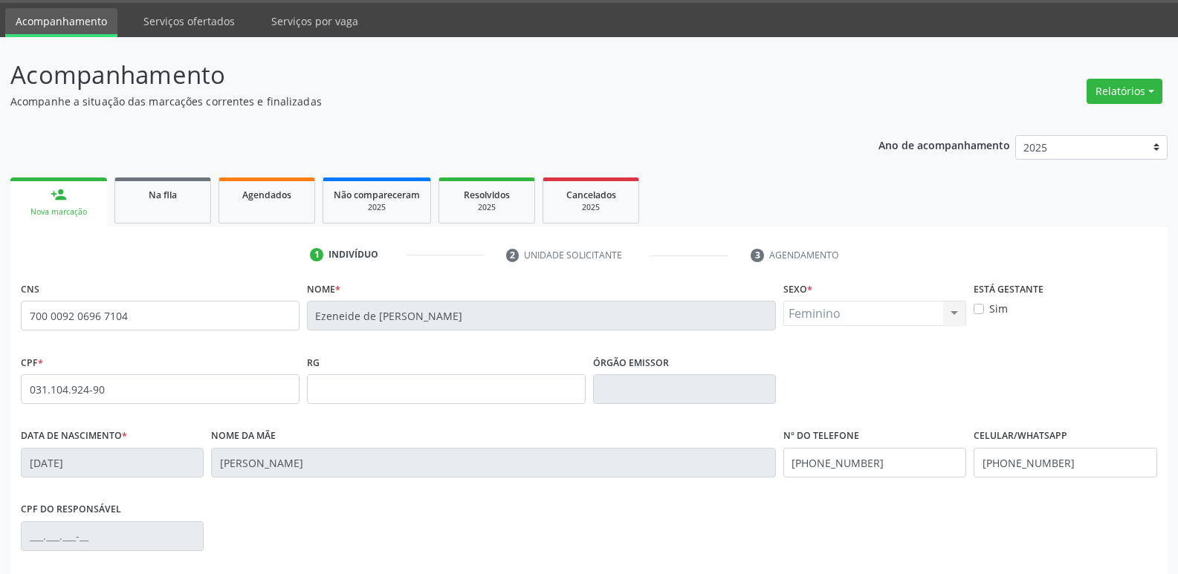
scroll to position [231, 0]
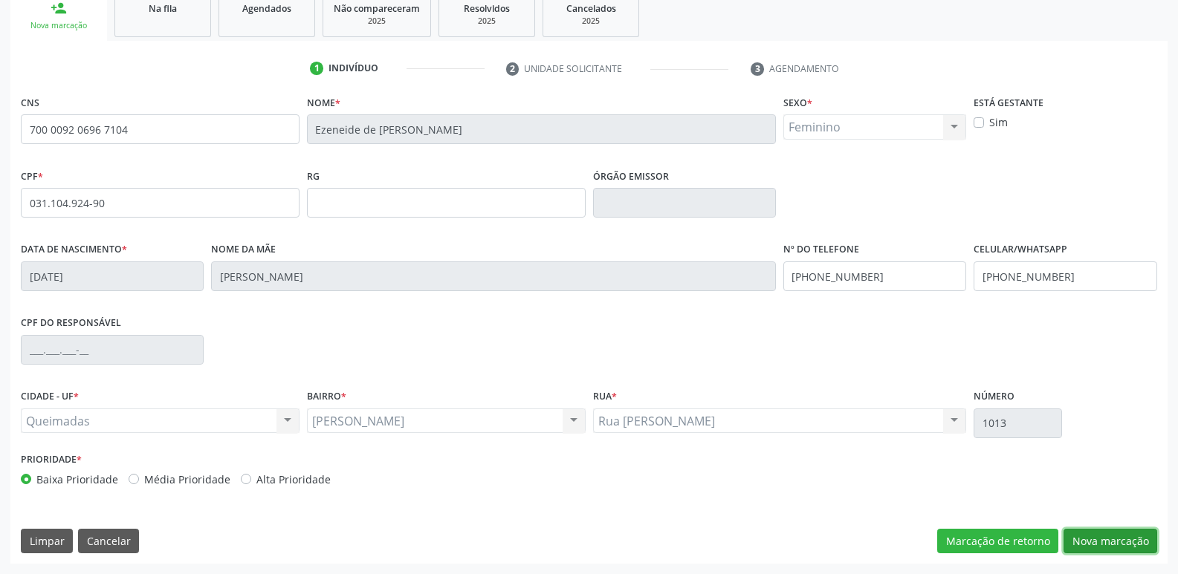
drag, startPoint x: 1080, startPoint y: 539, endPoint x: 877, endPoint y: 506, distance: 205.5
click at [1074, 539] on button "Nova marcação" at bounding box center [1110, 541] width 94 height 25
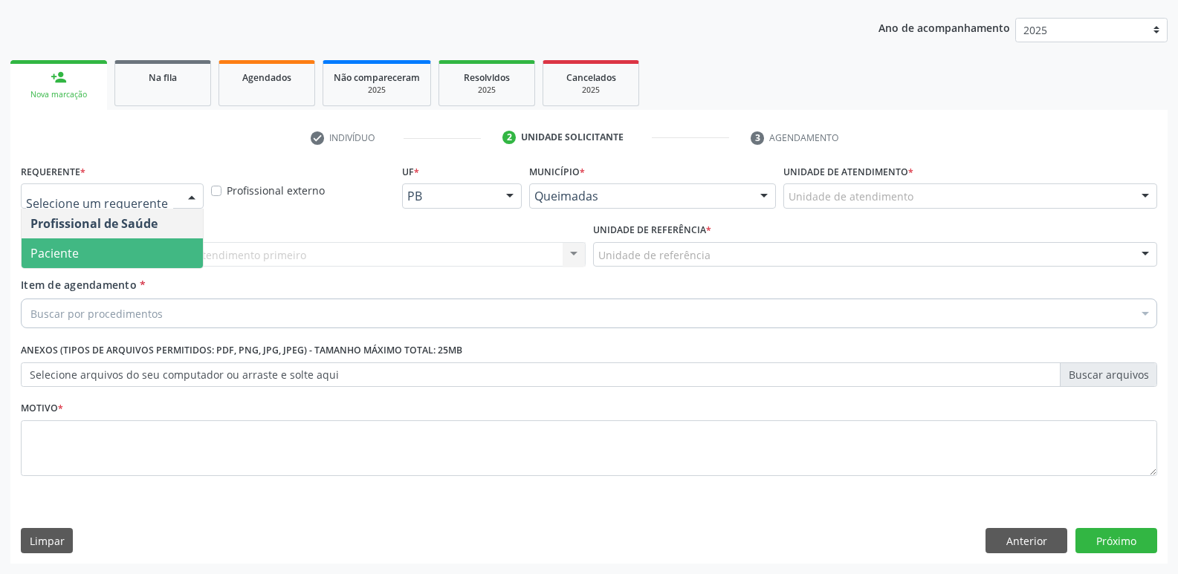
click at [73, 260] on span "Paciente" at bounding box center [54, 253] width 48 height 16
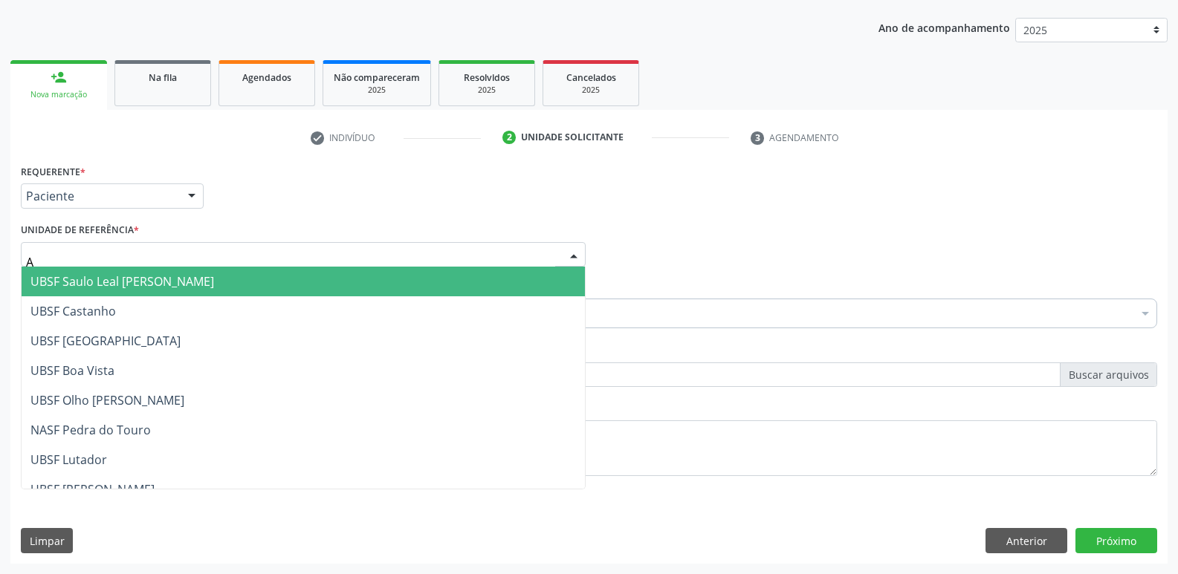
type input "AN"
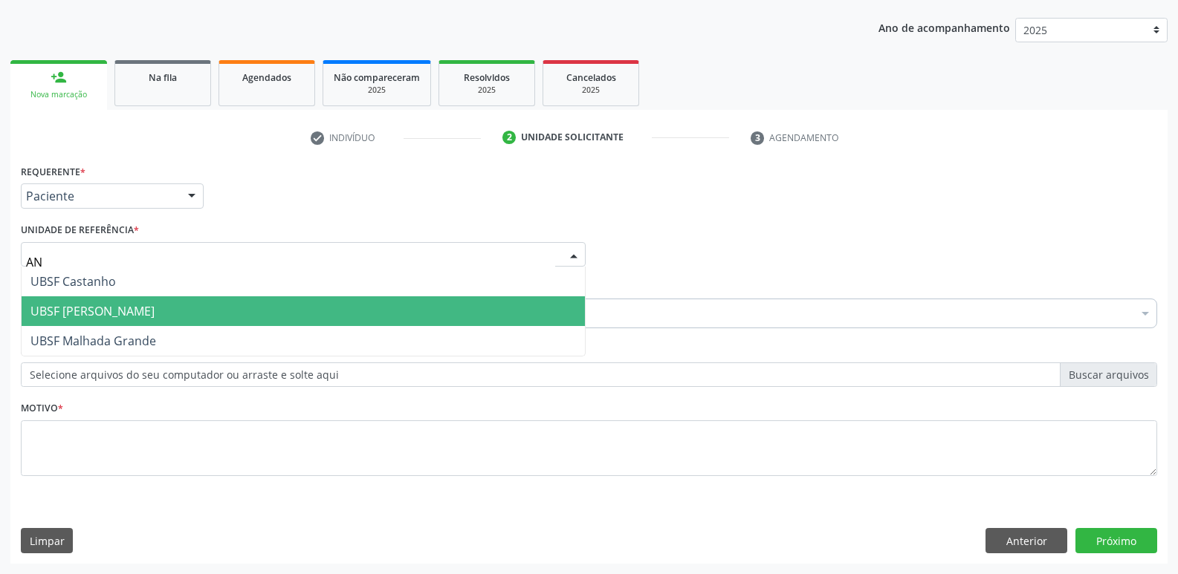
click at [97, 304] on span "UBSF [PERSON_NAME]" at bounding box center [92, 311] width 124 height 16
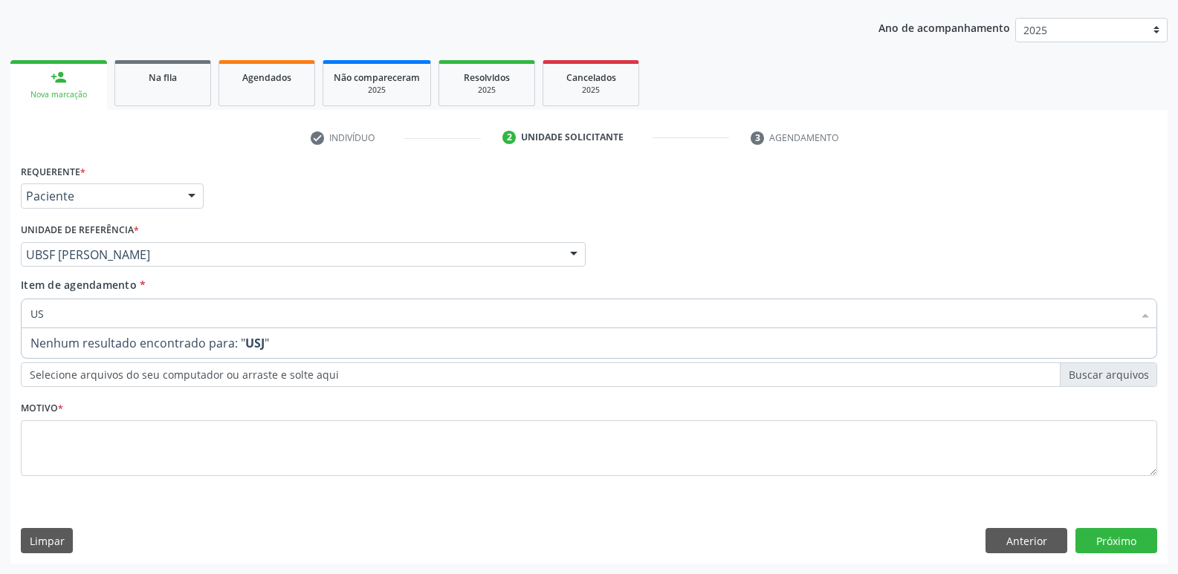
type input "USG"
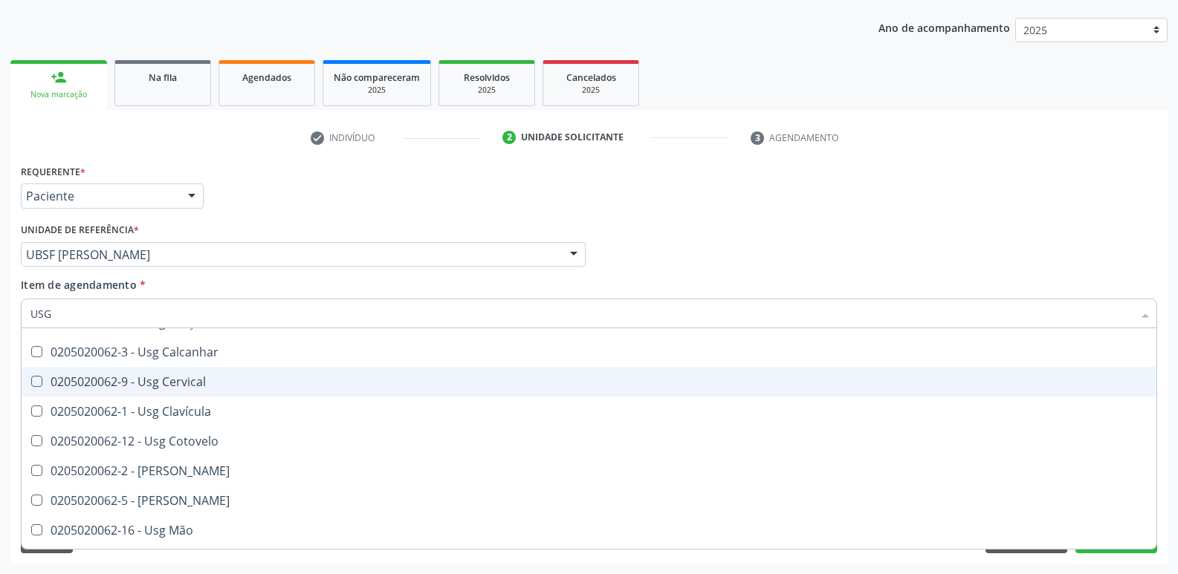
scroll to position [74, 0]
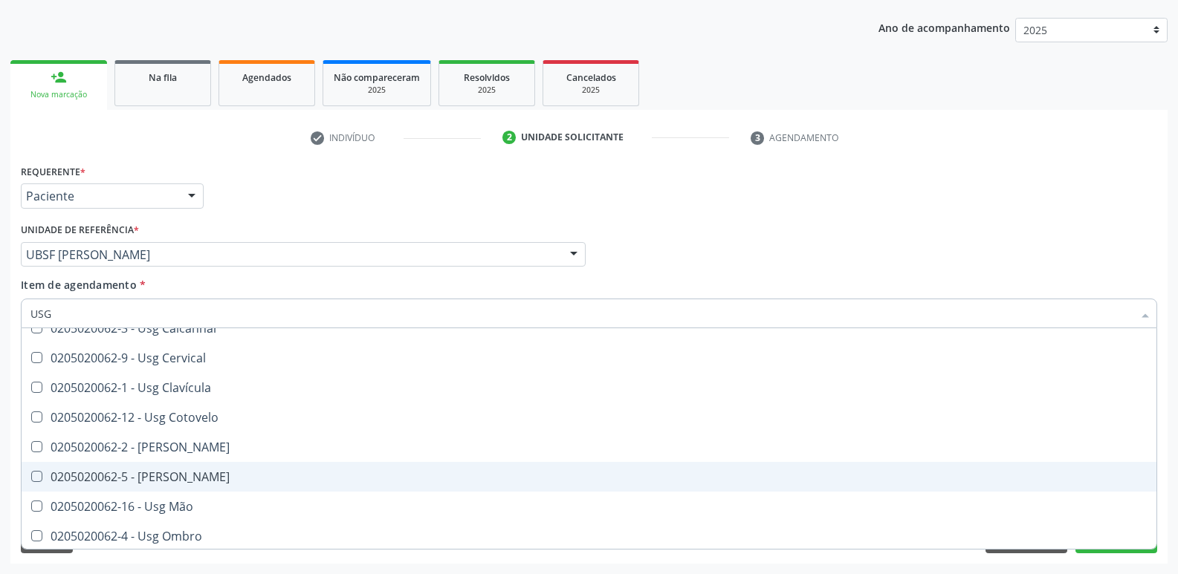
drag, startPoint x: 194, startPoint y: 478, endPoint x: 200, endPoint y: 525, distance: 46.4
click at [194, 478] on div "0205020062-5 - [PERSON_NAME]" at bounding box center [588, 477] width 1117 height 12
checkbox Joelho "true"
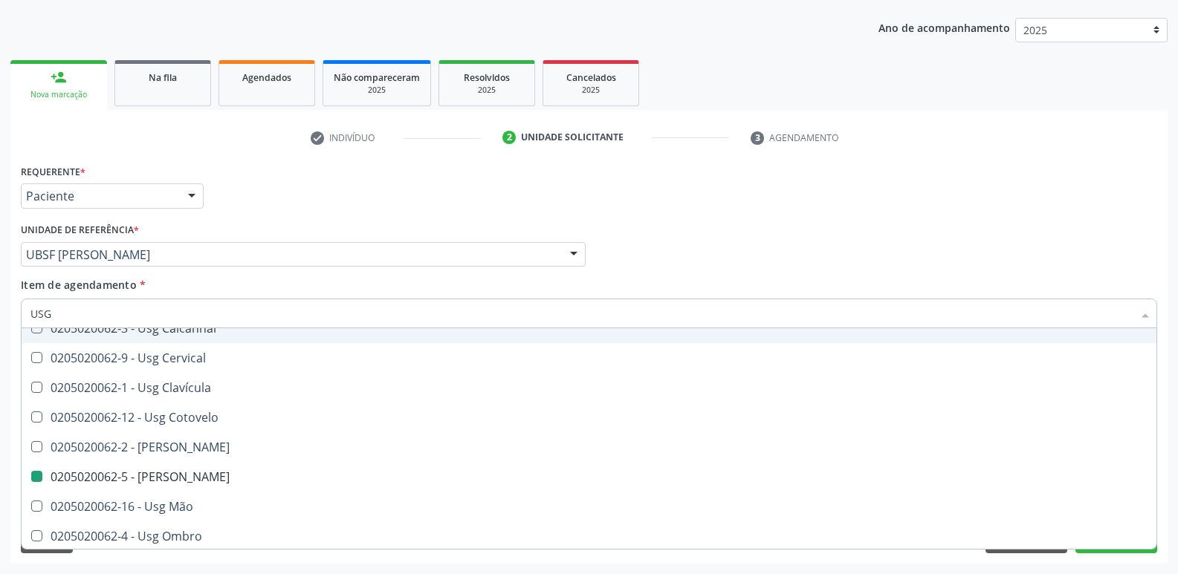
drag, startPoint x: 473, startPoint y: 227, endPoint x: 448, endPoint y: 323, distance: 98.9
click at [472, 227] on div "Unidade de referência * UBSF [PERSON_NAME] UBSF Ligeiro II UBSF Saulo Leal [PER…" at bounding box center [303, 243] width 565 height 48
checkbox Braço "true"
checkbox Joelho "false"
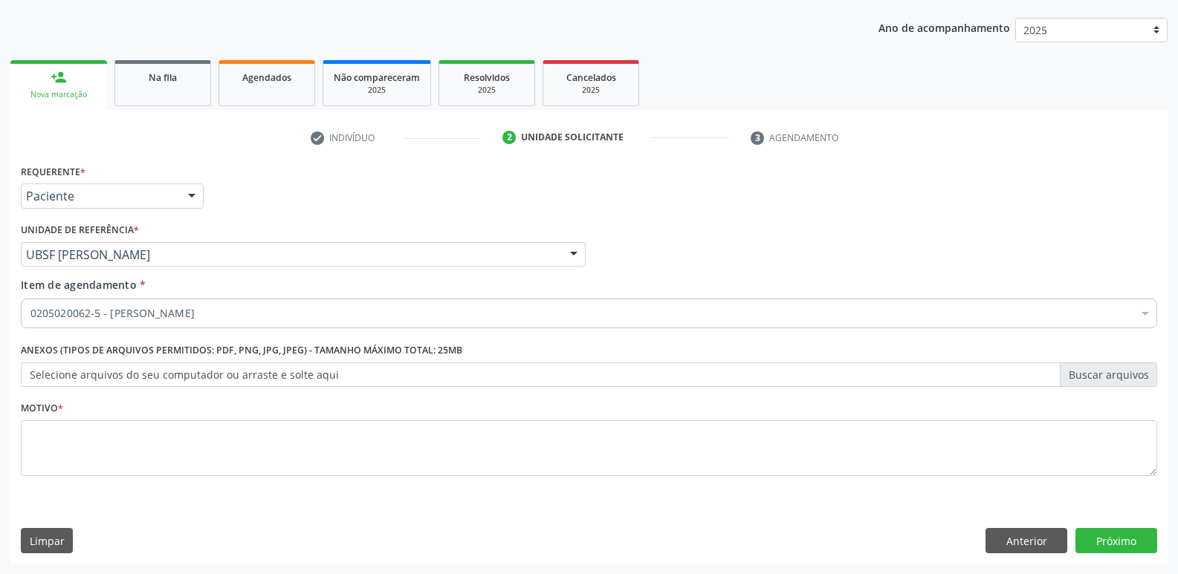
scroll to position [0, 0]
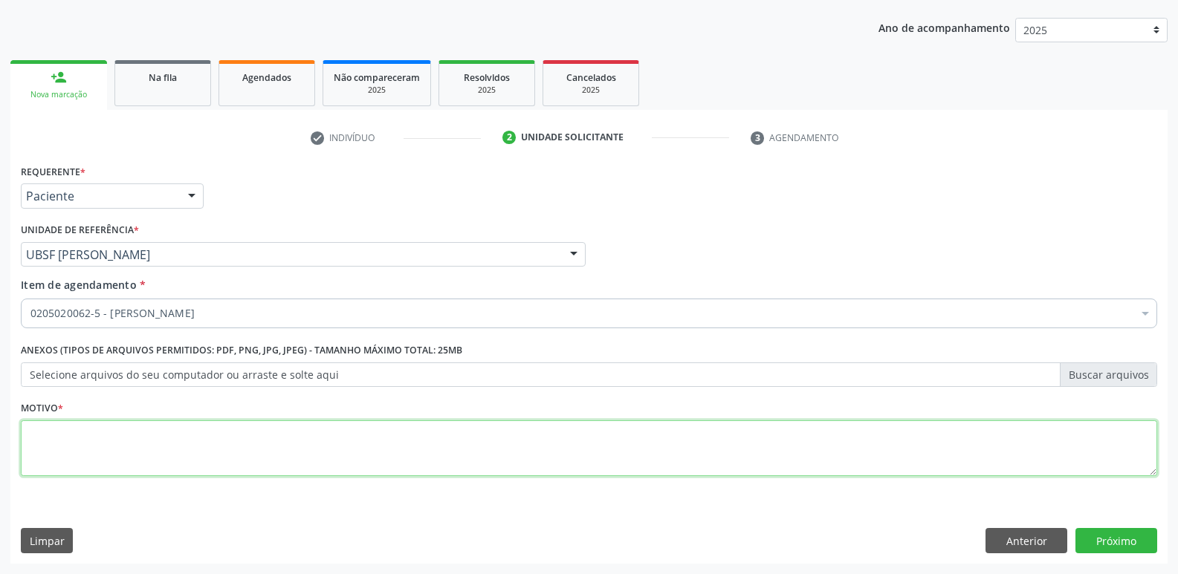
drag, startPoint x: 312, startPoint y: 442, endPoint x: 281, endPoint y: 421, distance: 37.5
click at [308, 434] on textarea at bounding box center [589, 449] width 1136 height 56
paste textarea "AVALIAÇÃO"
type textarea "AVALIAÇÃO"
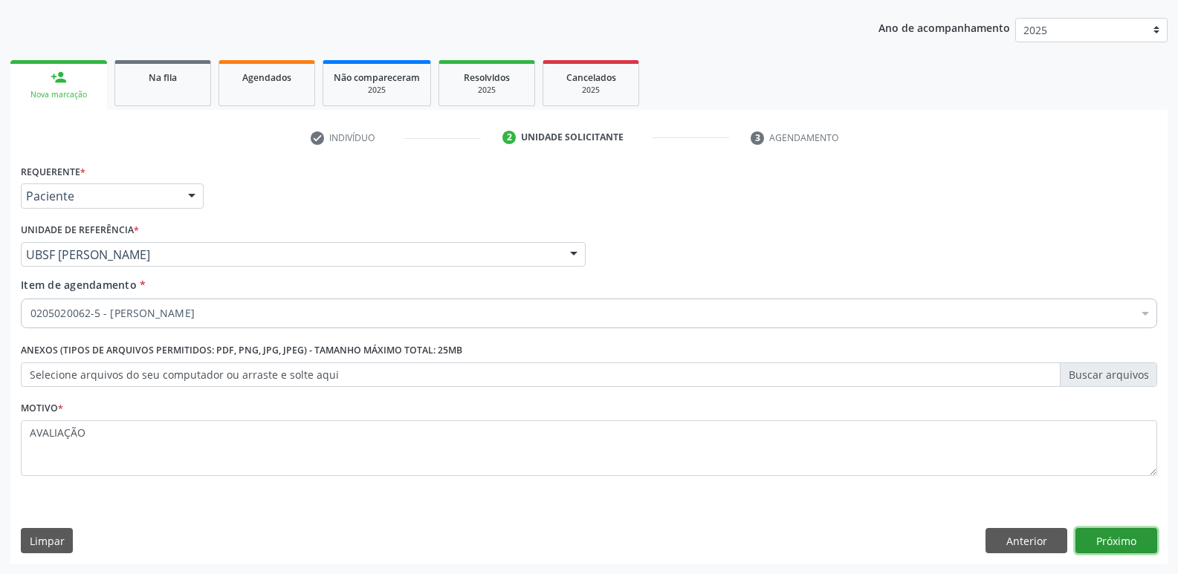
click at [1132, 548] on button "Próximo" at bounding box center [1116, 540] width 82 height 25
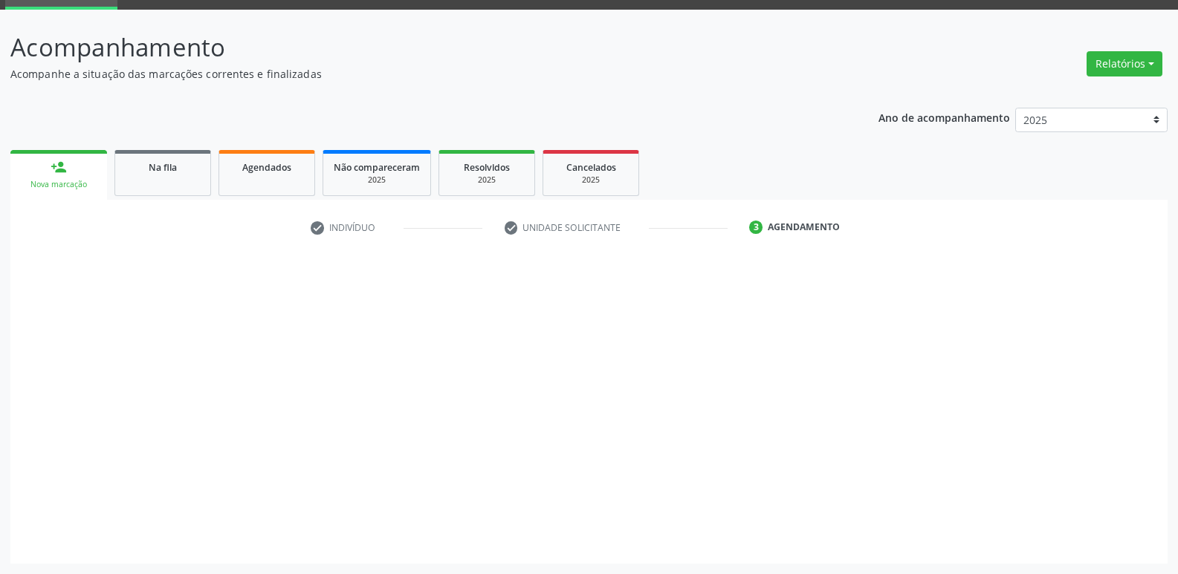
scroll to position [72, 0]
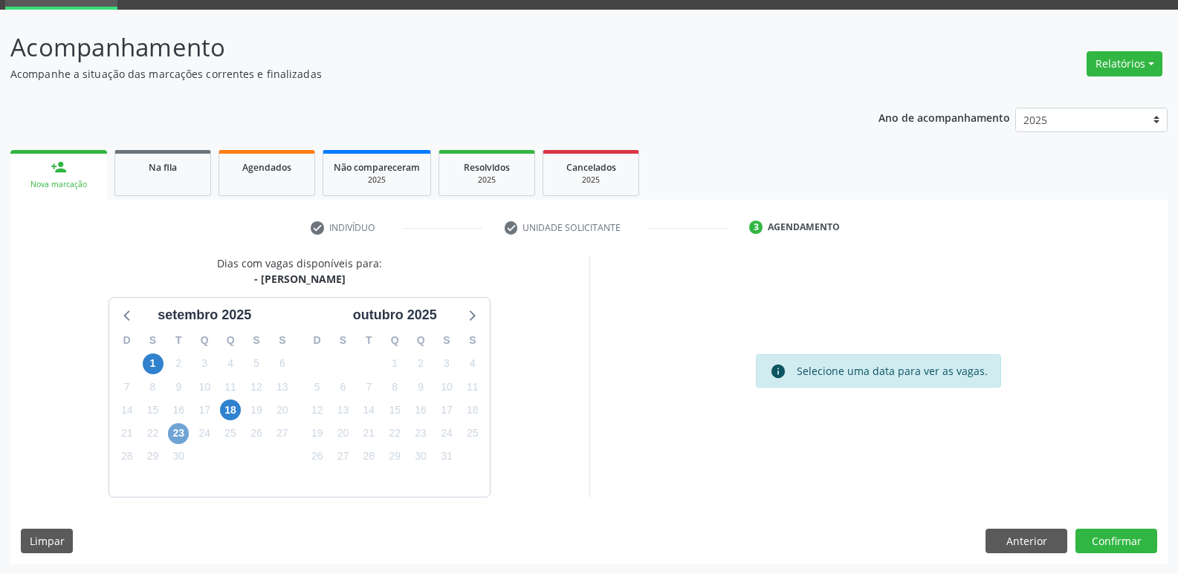
click at [178, 433] on span "23" at bounding box center [178, 434] width 21 height 21
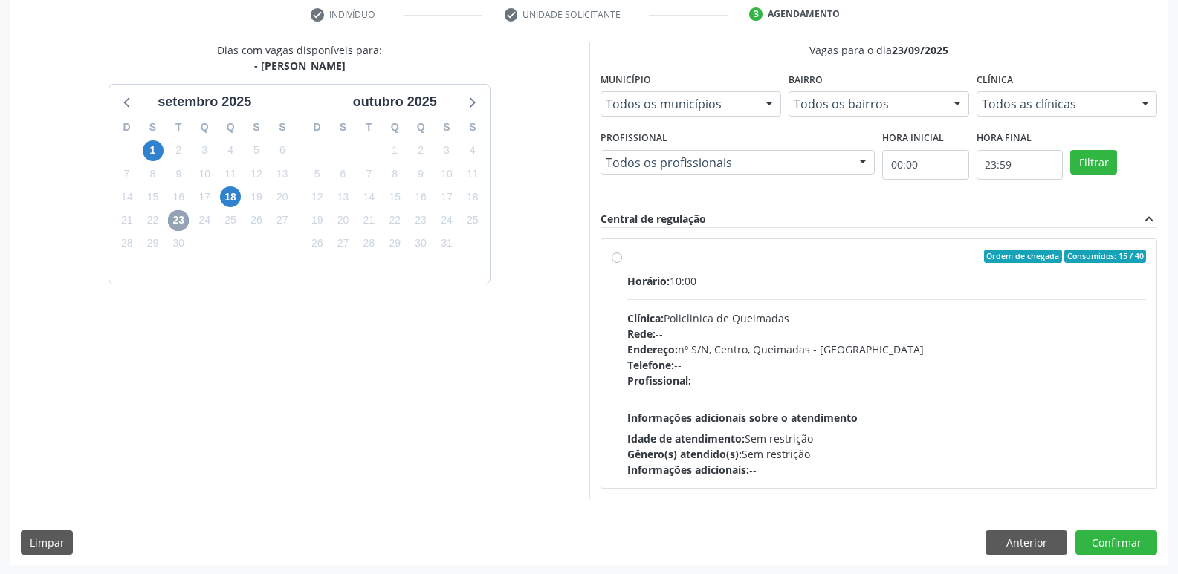
scroll to position [287, 0]
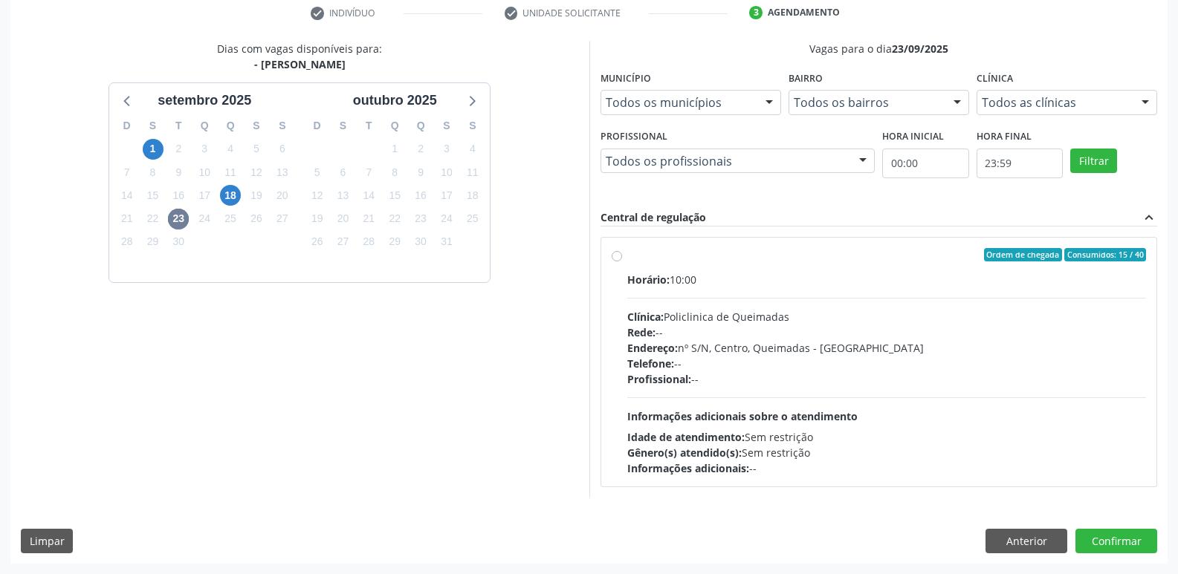
click at [754, 347] on div "Endereço: nº S/N, Centro, Queimadas - [GEOGRAPHIC_DATA]" at bounding box center [886, 348] width 519 height 16
click at [622, 262] on input "Ordem de chegada Consumidos: 15 / 40 Horário: 10:00 Clínica: Policlinica de Que…" at bounding box center [616, 254] width 10 height 13
radio input "true"
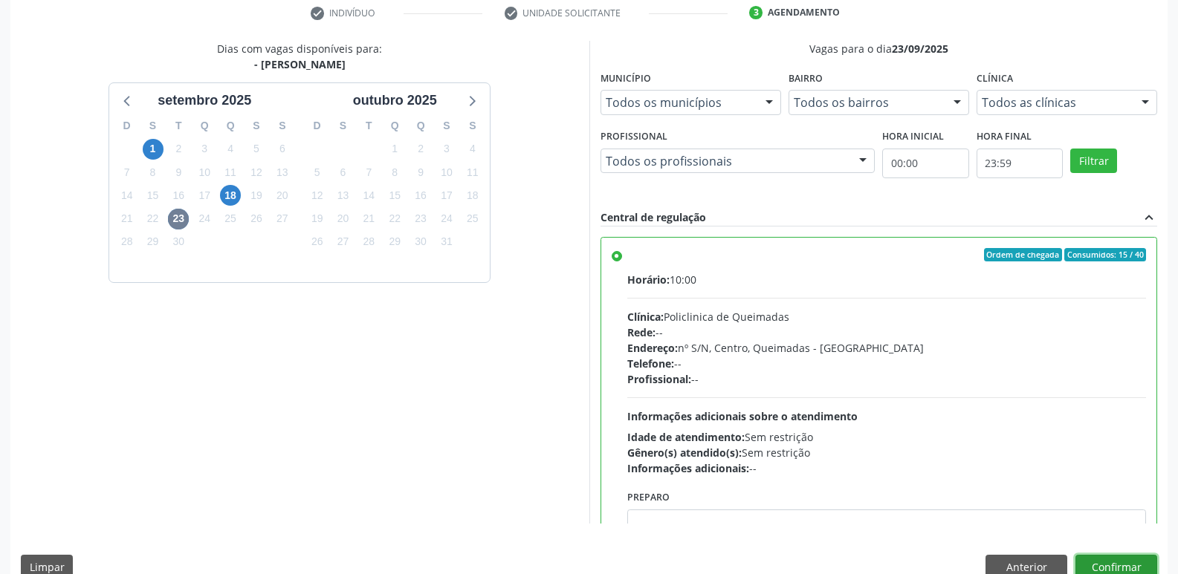
click at [1117, 568] on button "Confirmar" at bounding box center [1116, 567] width 82 height 25
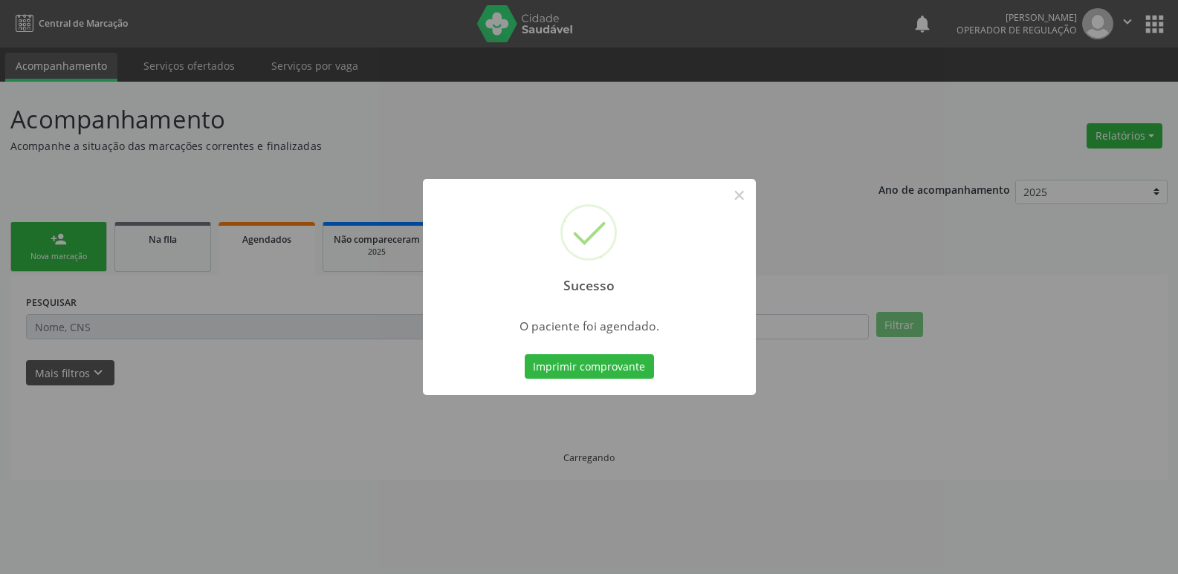
scroll to position [0, 0]
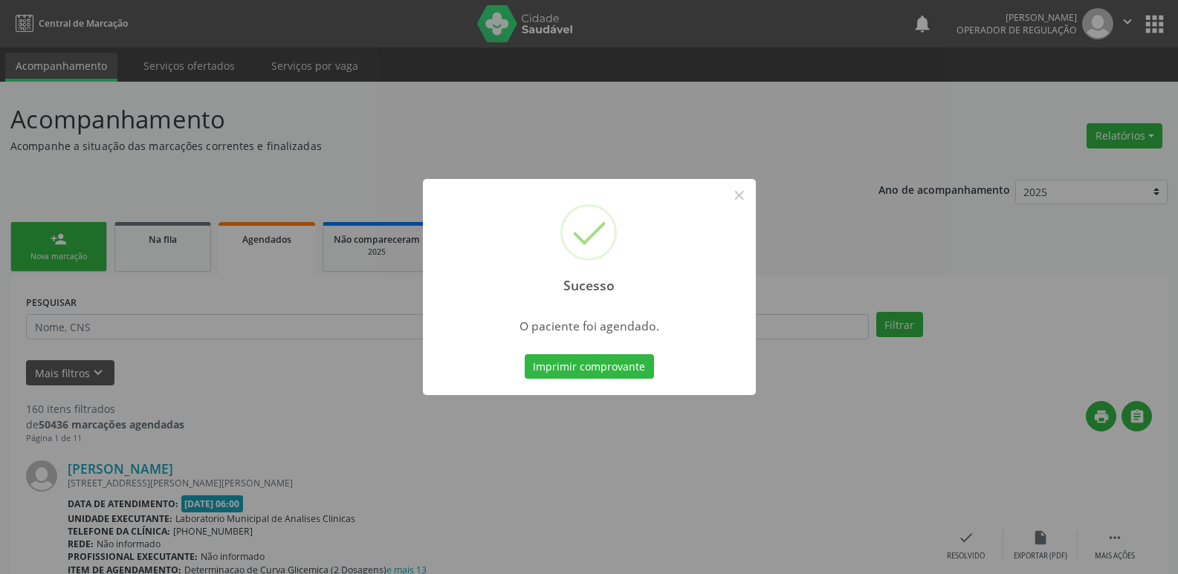
click at [750, 88] on div "Sucesso × O paciente foi agendado. Imprimir comprovante Cancel" at bounding box center [589, 287] width 1178 height 574
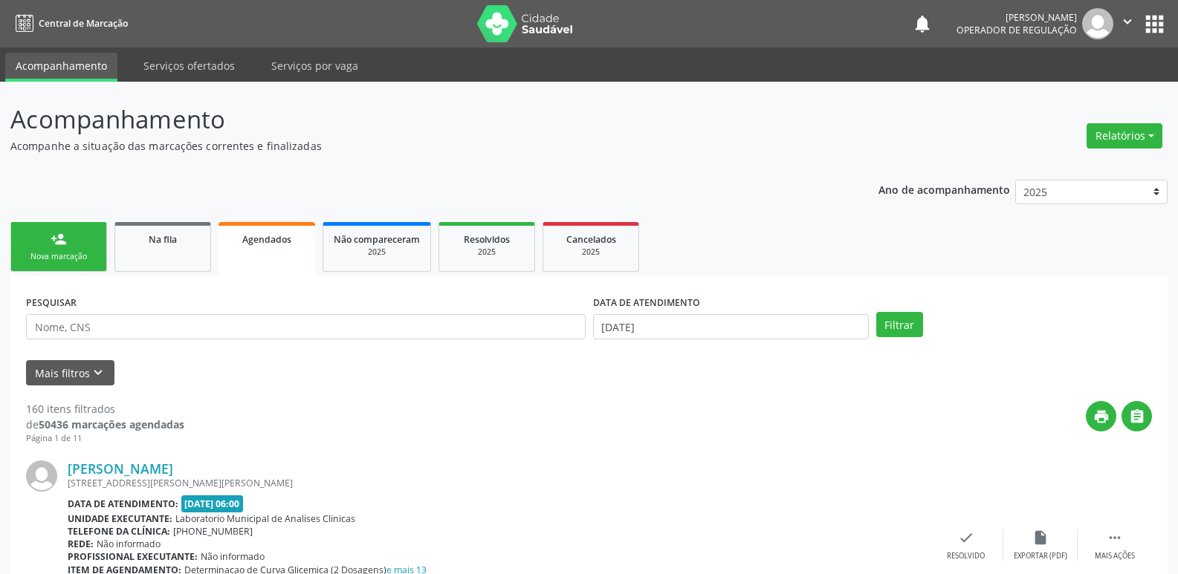
scroll to position [74, 0]
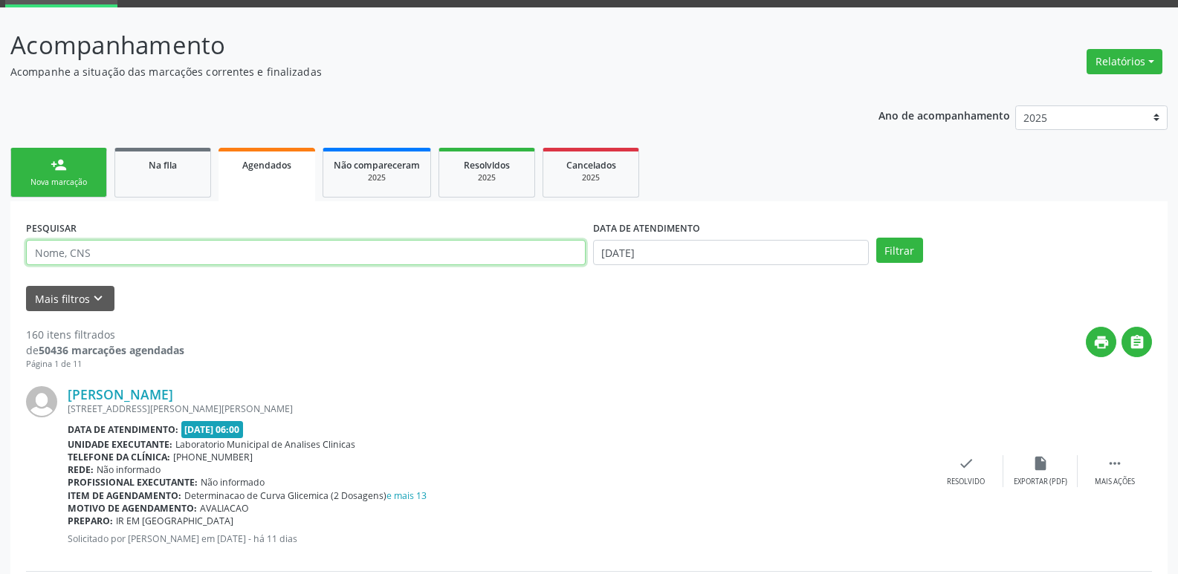
click at [173, 247] on input "text" at bounding box center [305, 252] width 559 height 25
type input "EZENEIDE"
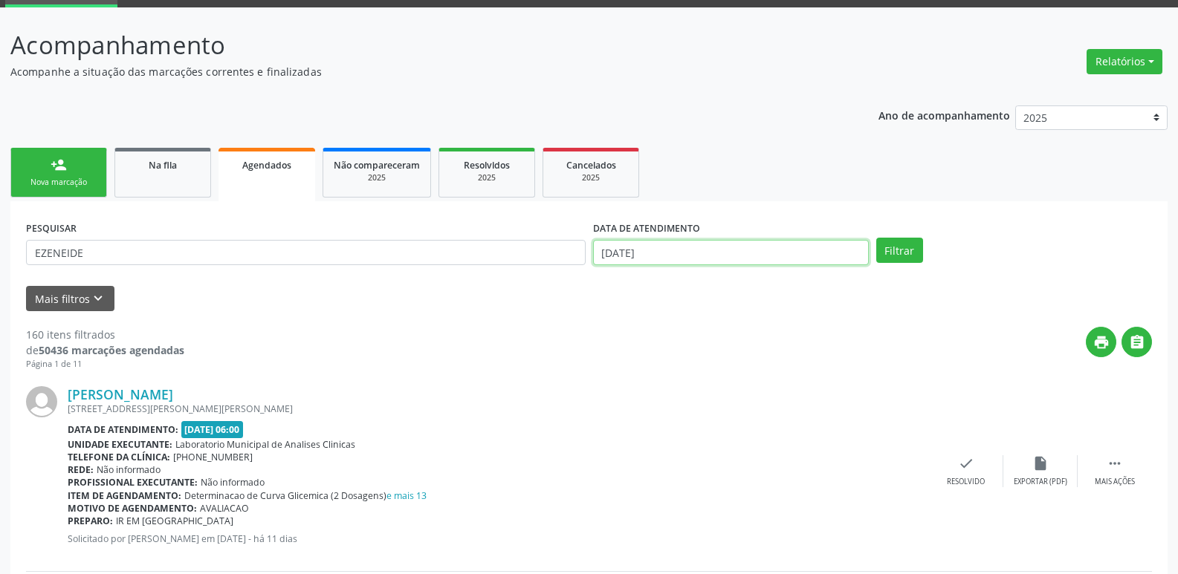
click at [675, 259] on input "[DATE]" at bounding box center [731, 252] width 276 height 25
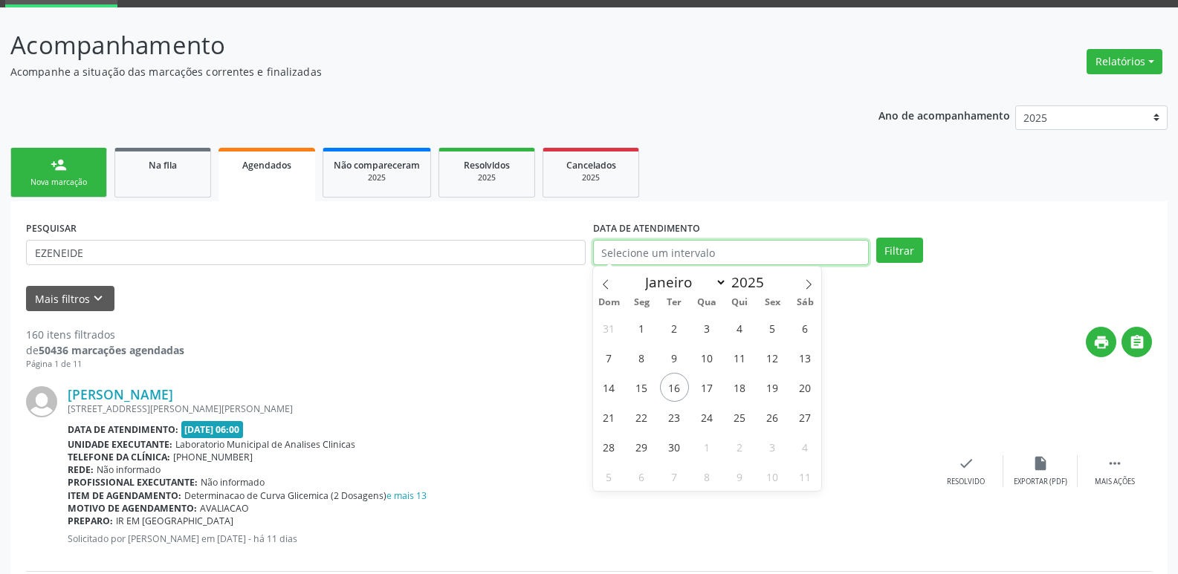
click at [876, 238] on button "Filtrar" at bounding box center [899, 250] width 47 height 25
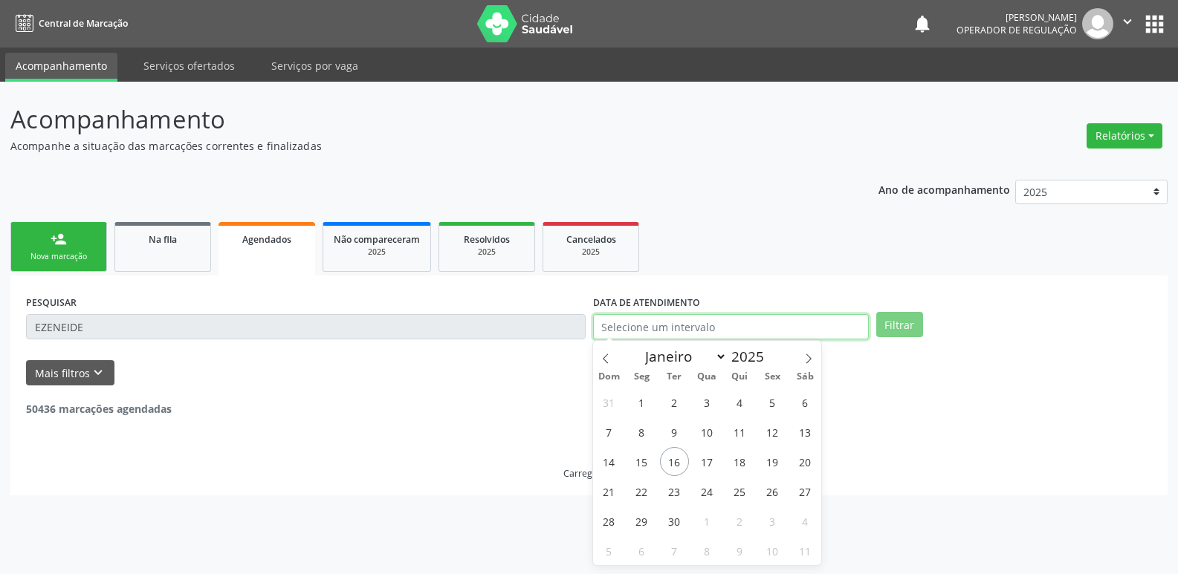
scroll to position [0, 0]
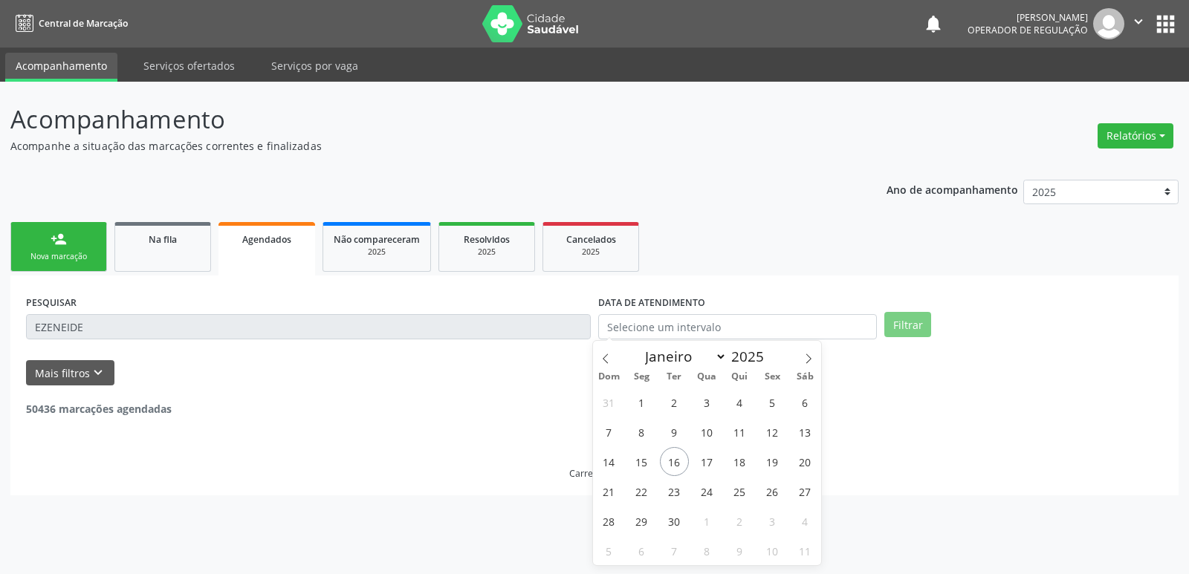
click at [903, 328] on button "Filtrar" at bounding box center [907, 324] width 47 height 25
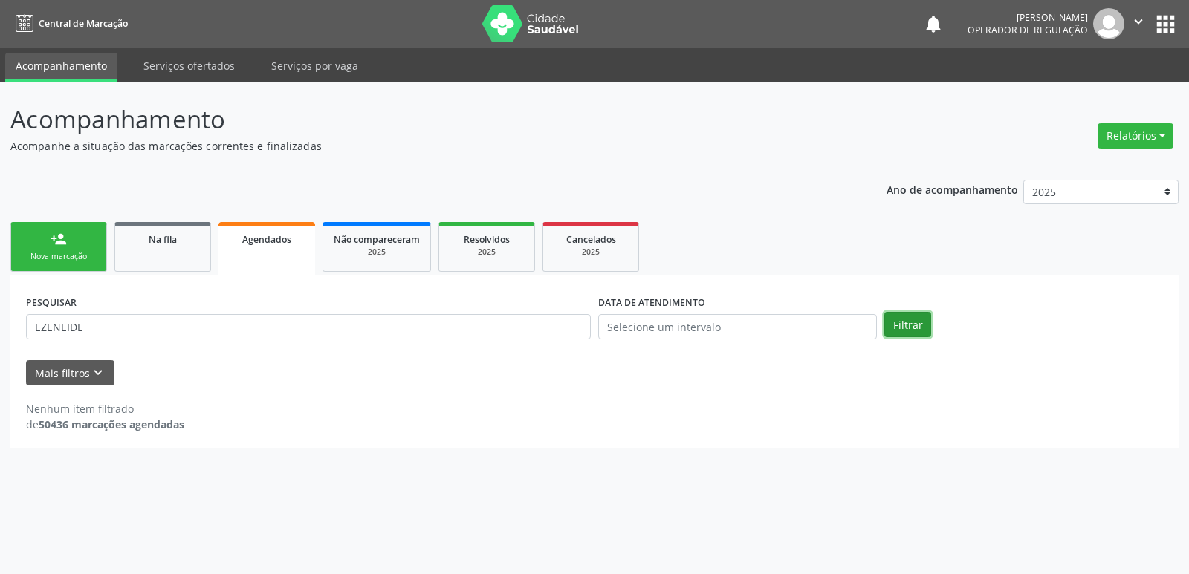
click at [903, 328] on button "Filtrar" at bounding box center [907, 324] width 47 height 25
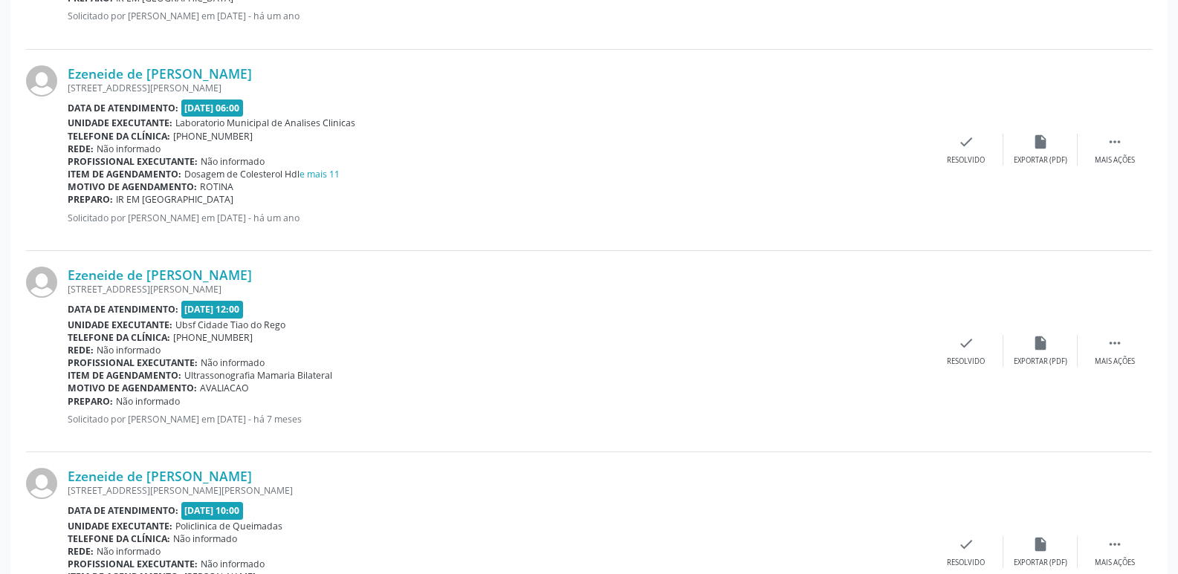
scroll to position [1709, 0]
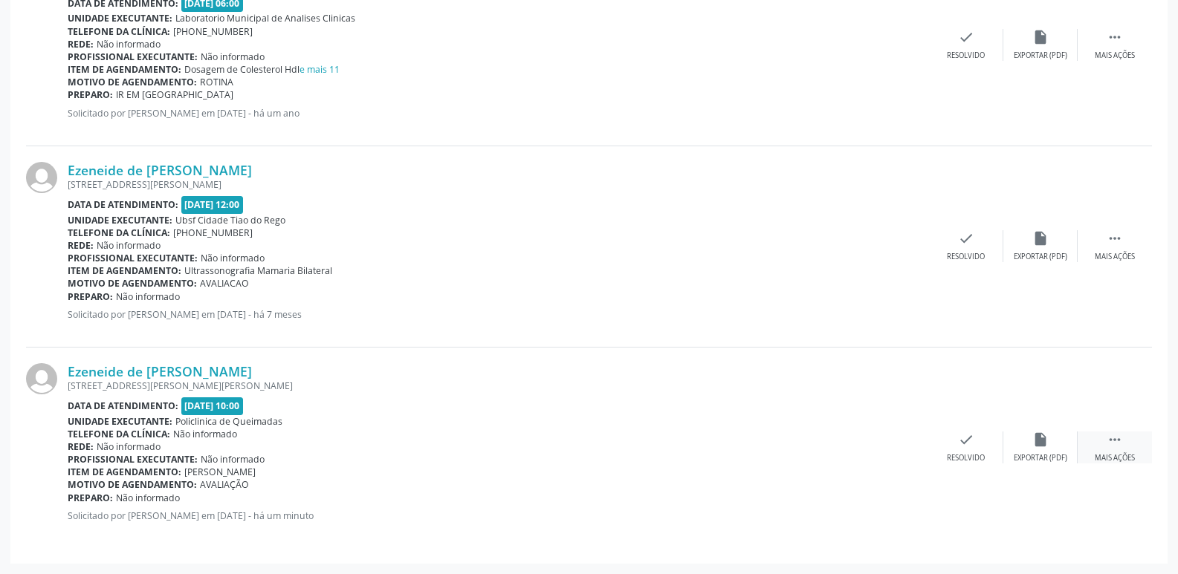
click at [1106, 439] on div " Mais ações" at bounding box center [1114, 448] width 74 height 32
click at [819, 439] on icon "print" at bounding box center [817, 440] width 16 height 16
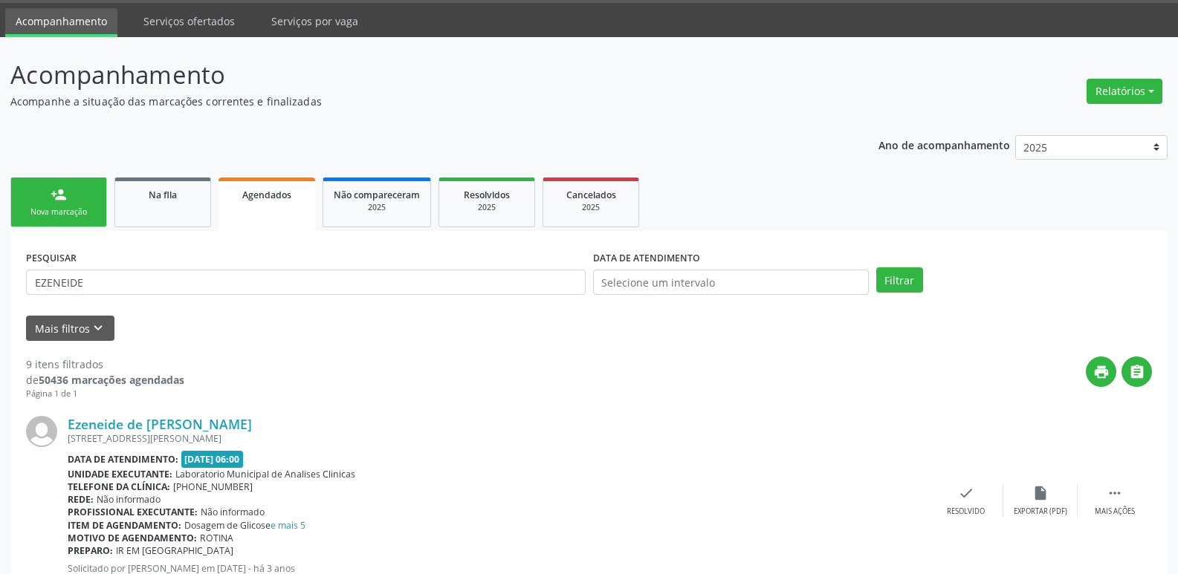
scroll to position [0, 0]
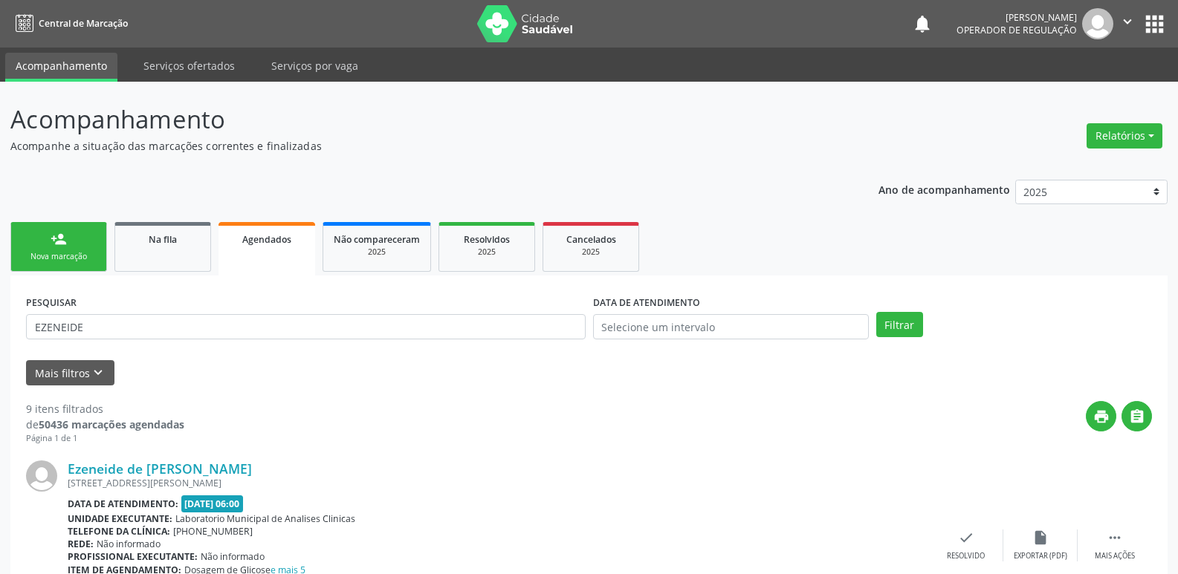
click at [38, 236] on link "person_add Nova marcação" at bounding box center [58, 247] width 97 height 50
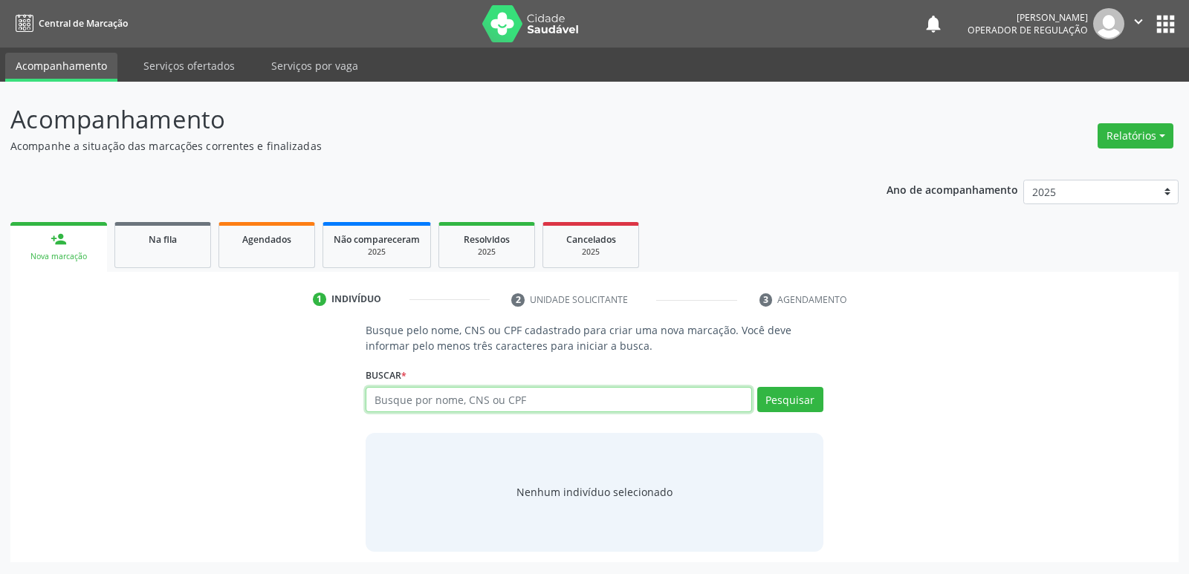
click at [515, 400] on input "text" at bounding box center [559, 399] width 386 height 25
type input "E"
type input "[PERSON_NAME]"
click at [779, 403] on button "Pesquisar" at bounding box center [790, 399] width 66 height 25
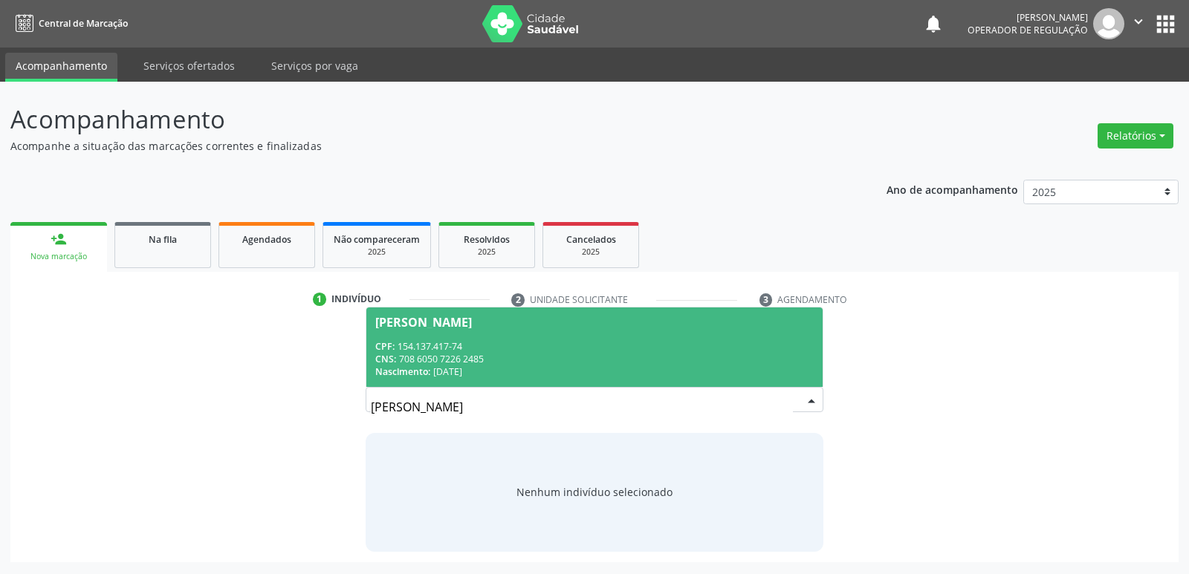
click at [644, 351] on div "CPF: 154.137.417-74" at bounding box center [594, 346] width 438 height 13
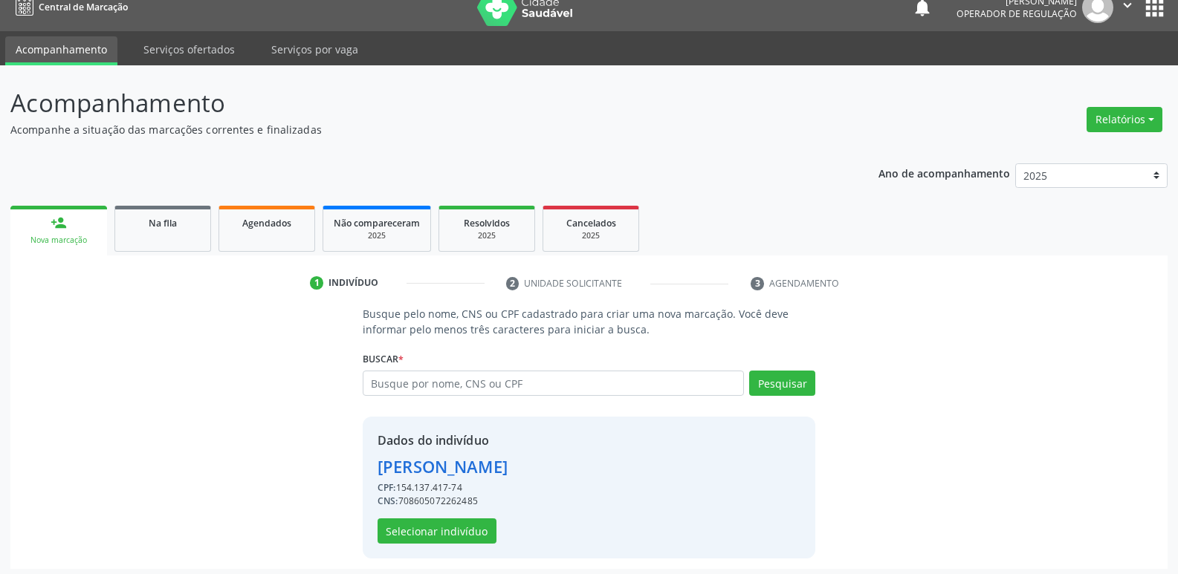
scroll to position [22, 0]
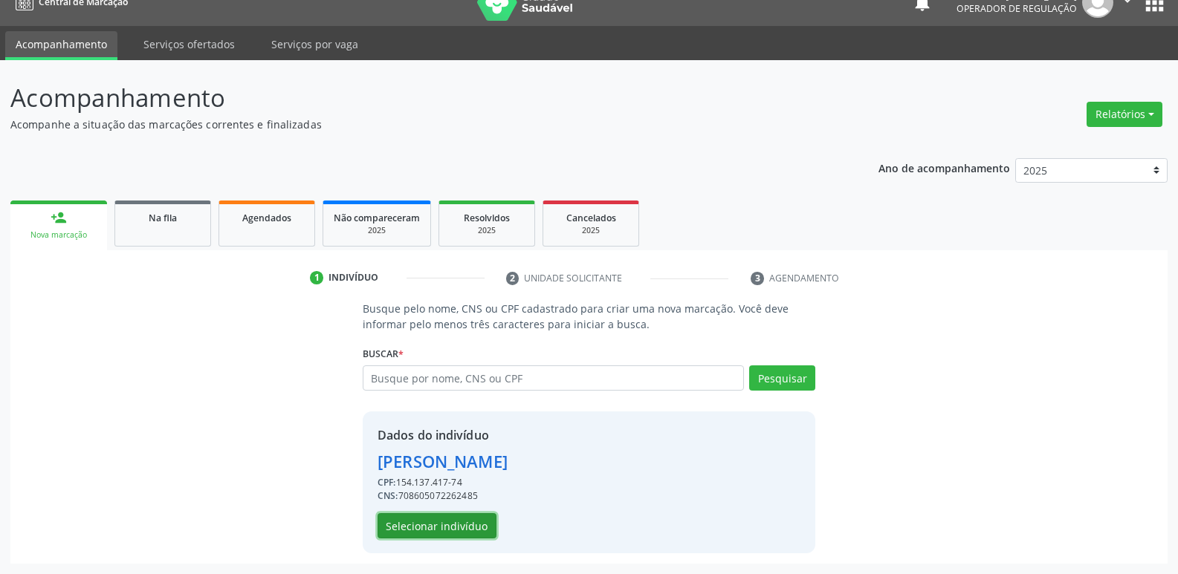
click at [434, 524] on button "Selecionar indivíduo" at bounding box center [436, 525] width 119 height 25
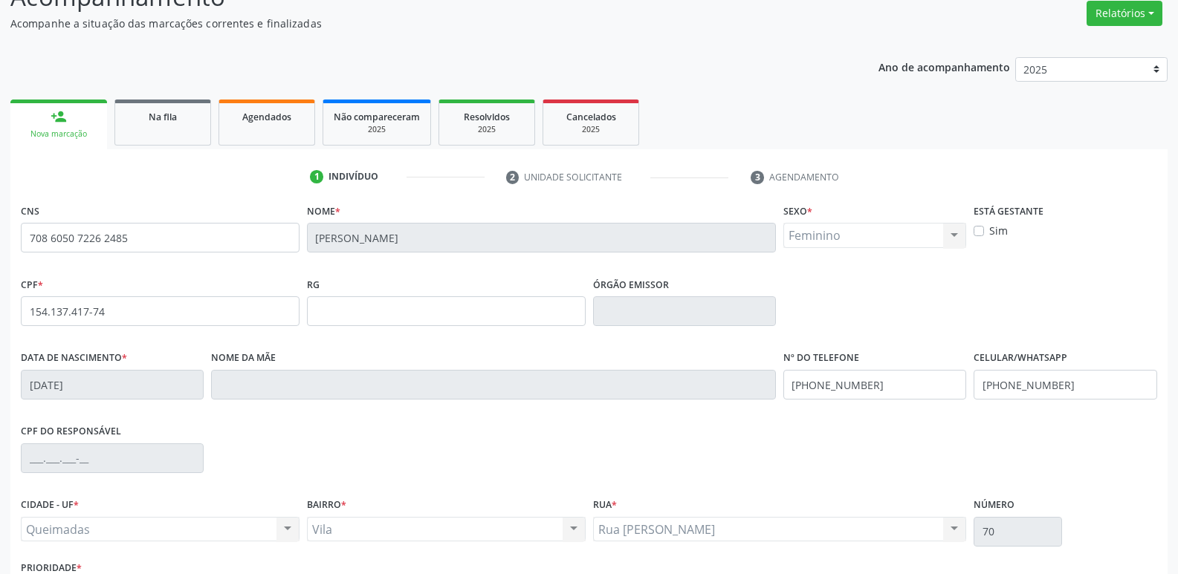
scroll to position [231, 0]
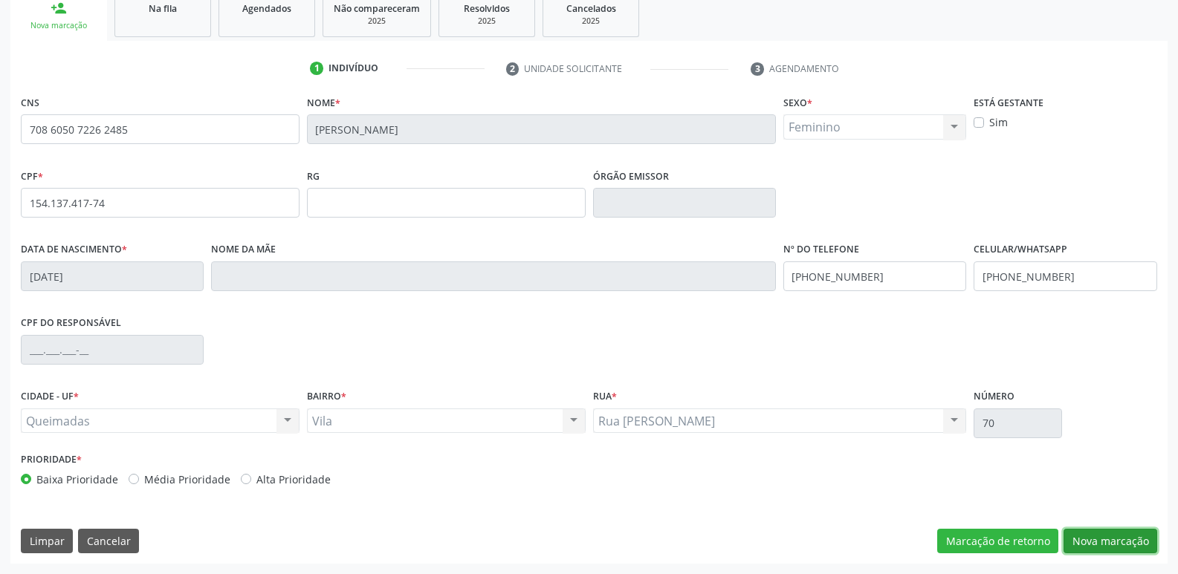
click at [1094, 545] on button "Nova marcação" at bounding box center [1110, 541] width 94 height 25
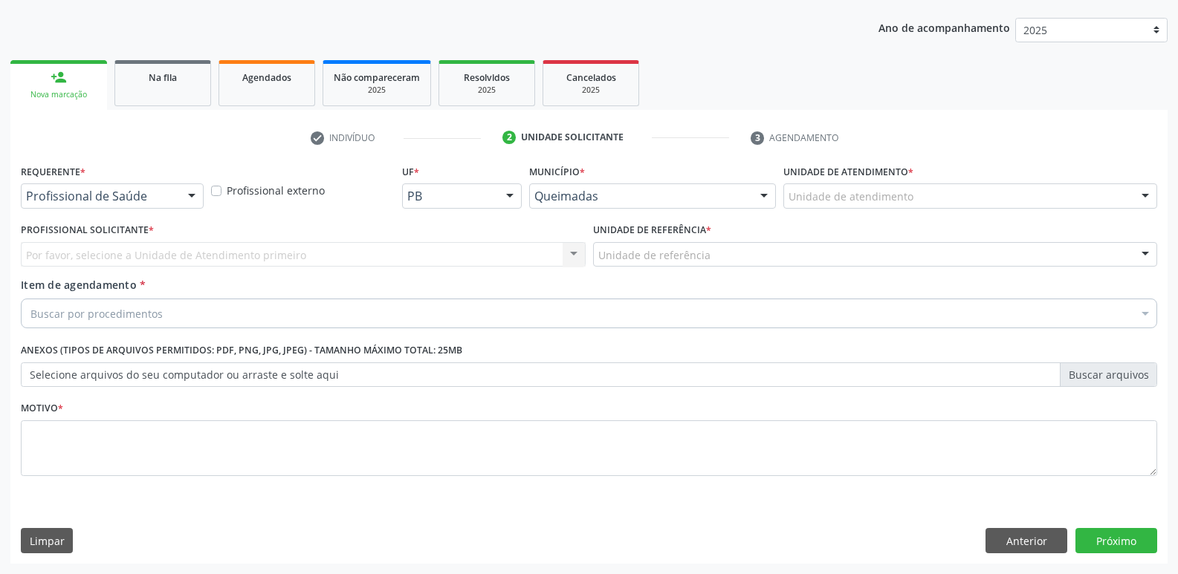
scroll to position [162, 0]
click at [54, 186] on div "Profissional de Saúde" at bounding box center [112, 196] width 183 height 25
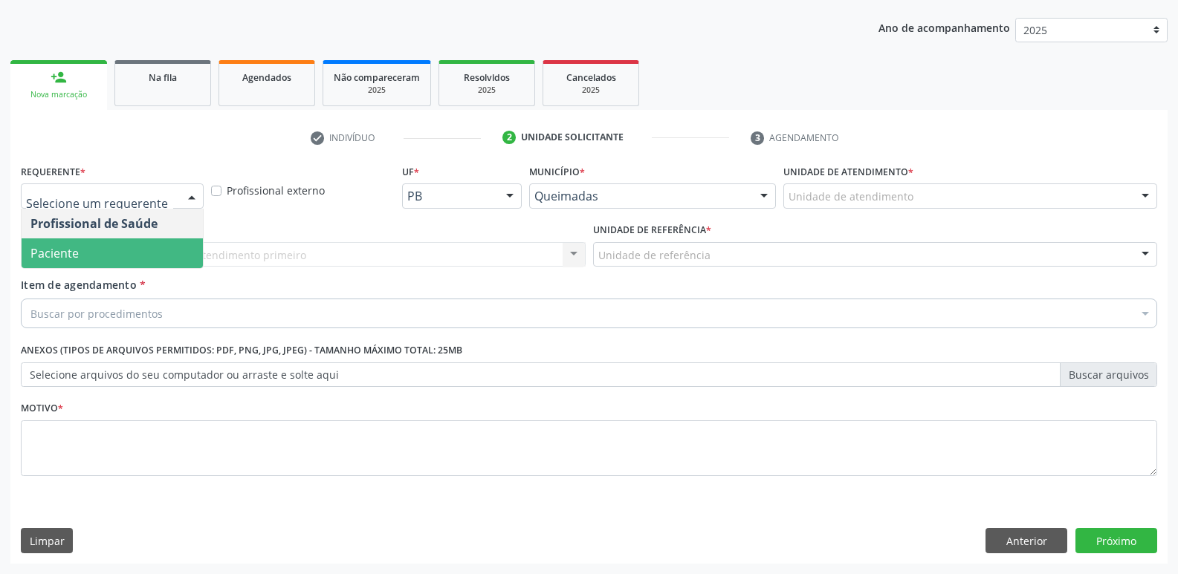
click at [66, 247] on span "Paciente" at bounding box center [54, 253] width 48 height 16
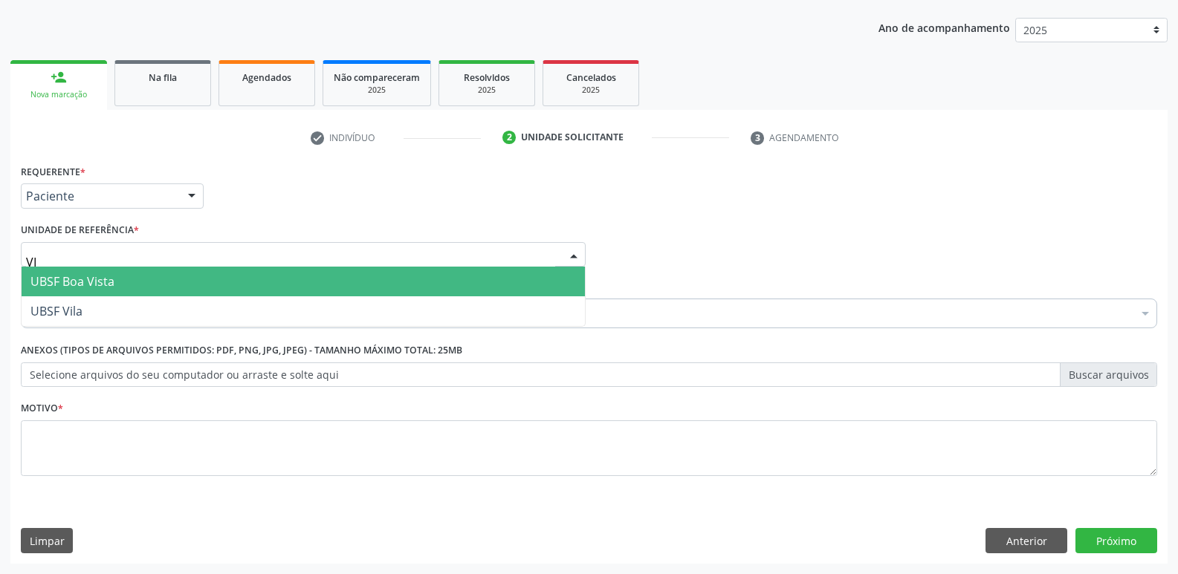
type input "VIL"
click at [85, 279] on span "UBSF Vila" at bounding box center [303, 282] width 563 height 30
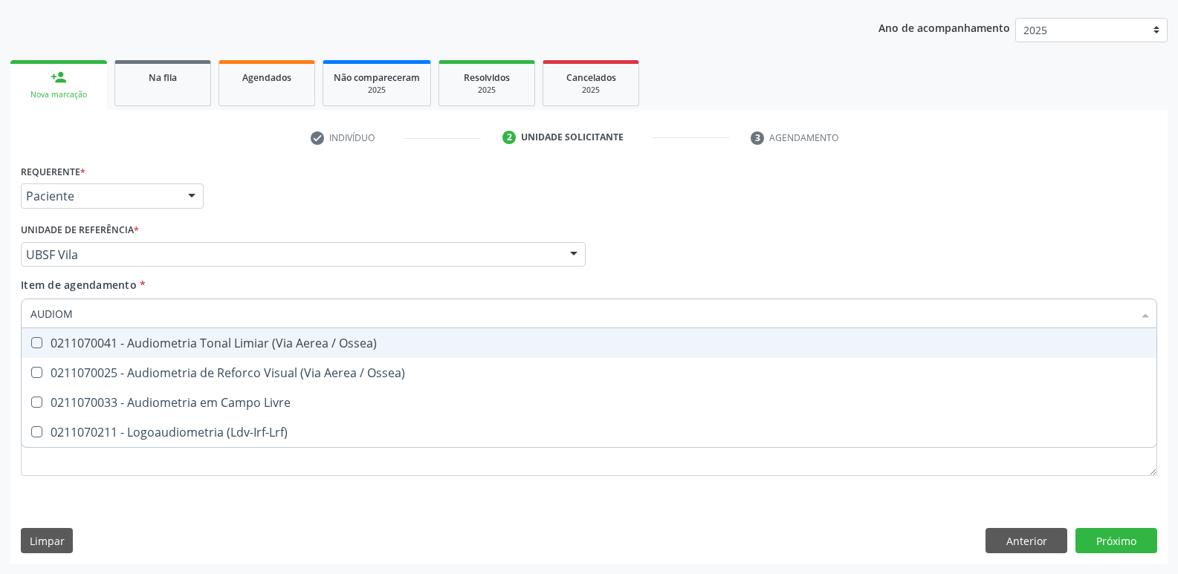
type input "AUDIOME"
click at [374, 345] on div "0211070041 - Audiometria Tonal Limiar (Via Aerea / Ossea)" at bounding box center [588, 343] width 1117 height 12
checkbox Ossea\) "true"
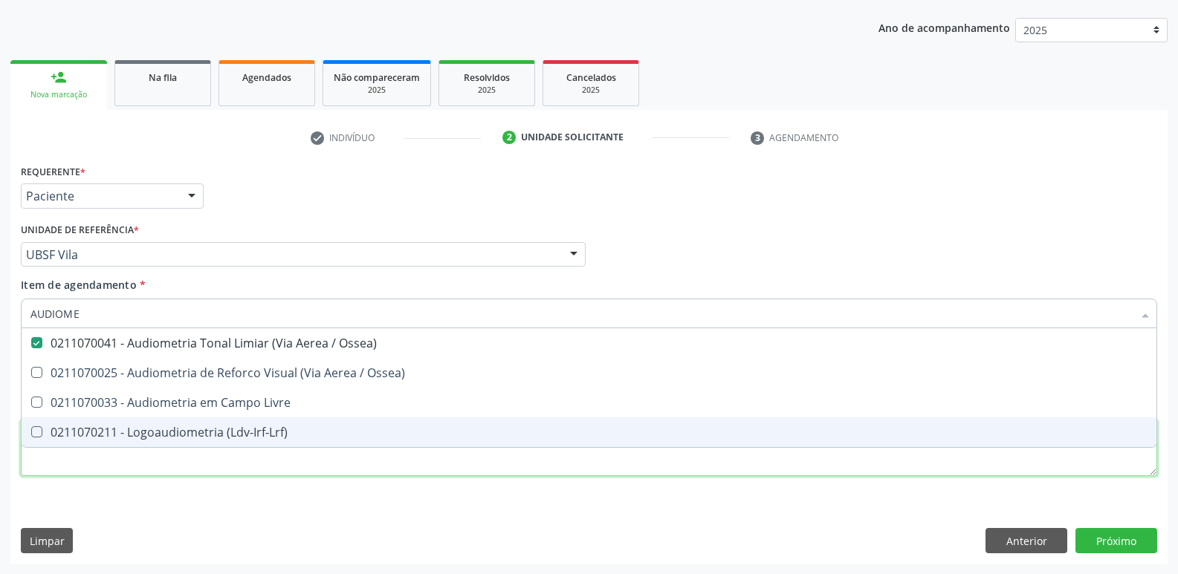
click at [301, 463] on div "Requerente * Paciente Profissional de Saúde Paciente Nenhum resultado encontrad…" at bounding box center [589, 328] width 1136 height 337
checkbox Ossea\) "true"
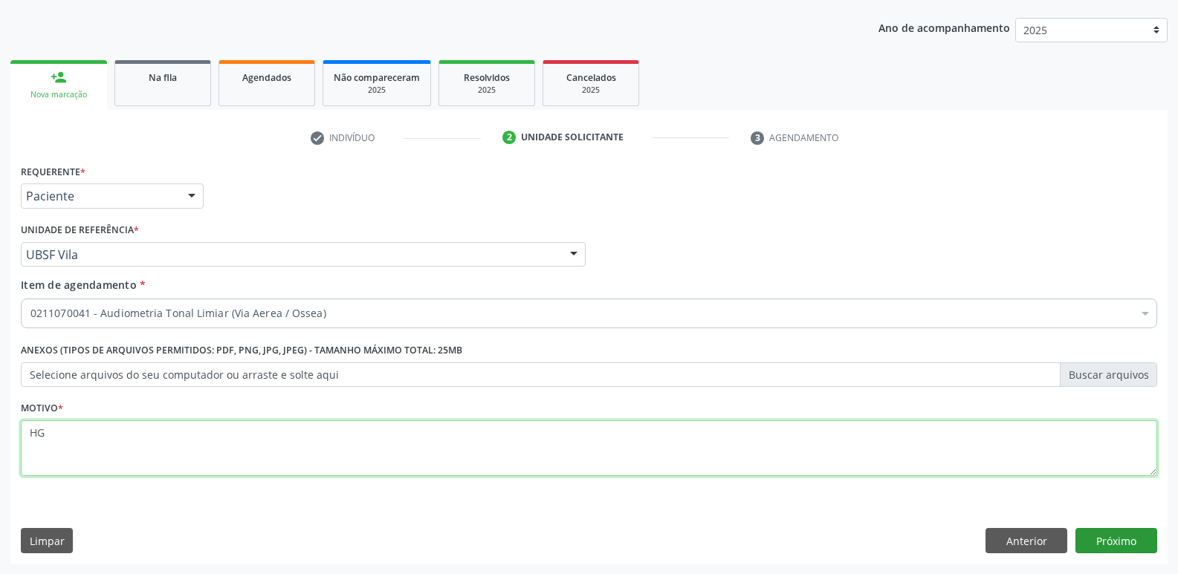
type textarea "HG"
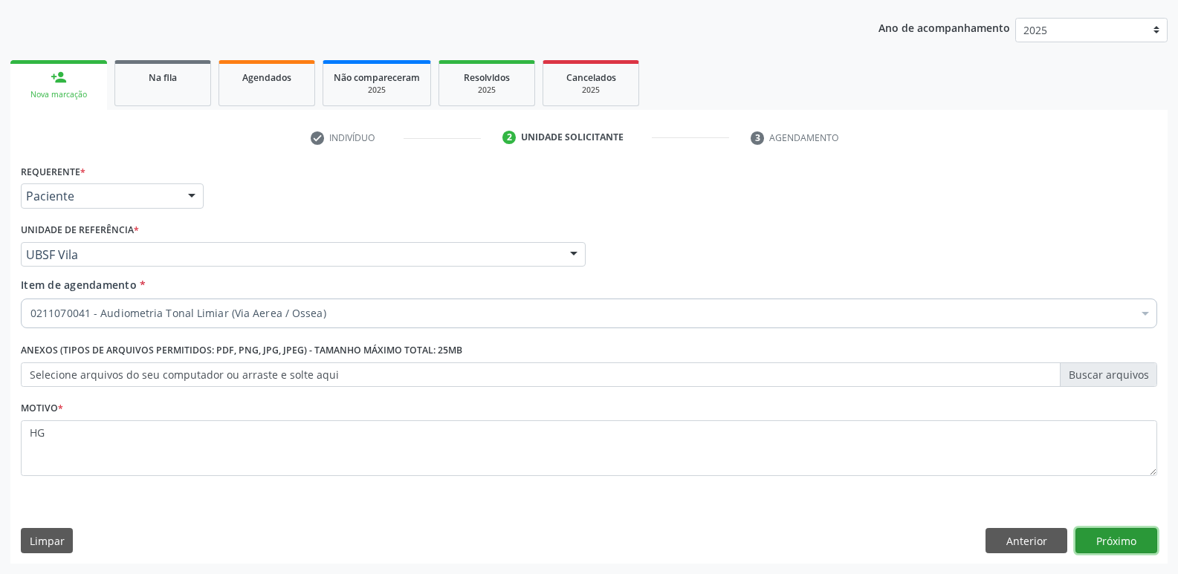
drag, startPoint x: 1123, startPoint y: 543, endPoint x: 1113, endPoint y: 542, distance: 9.8
click at [1113, 542] on button "Próximo" at bounding box center [1116, 540] width 82 height 25
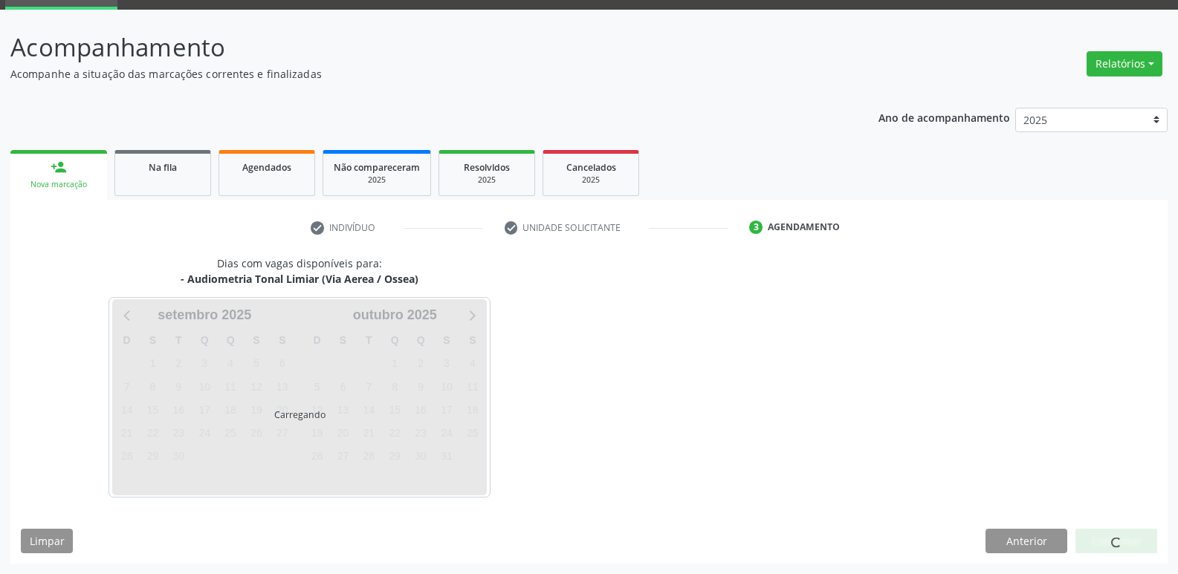
scroll to position [72, 0]
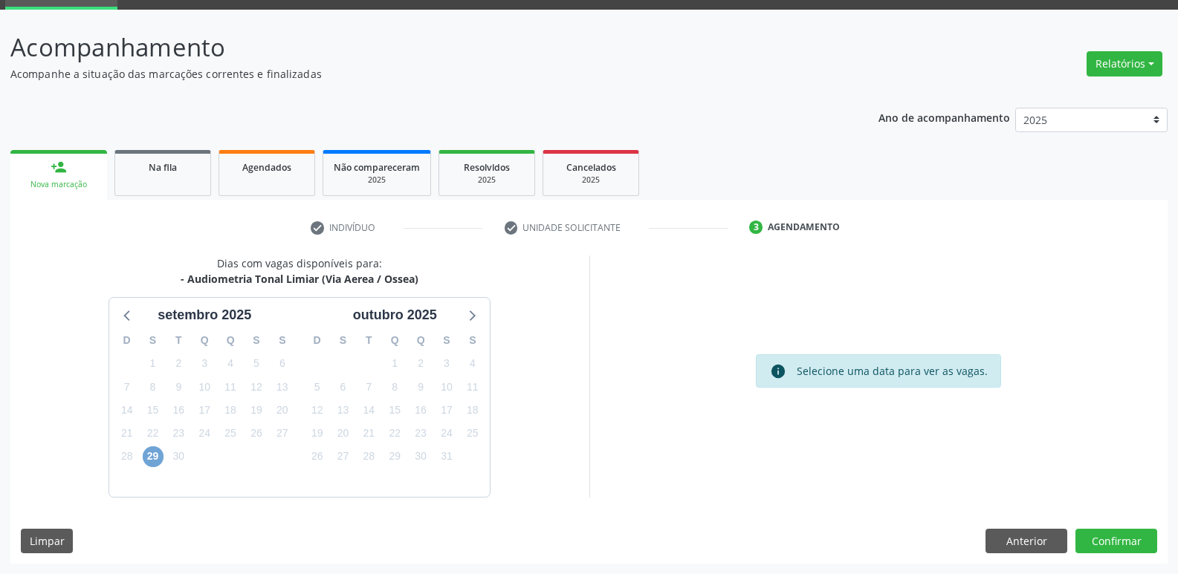
click at [152, 462] on span "29" at bounding box center [153, 457] width 21 height 21
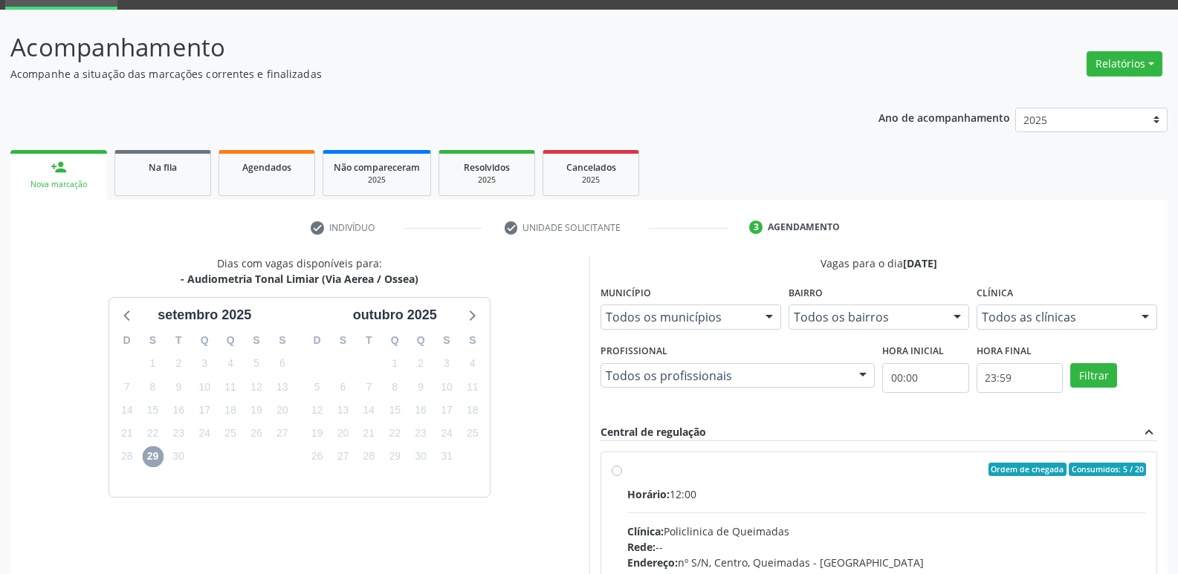
scroll to position [287, 0]
